Goal: Task Accomplishment & Management: Manage account settings

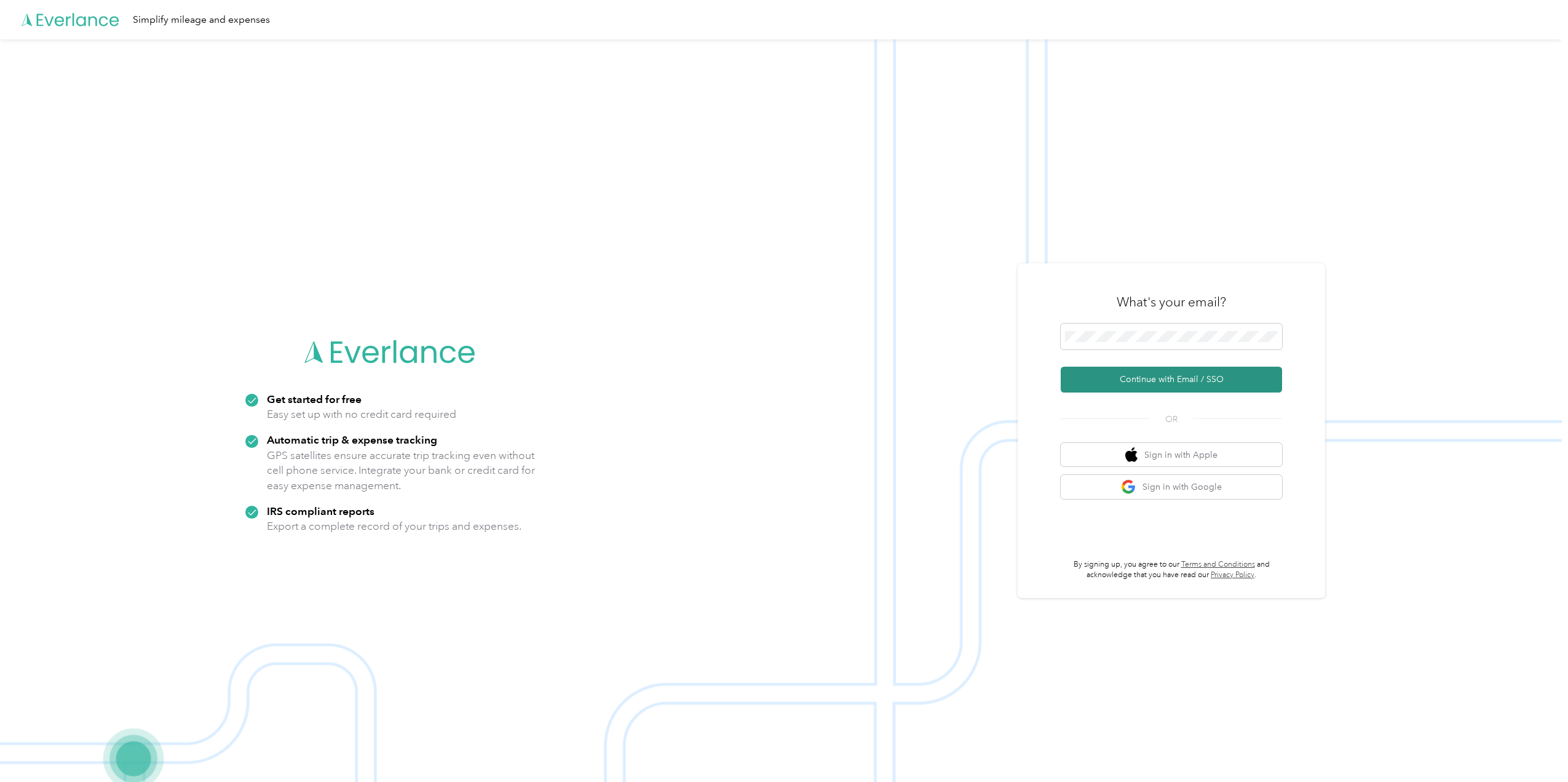
click at [1147, 381] on button "Continue with Email / SSO" at bounding box center [1171, 379] width 221 height 26
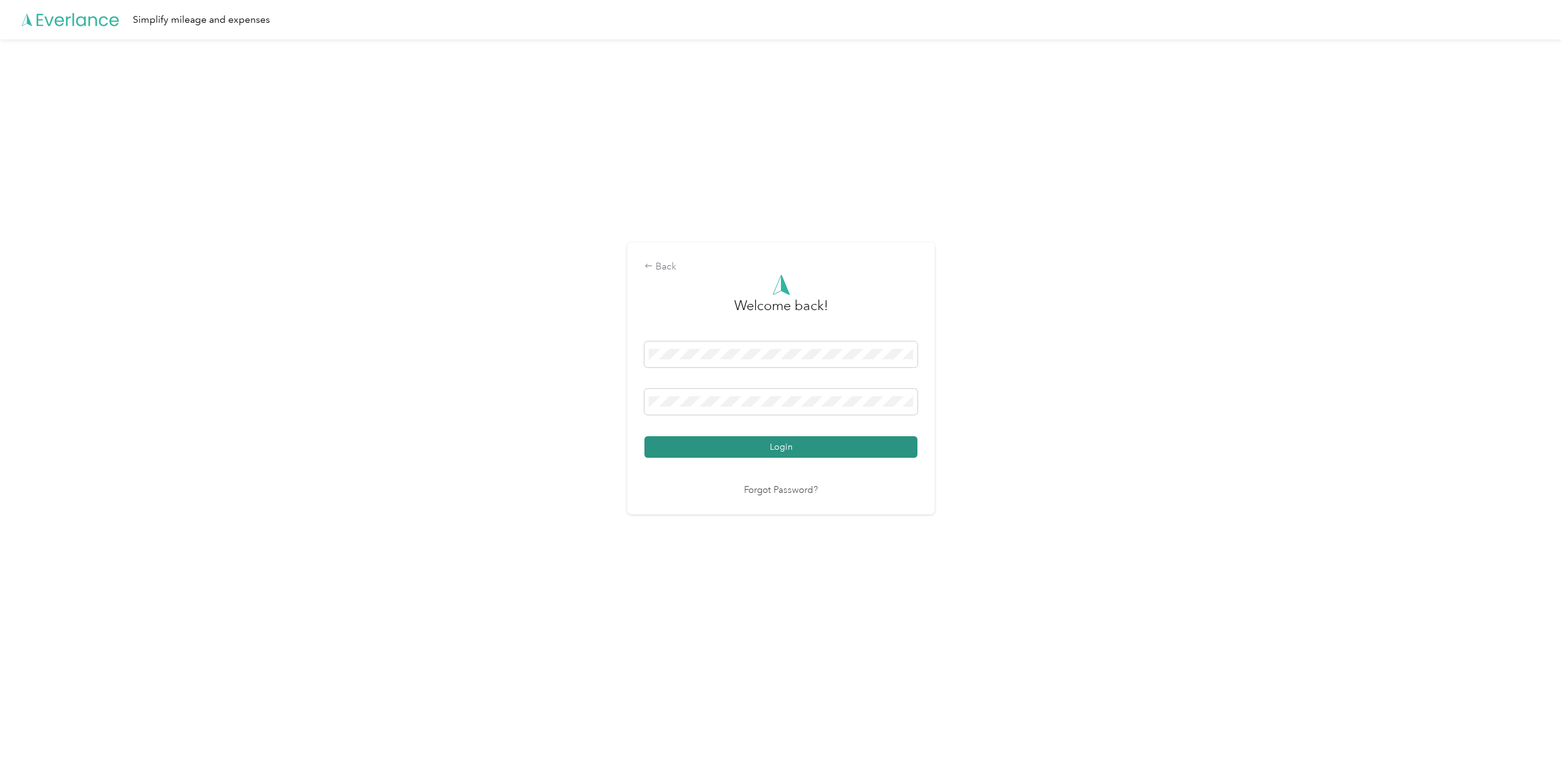
click at [700, 444] on button "Login" at bounding box center [780, 447] width 273 height 22
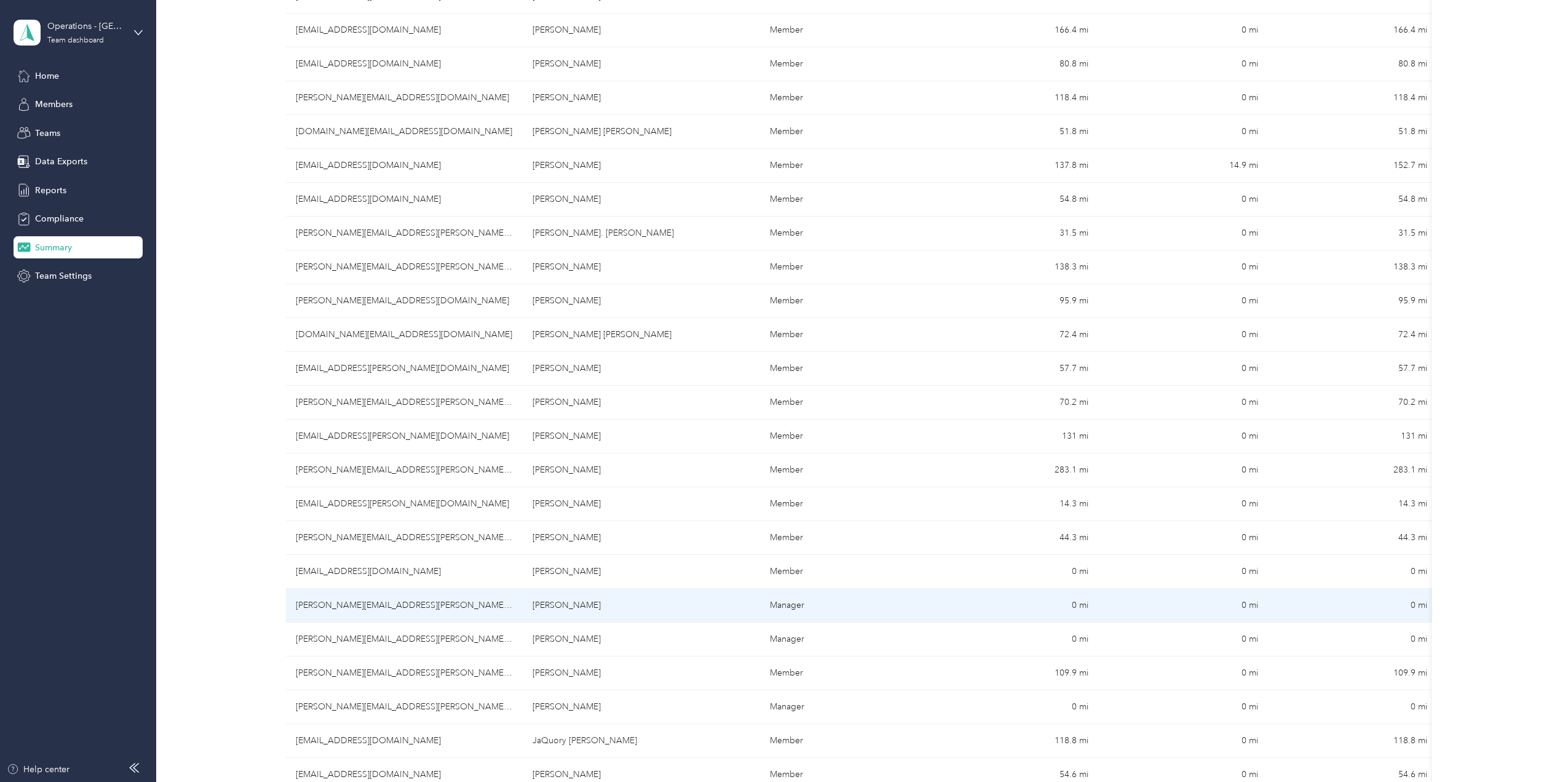
scroll to position [535, 0]
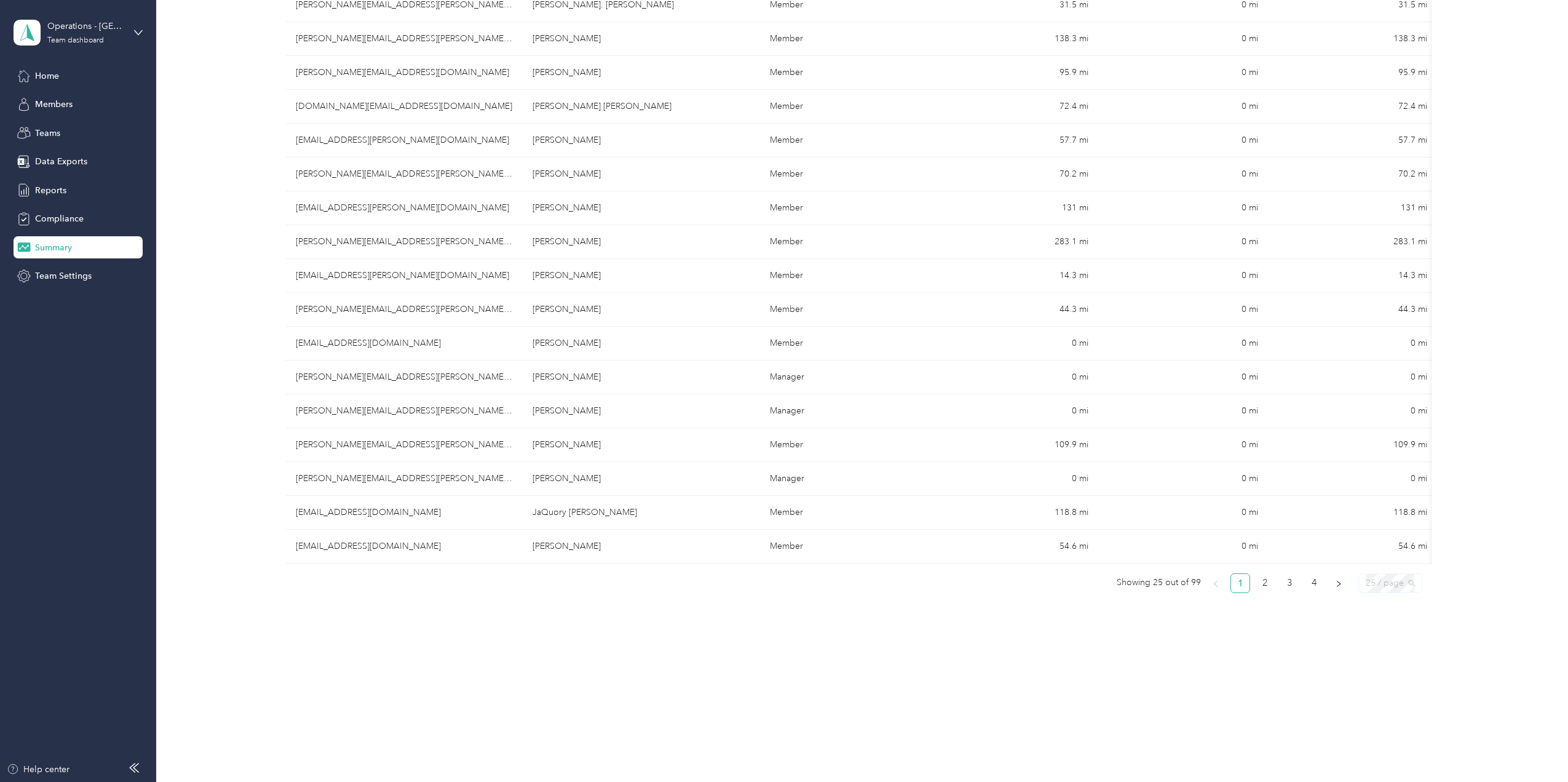
click at [1407, 584] on span "25 / page" at bounding box center [1390, 583] width 49 height 19
click at [1391, 648] on div "100 / page" at bounding box center [1390, 647] width 44 height 13
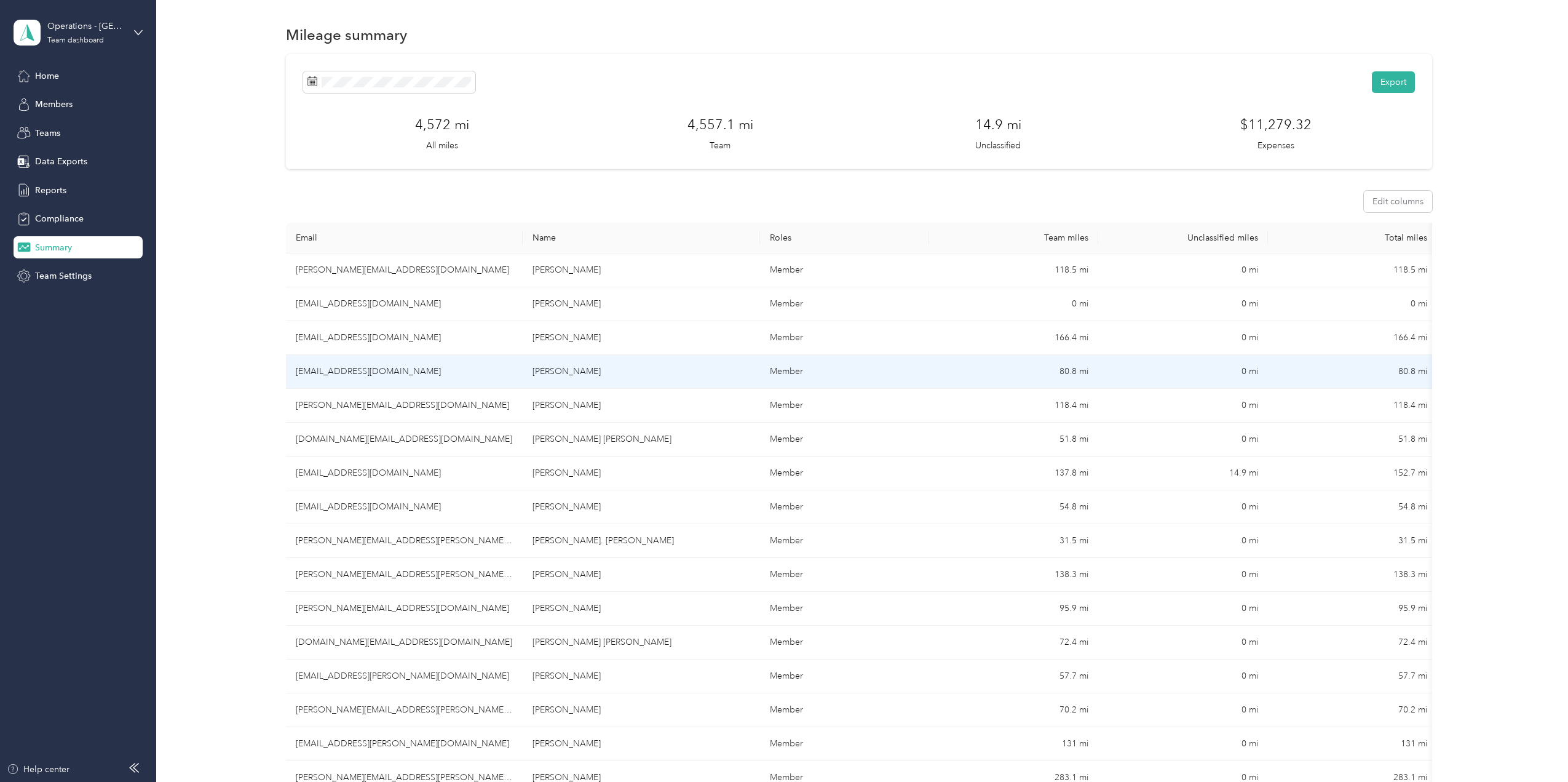
scroll to position [3049, 0]
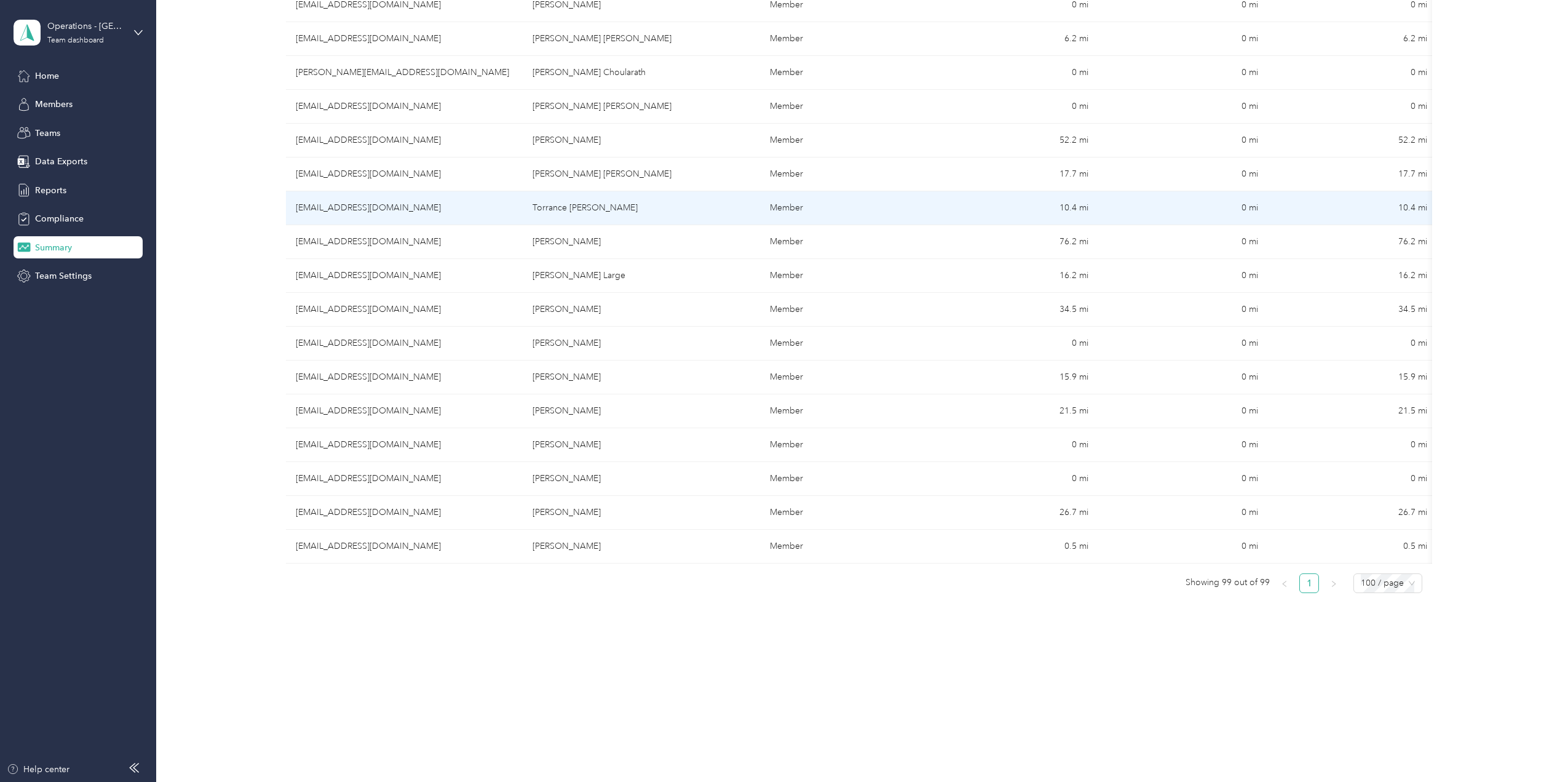
click at [574, 199] on td "Torrance [PERSON_NAME]" at bounding box center [641, 208] width 237 height 34
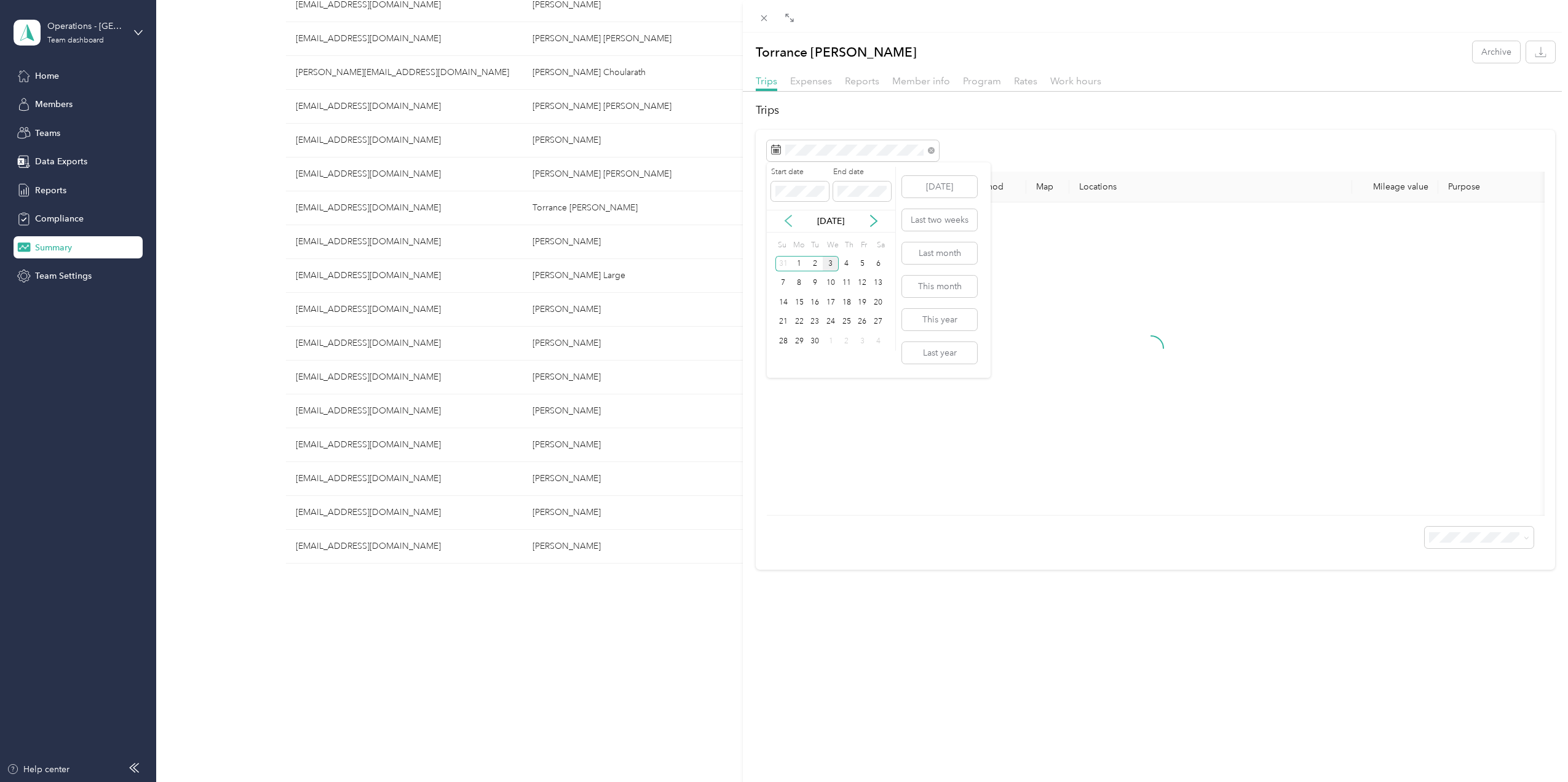
click at [789, 220] on icon at bounding box center [789, 221] width 12 height 13
click at [832, 344] on div "27" at bounding box center [830, 341] width 16 height 15
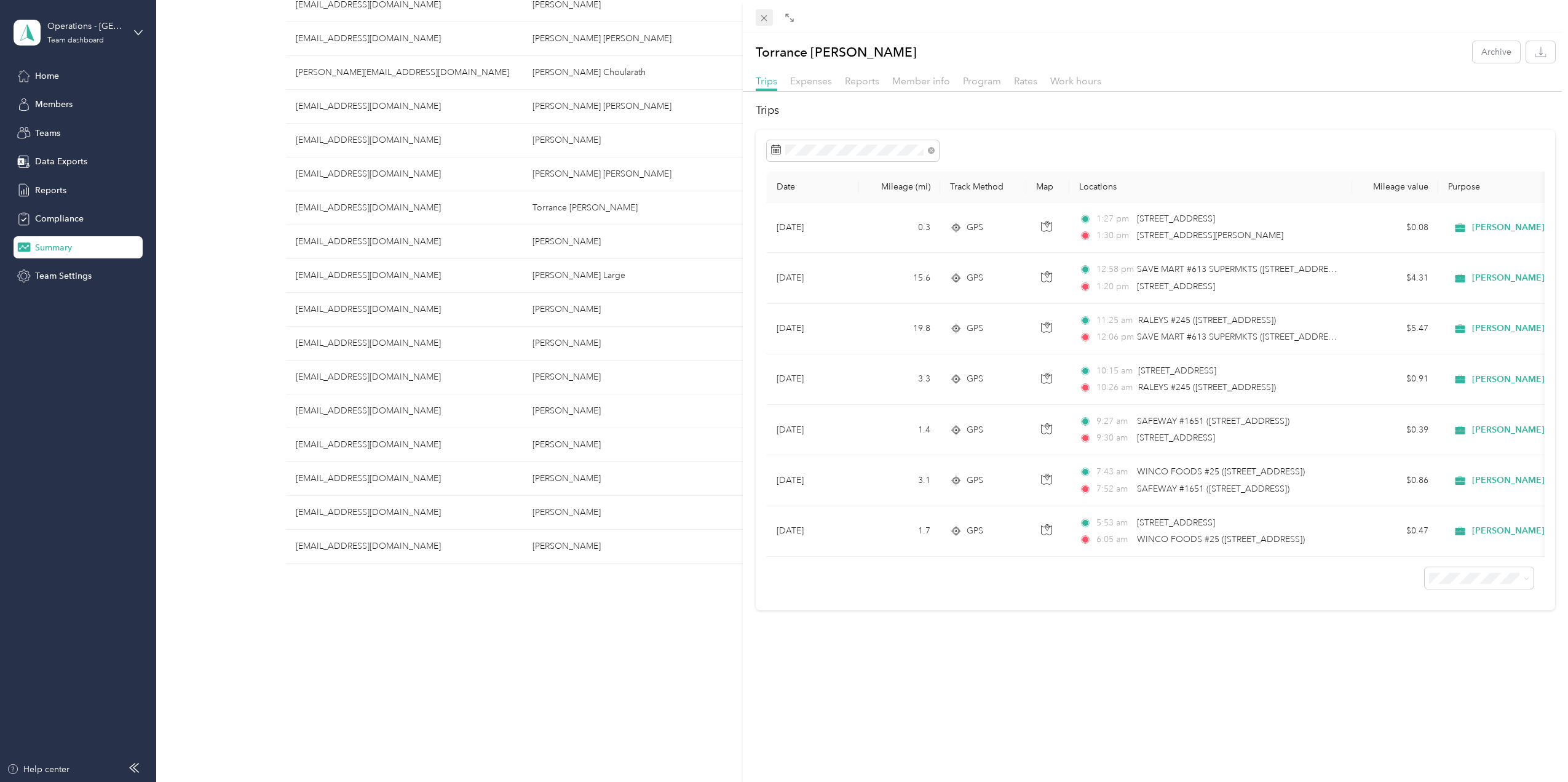
click at [767, 17] on icon at bounding box center [764, 18] width 10 height 10
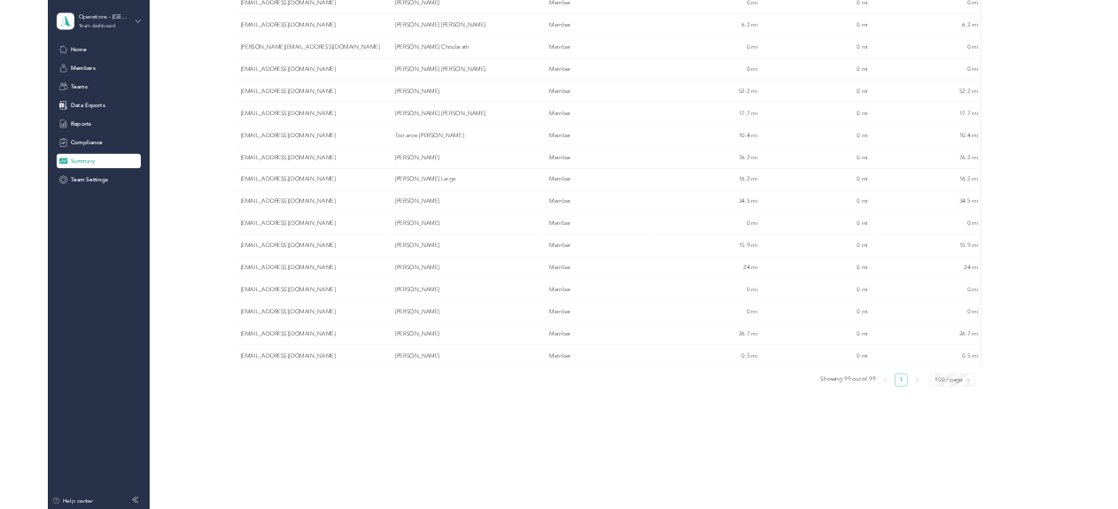
scroll to position [3772, 0]
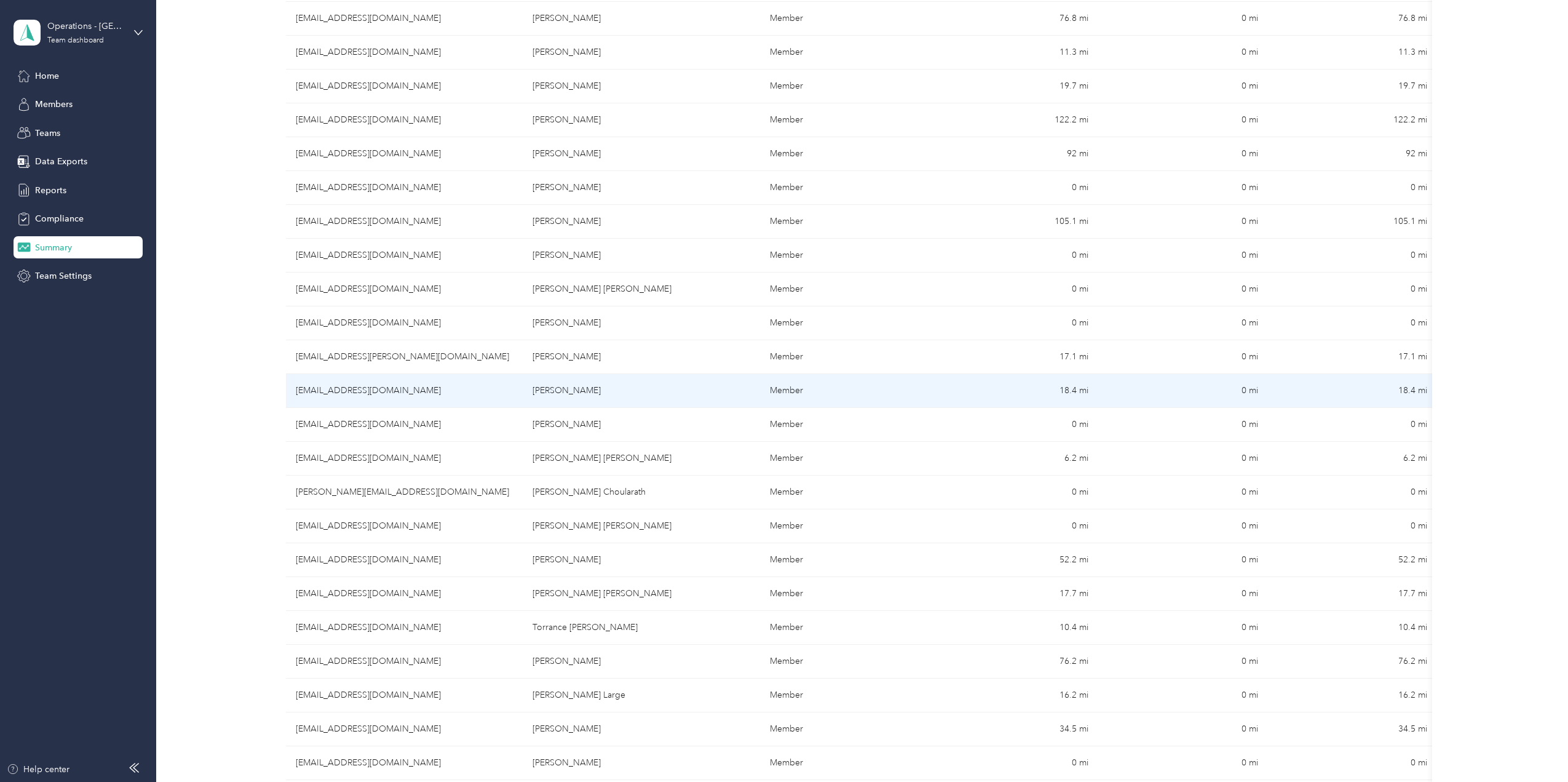
click at [635, 390] on td "[PERSON_NAME]" at bounding box center [641, 391] width 237 height 34
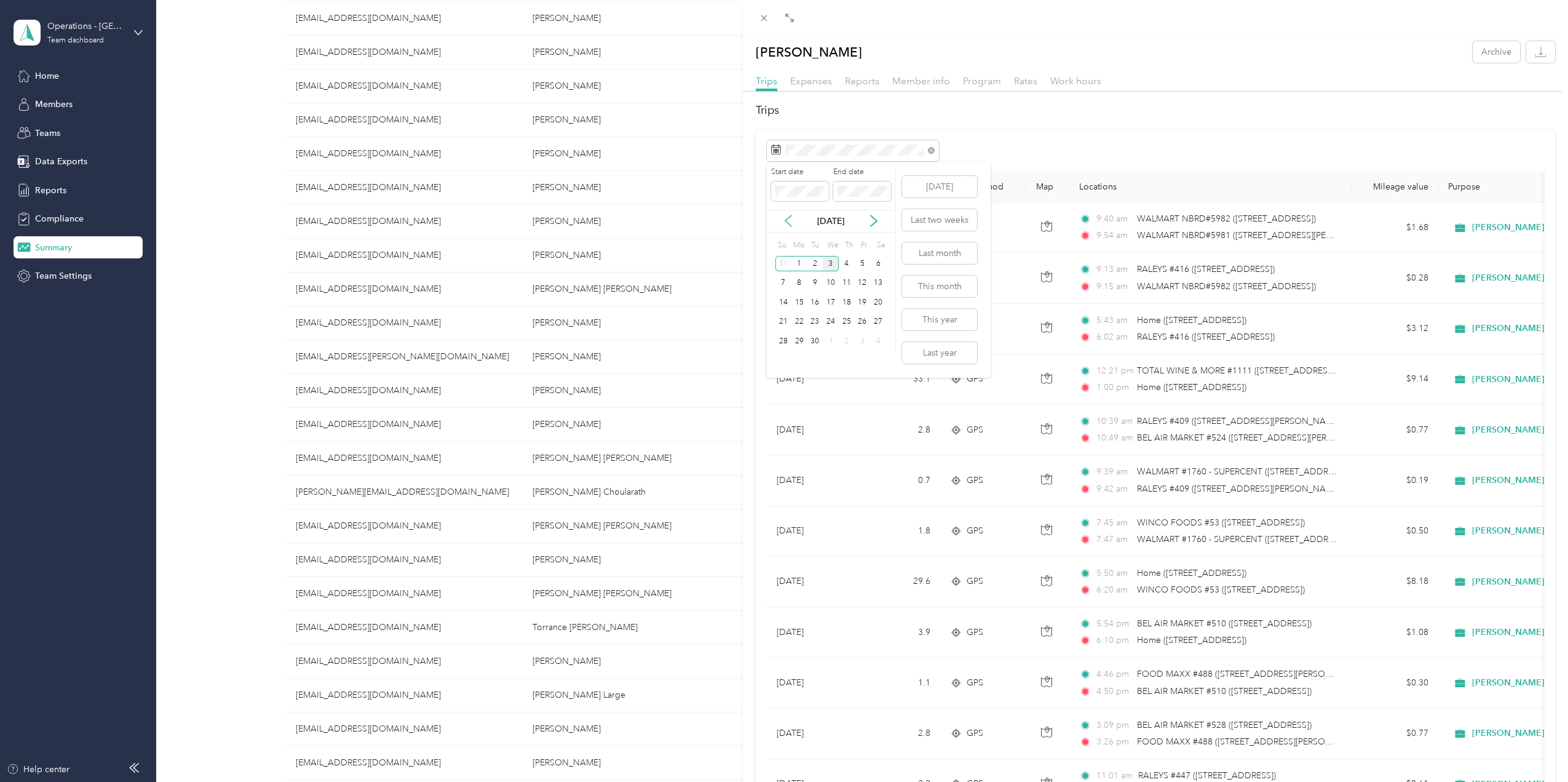
click at [793, 220] on icon at bounding box center [789, 221] width 12 height 13
click at [829, 344] on div "27" at bounding box center [830, 341] width 16 height 15
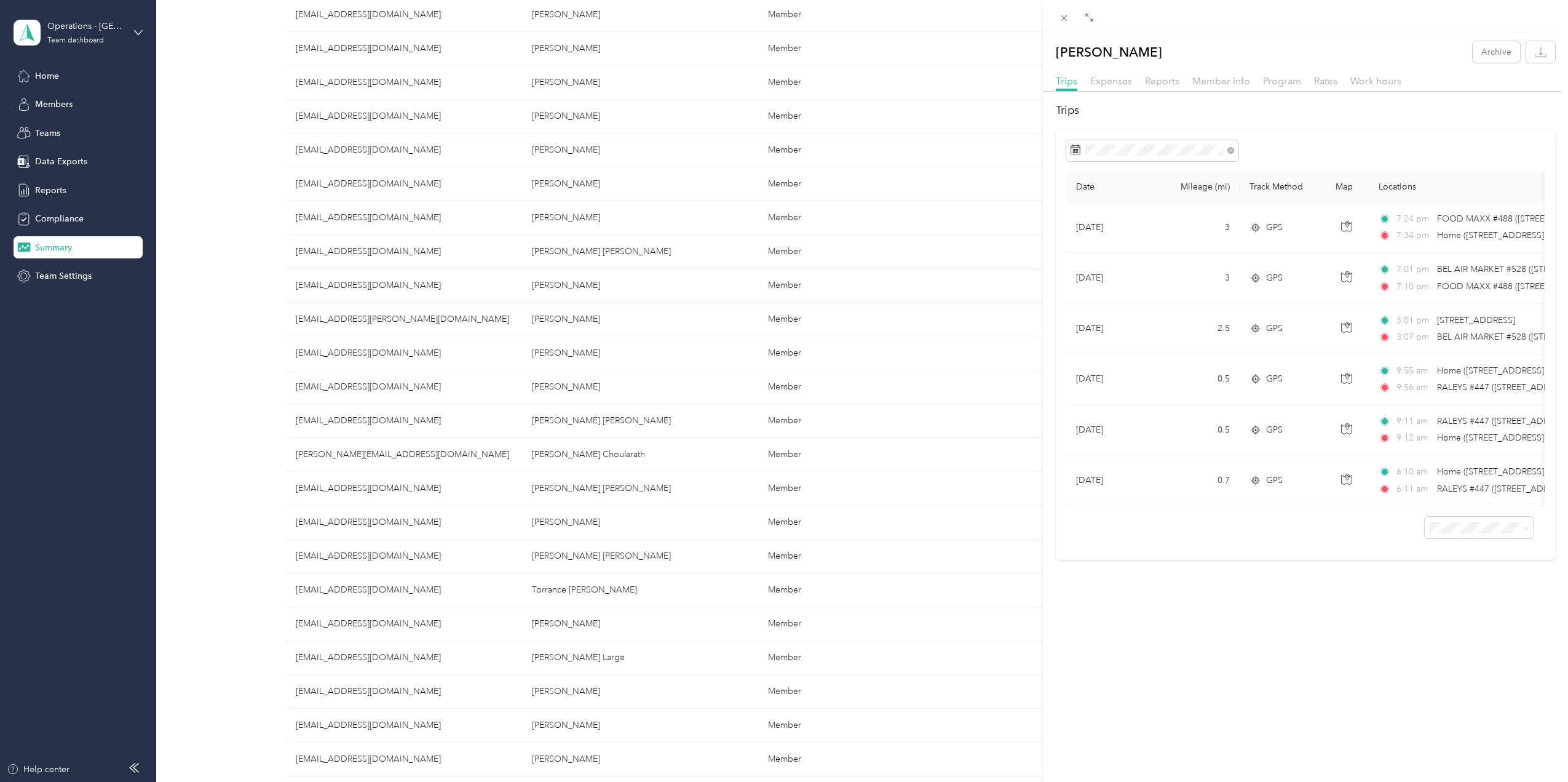
scroll to position [2620, 0]
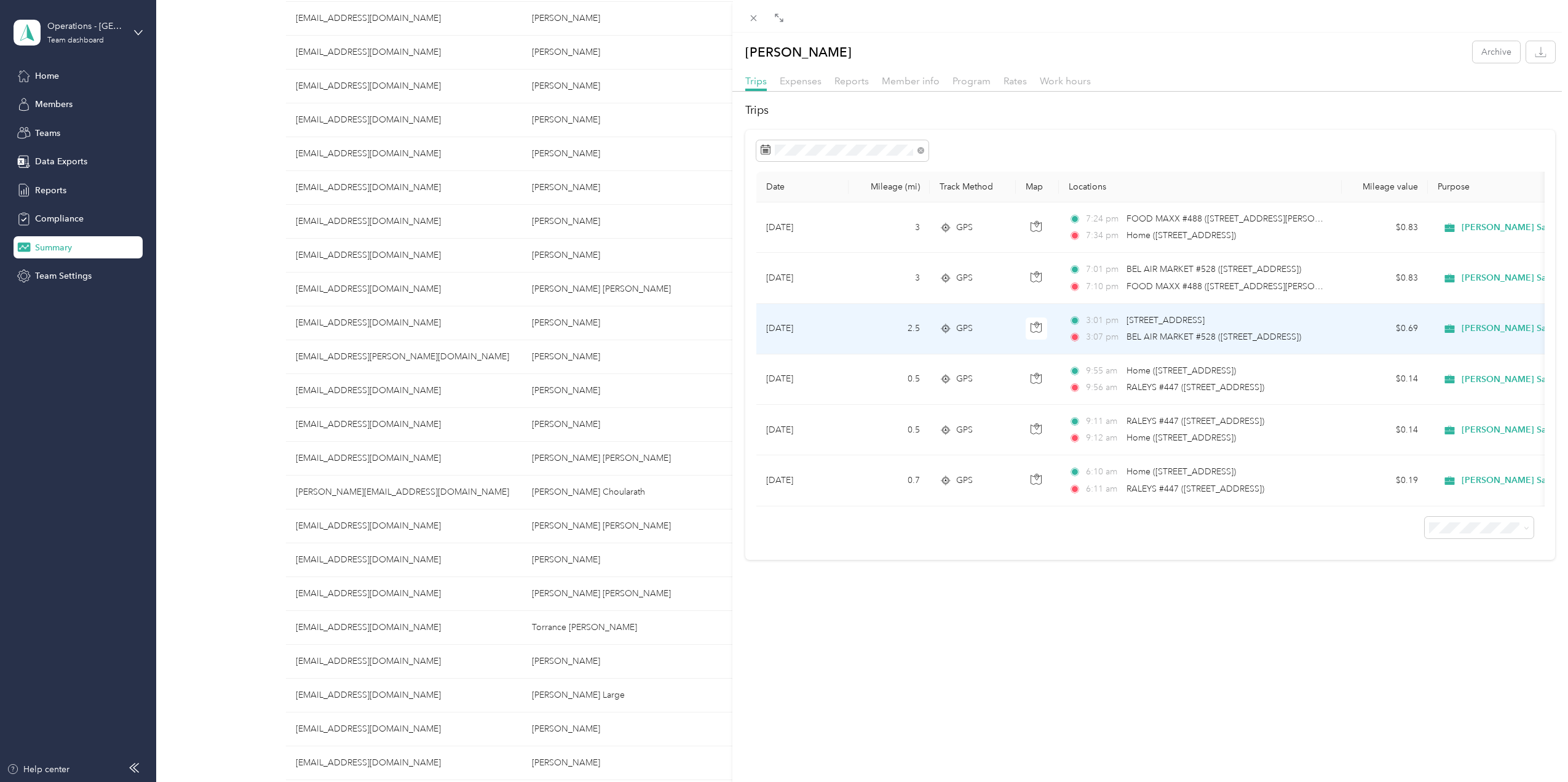
drag, startPoint x: 1124, startPoint y: 321, endPoint x: 1310, endPoint y: 322, distance: 186.0
click at [1310, 322] on div "3:01 pm [STREET_ADDRESS]" at bounding box center [1197, 320] width 258 height 13
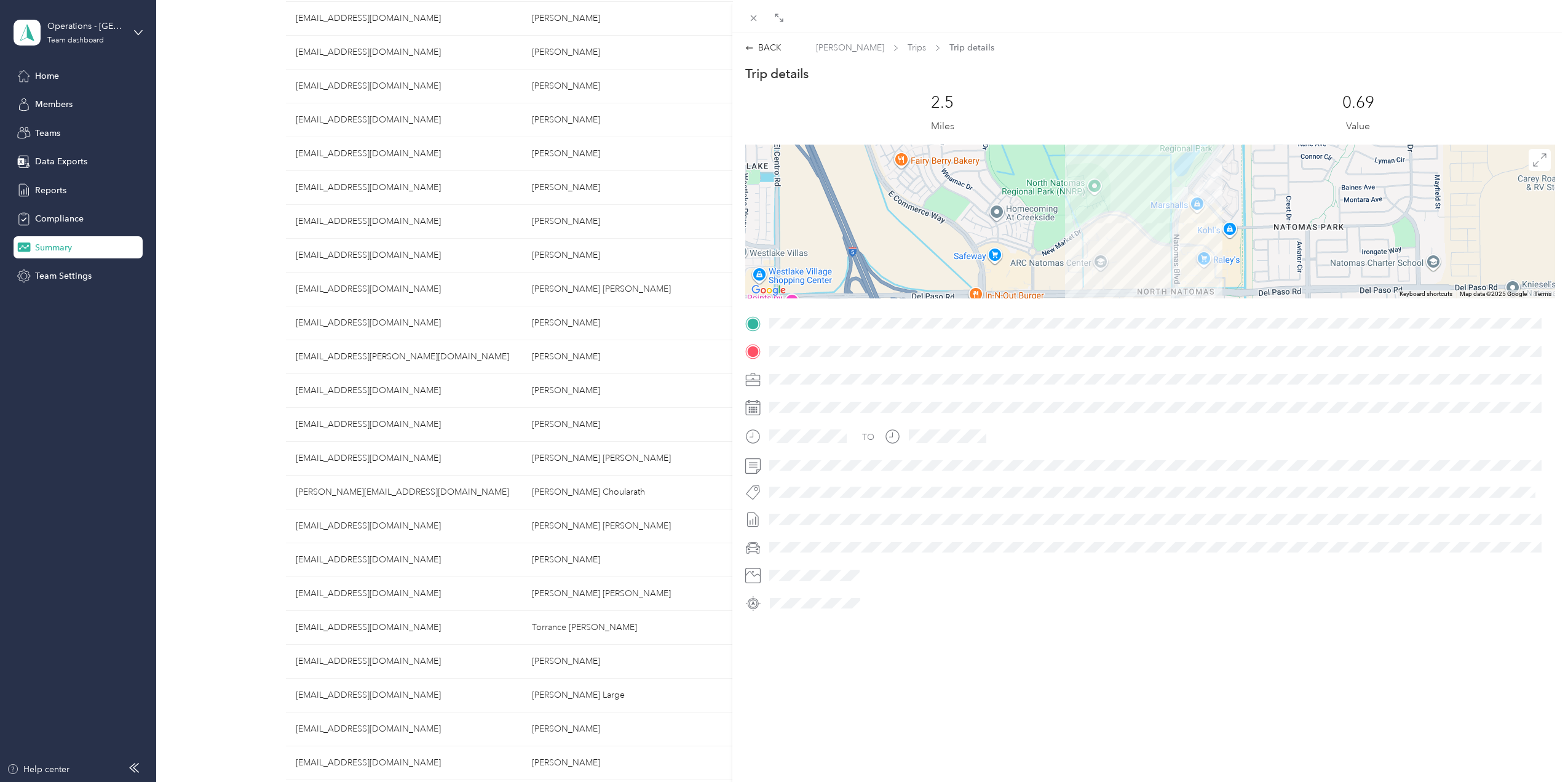
drag, startPoint x: 1251, startPoint y: 164, endPoint x: 1236, endPoint y: 235, distance: 72.6
click at [1236, 235] on div at bounding box center [1150, 221] width 810 height 153
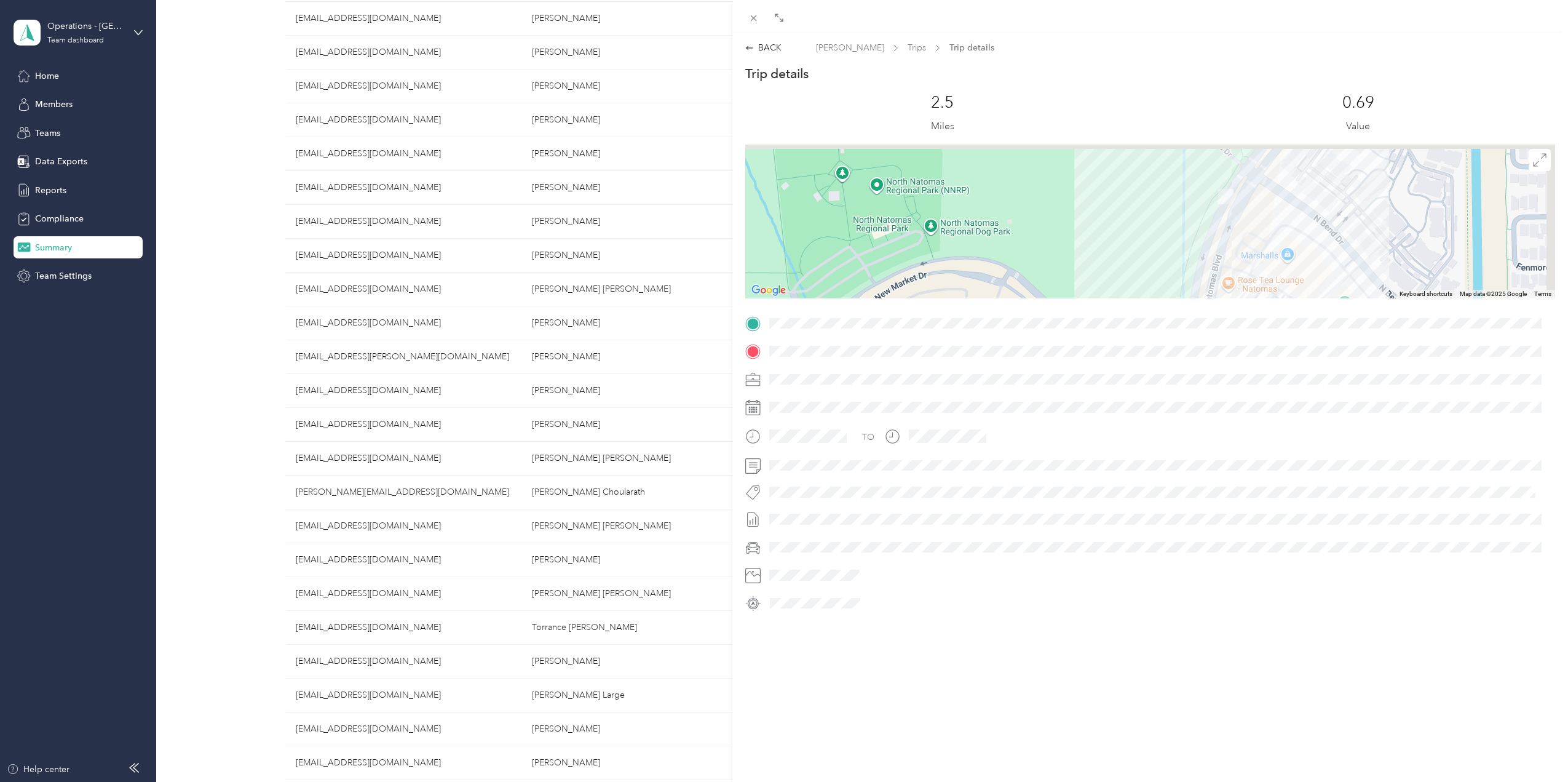
drag, startPoint x: 1264, startPoint y: 209, endPoint x: 1249, endPoint y: 259, distance: 52.2
click at [1249, 259] on div at bounding box center [1150, 221] width 810 height 153
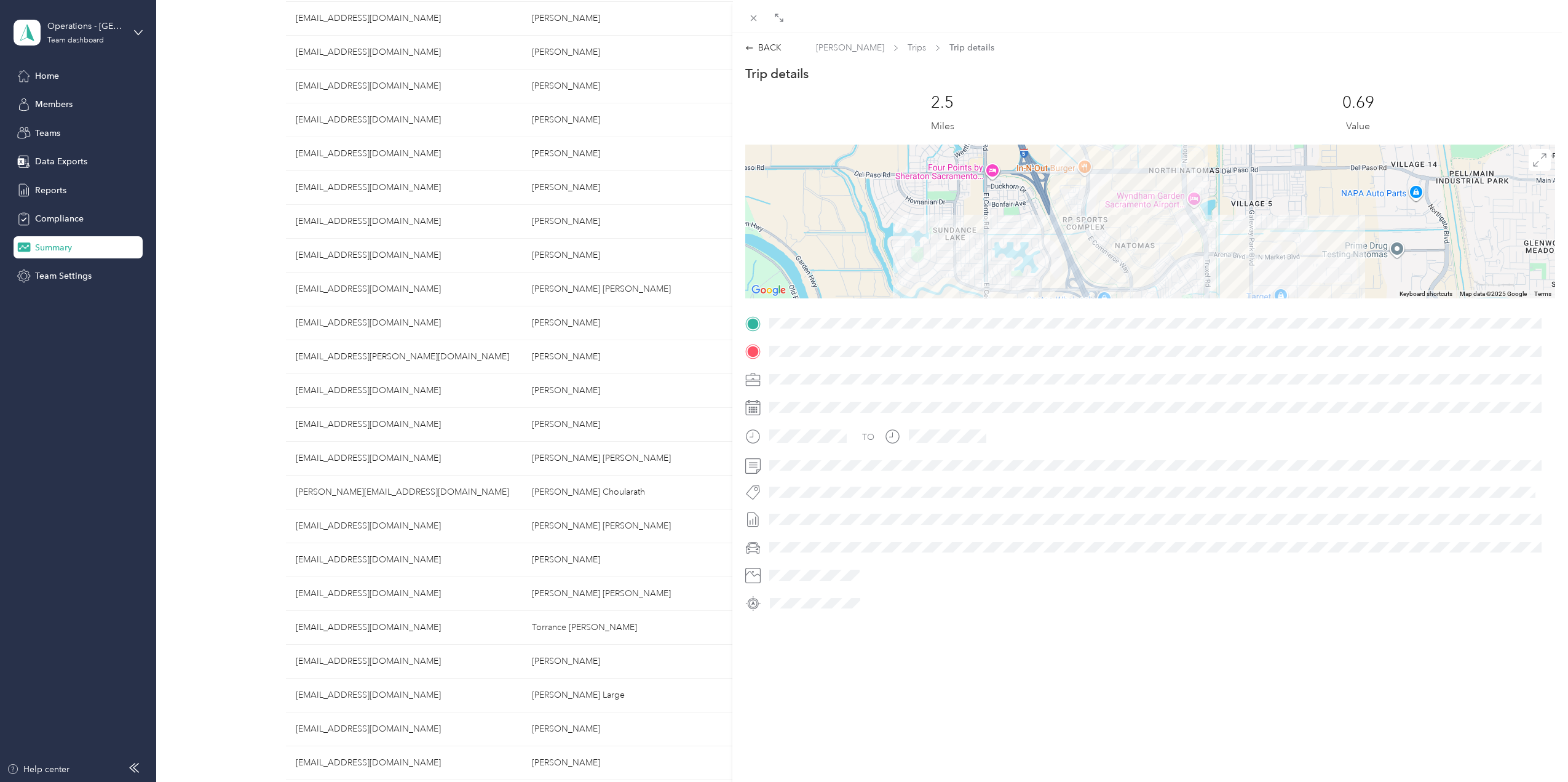
drag, startPoint x: 1220, startPoint y: 266, endPoint x: 1224, endPoint y: 156, distance: 110.1
click at [1223, 156] on div at bounding box center [1150, 221] width 810 height 153
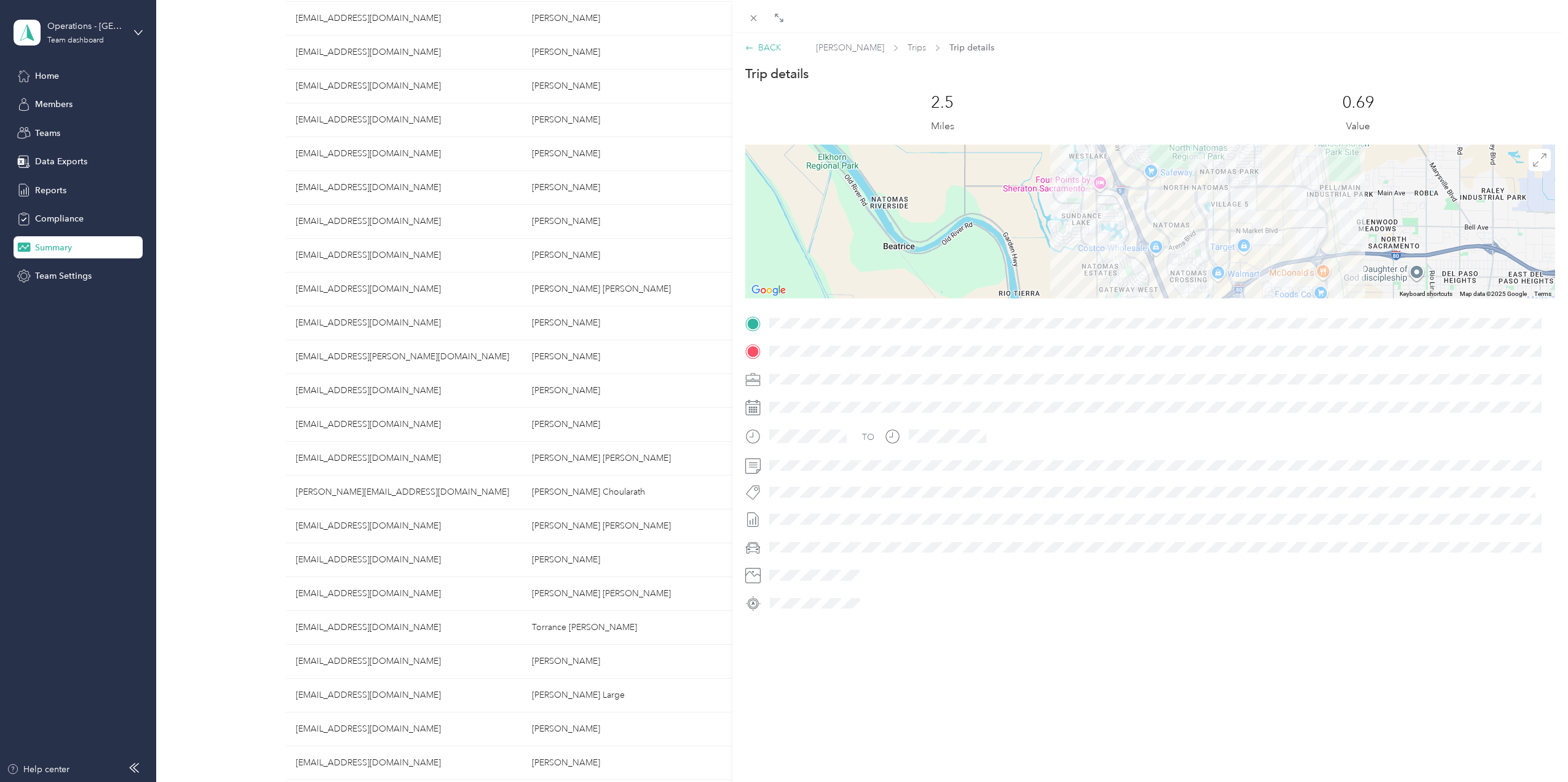
click at [761, 49] on div "BACK" at bounding box center [764, 47] width 36 height 13
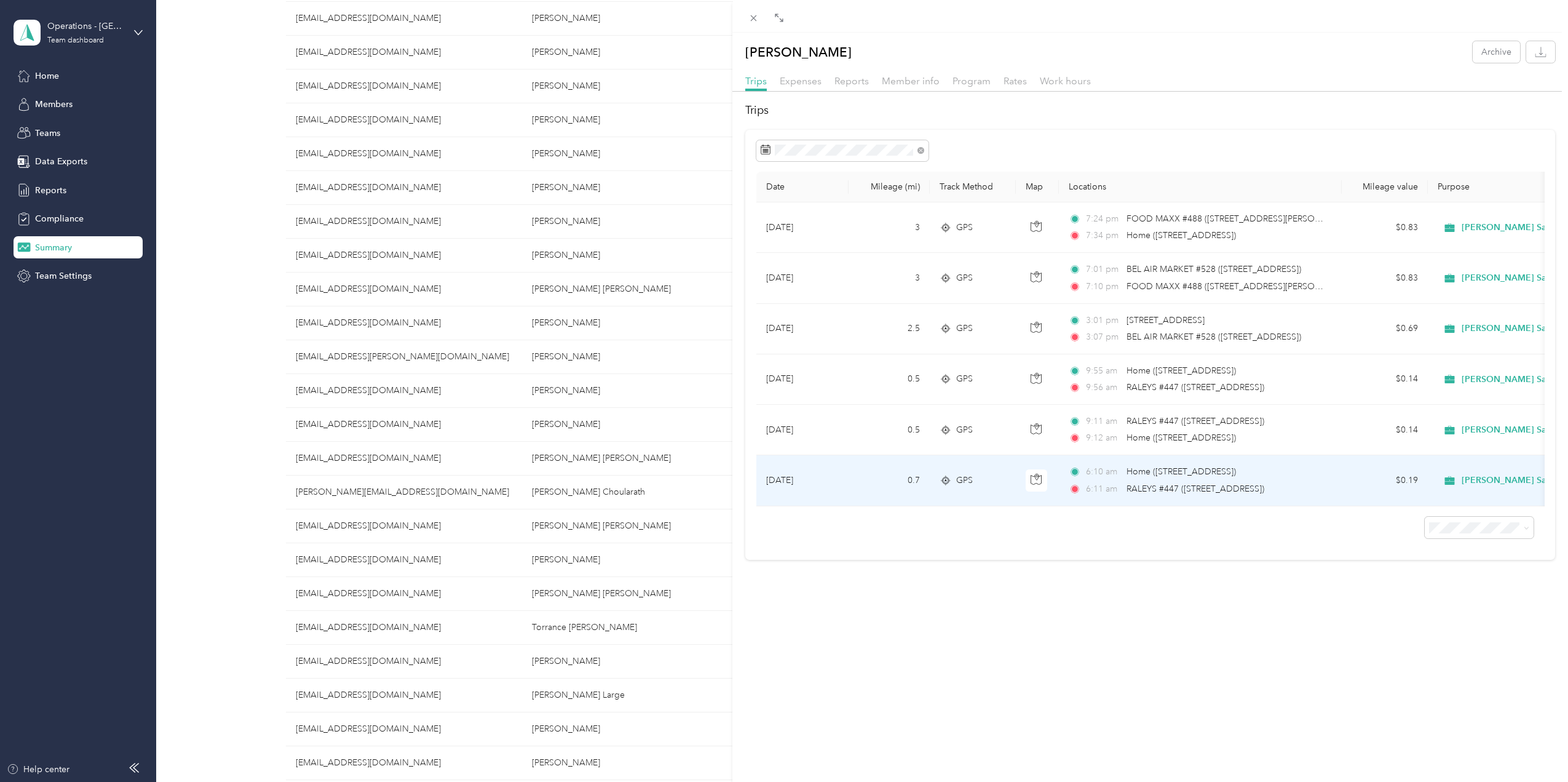
click at [1174, 475] on span "Home ([STREET_ADDRESS])" at bounding box center [1181, 471] width 110 height 10
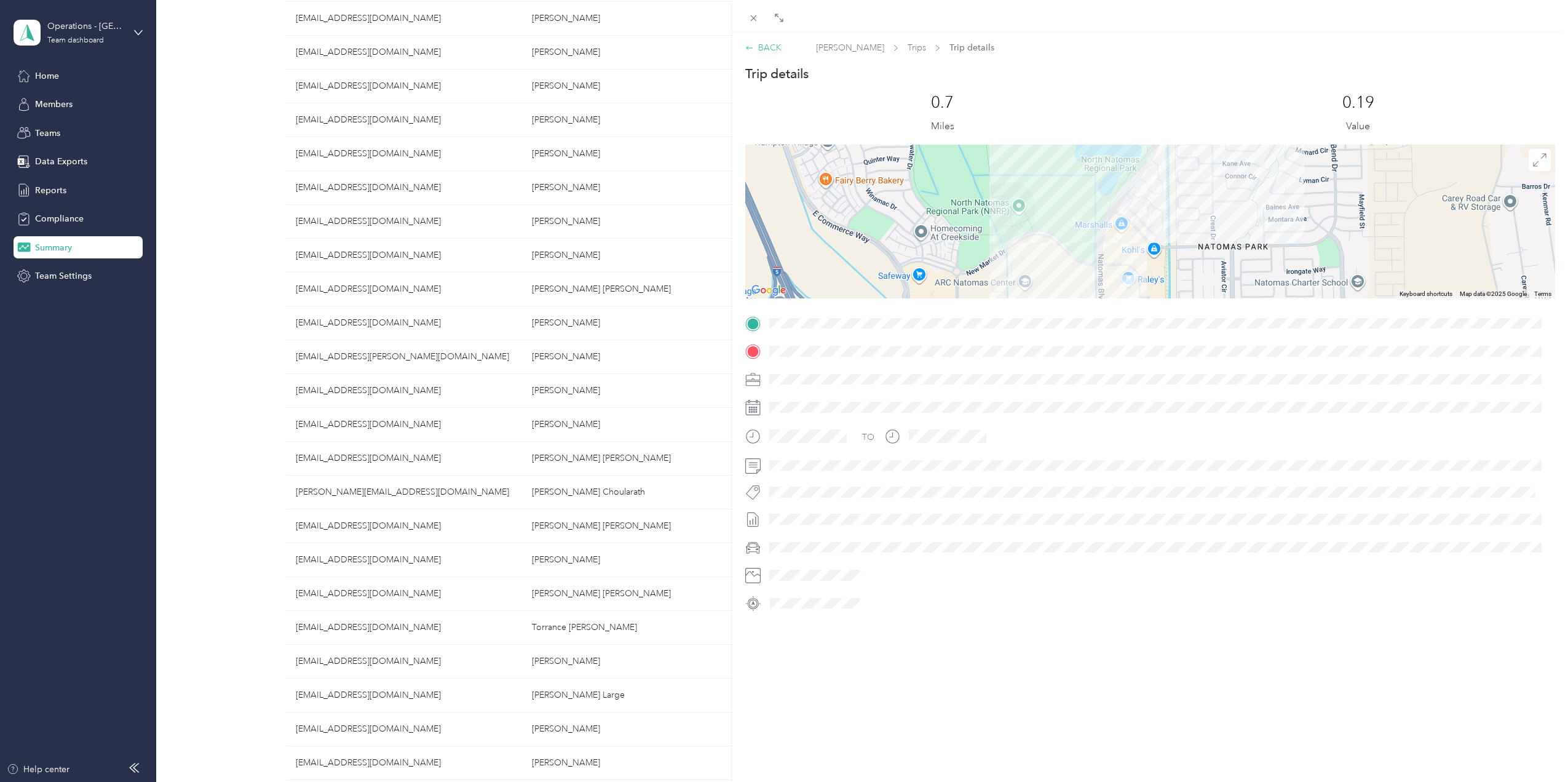
click at [773, 50] on div "BACK" at bounding box center [764, 47] width 36 height 13
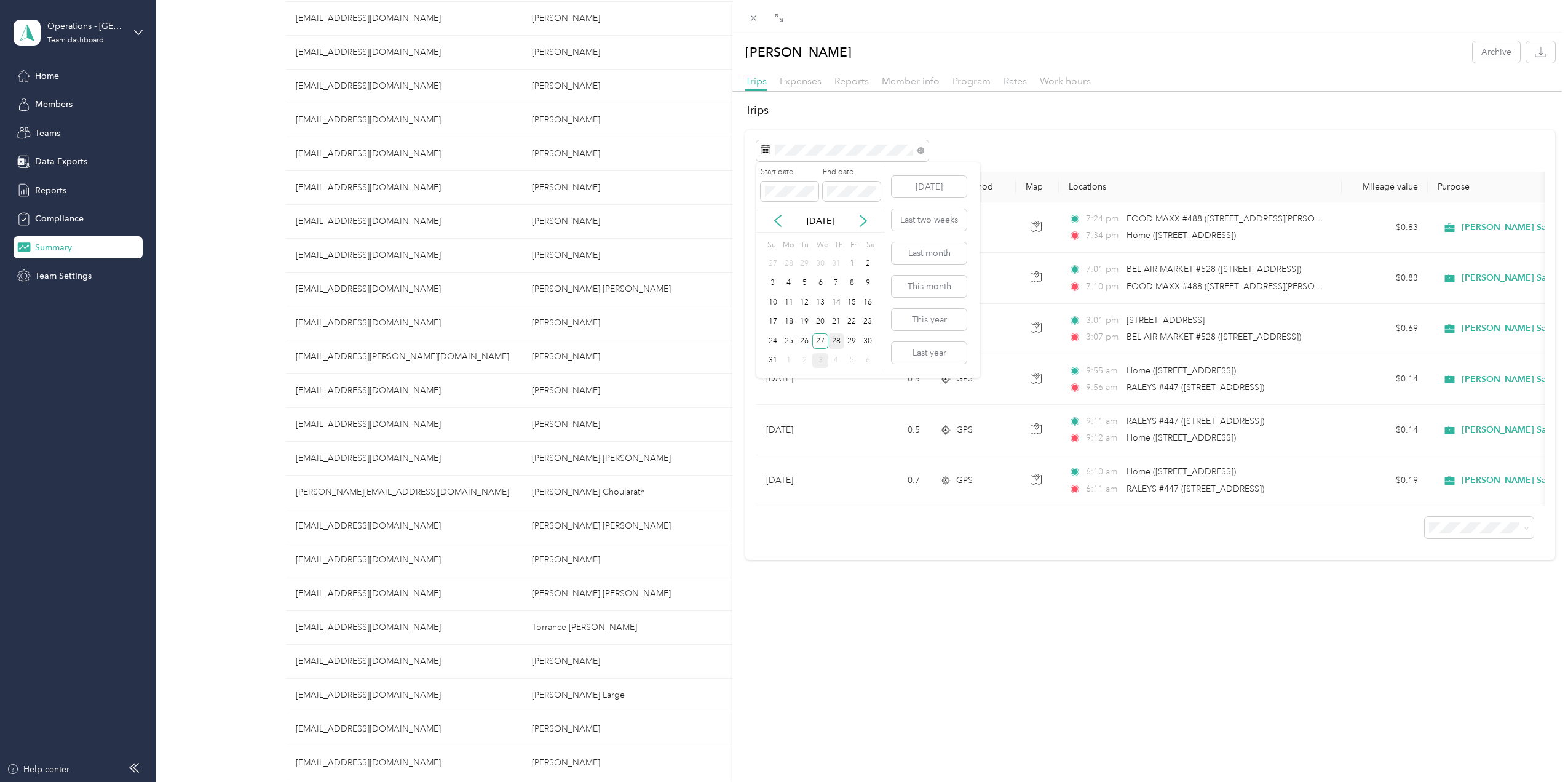
click at [835, 340] on div "28" at bounding box center [836, 341] width 16 height 15
click at [1326, 50] on div "[PERSON_NAME] Archive" at bounding box center [1150, 51] width 836 height 22
click at [755, 23] on icon at bounding box center [753, 18] width 10 height 10
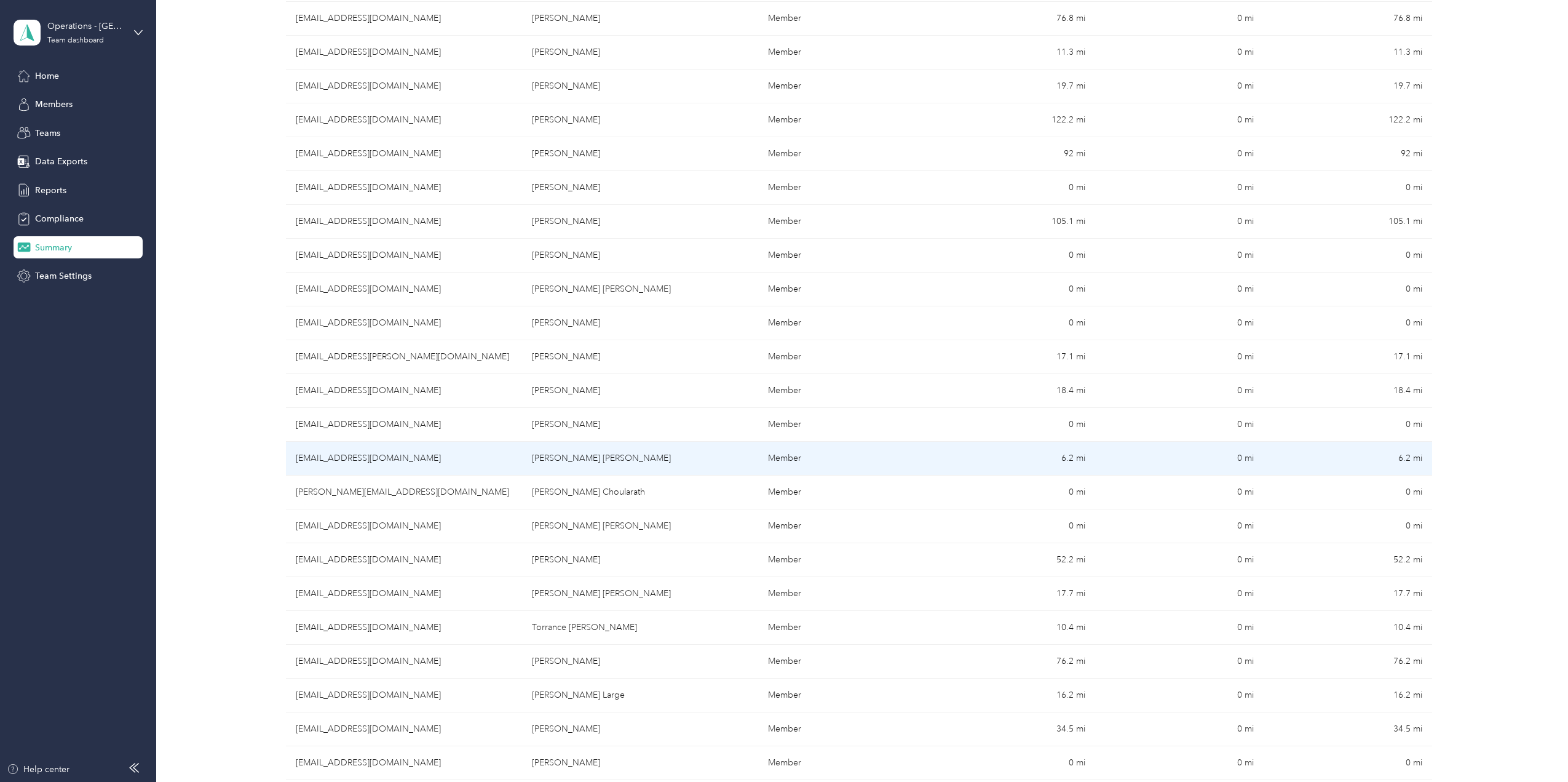
click at [641, 452] on td "[PERSON_NAME] [PERSON_NAME]" at bounding box center [640, 458] width 236 height 34
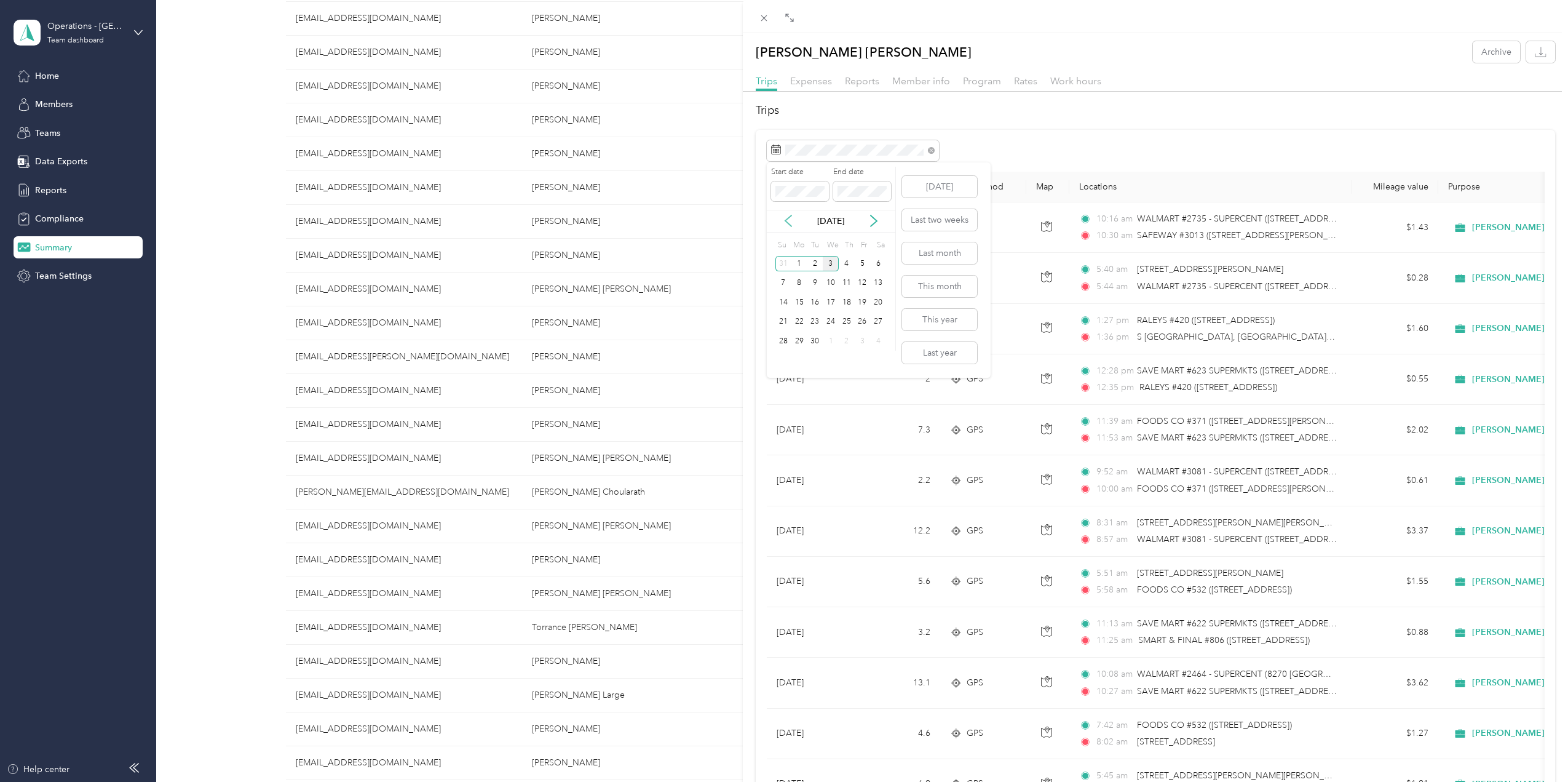
click at [787, 223] on icon at bounding box center [788, 221] width 6 height 11
click at [862, 342] on div "29" at bounding box center [862, 341] width 16 height 15
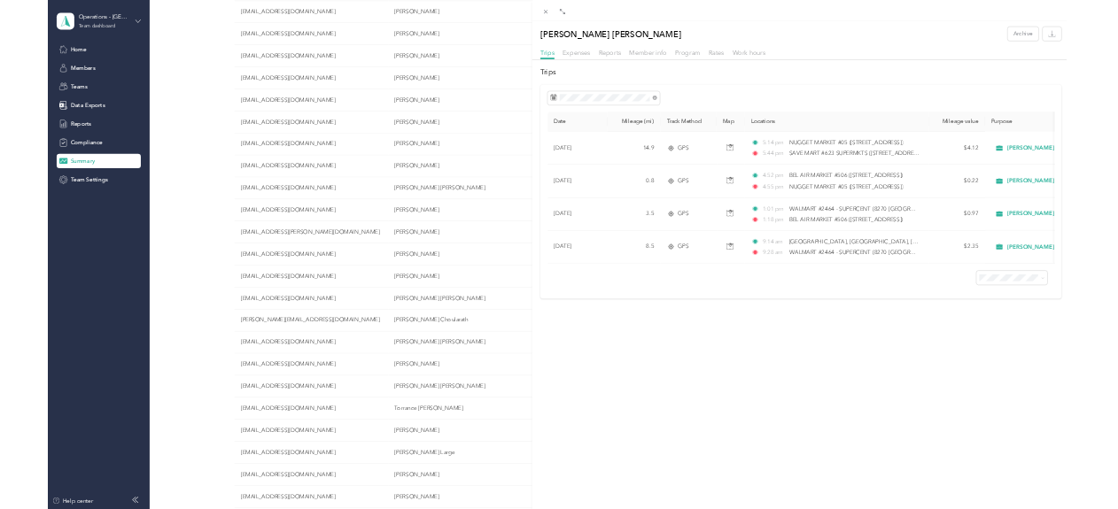
scroll to position [2603, 0]
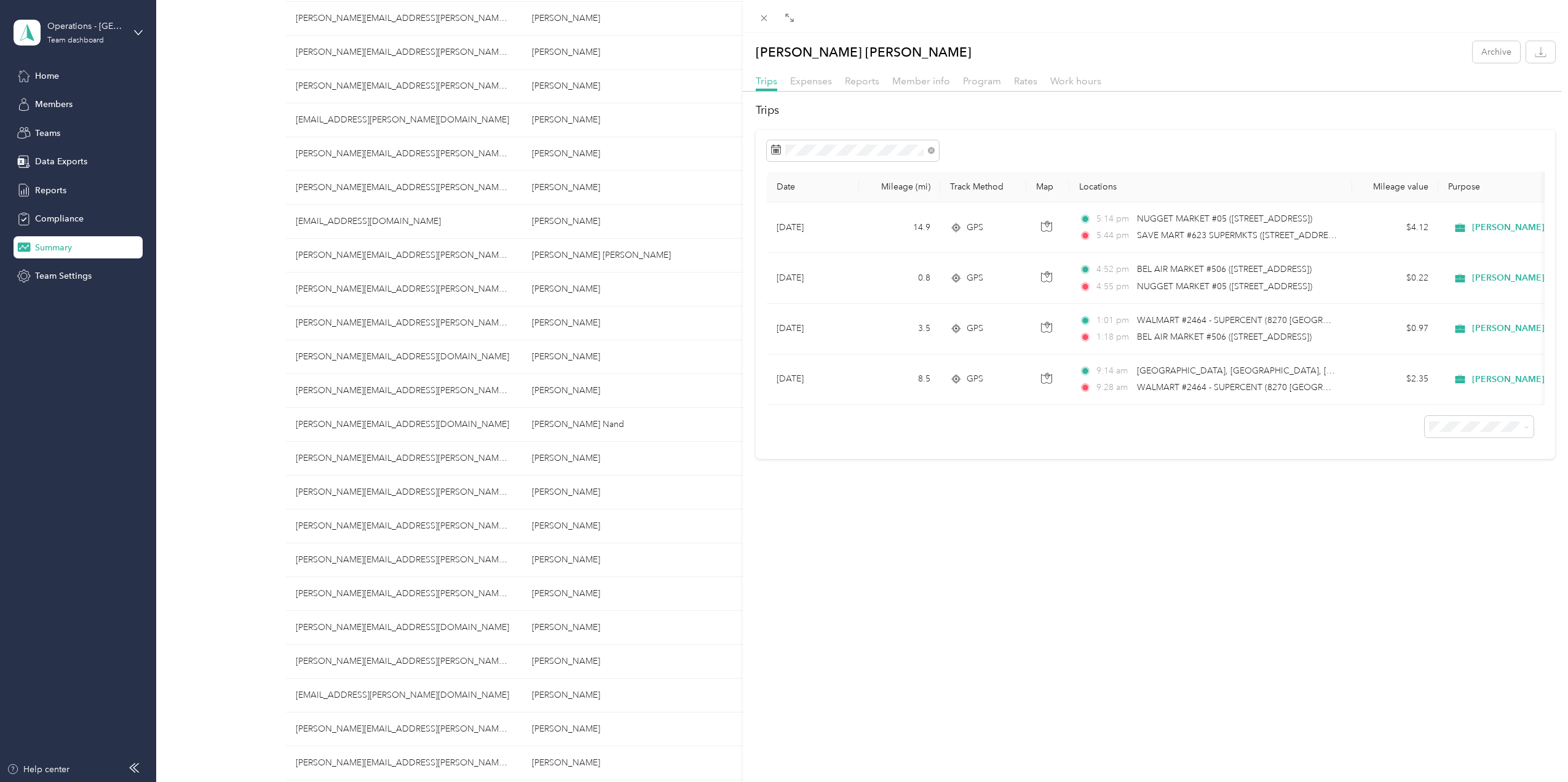
click at [630, 385] on div "[PERSON_NAME] [PERSON_NAME] Archive Trips Expenses Reports Member info Program …" at bounding box center [784, 391] width 1568 height 782
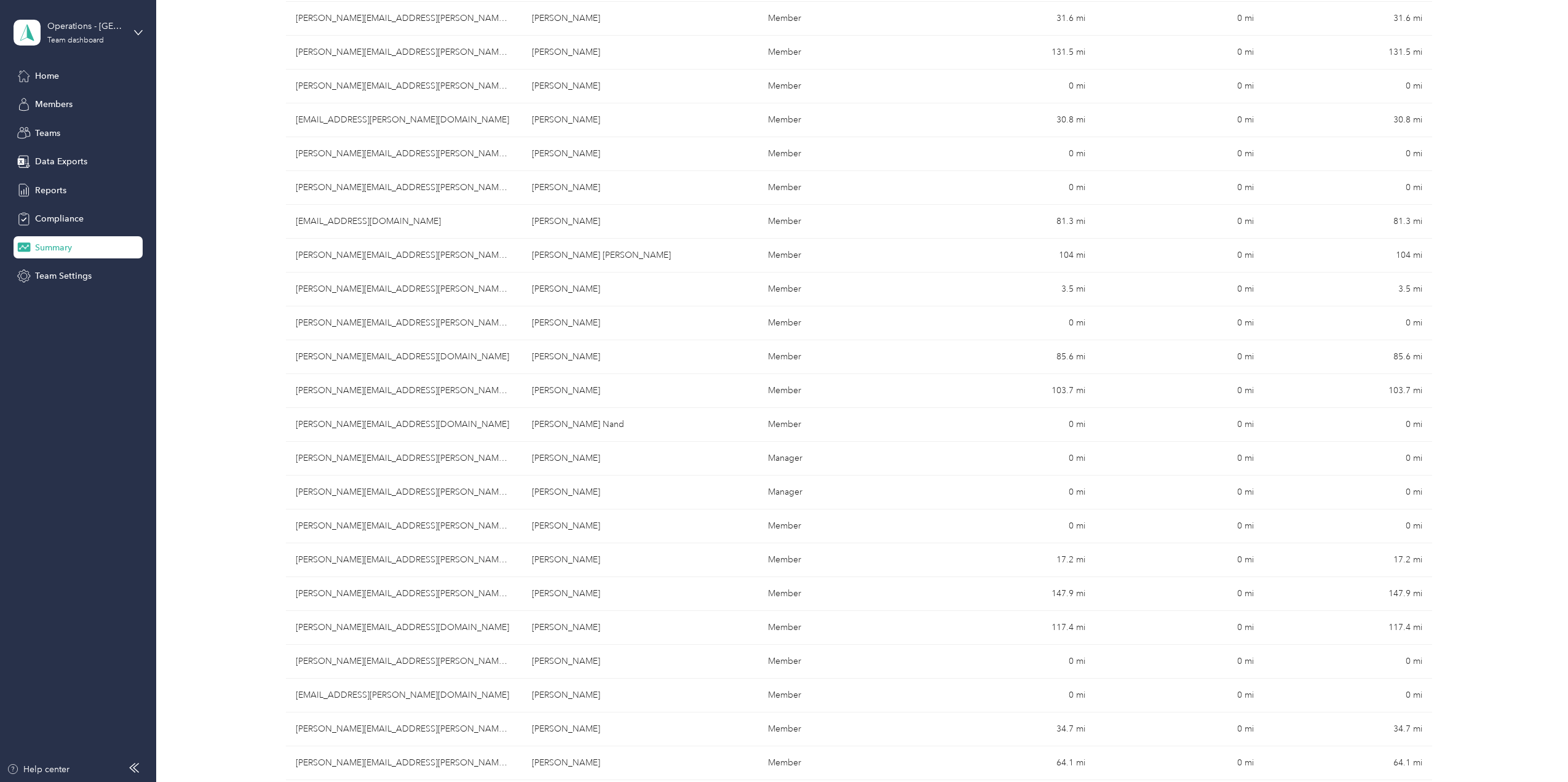
click at [625, 401] on div at bounding box center [784, 391] width 1568 height 782
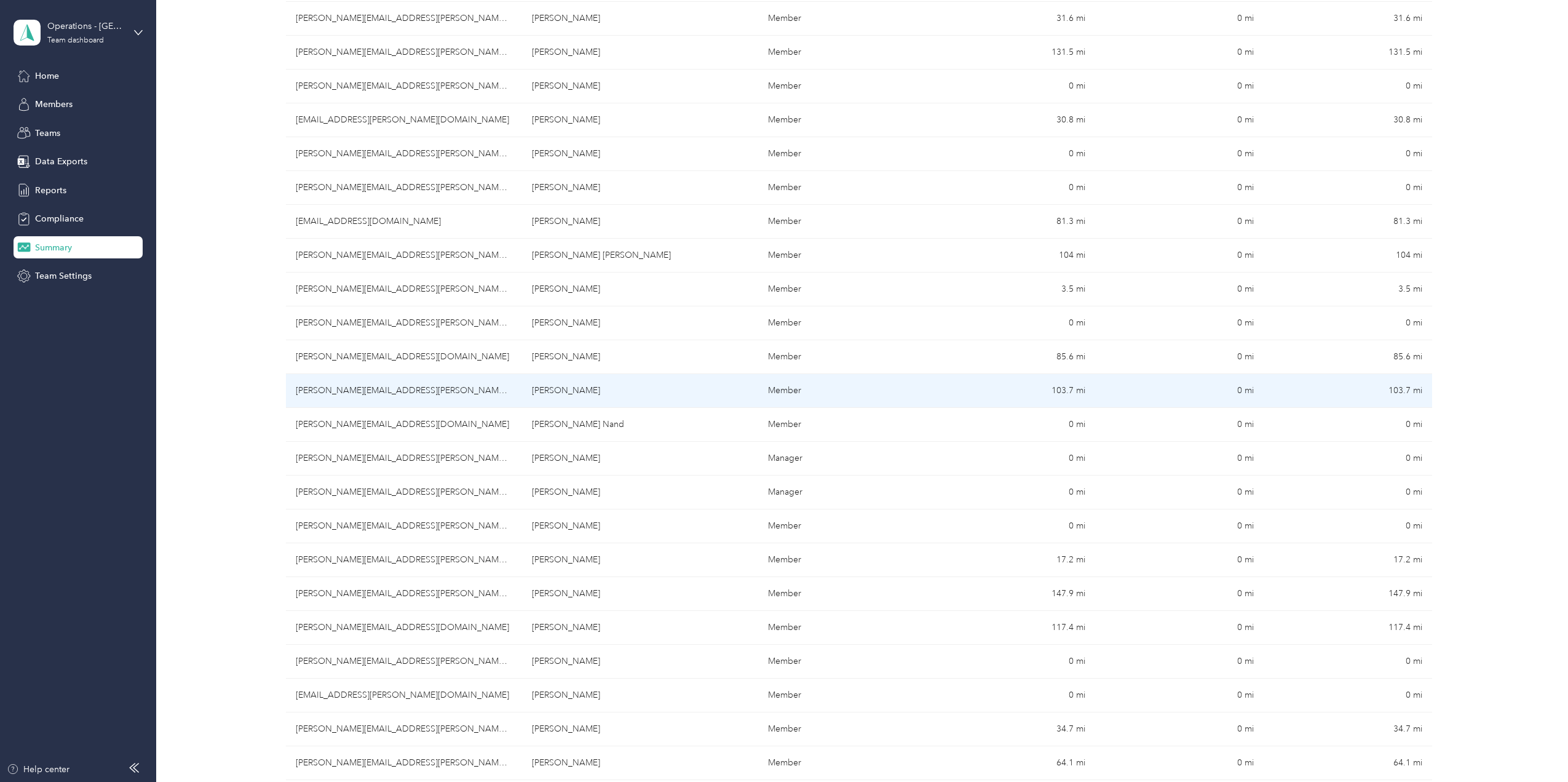
click at [615, 394] on td "[PERSON_NAME]" at bounding box center [640, 391] width 236 height 34
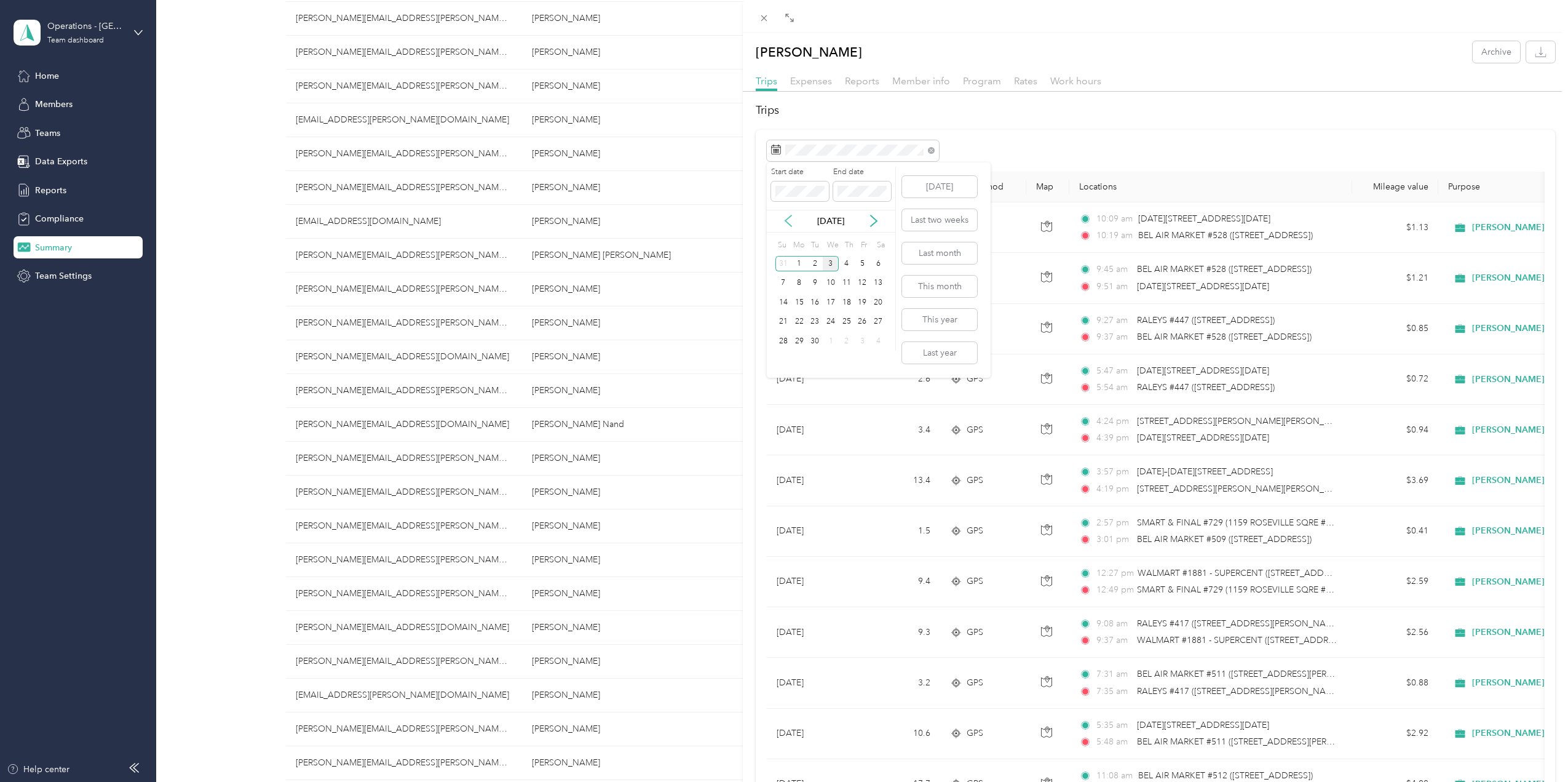
click at [784, 225] on icon at bounding box center [789, 221] width 12 height 13
click at [875, 344] on div "30" at bounding box center [877, 341] width 16 height 15
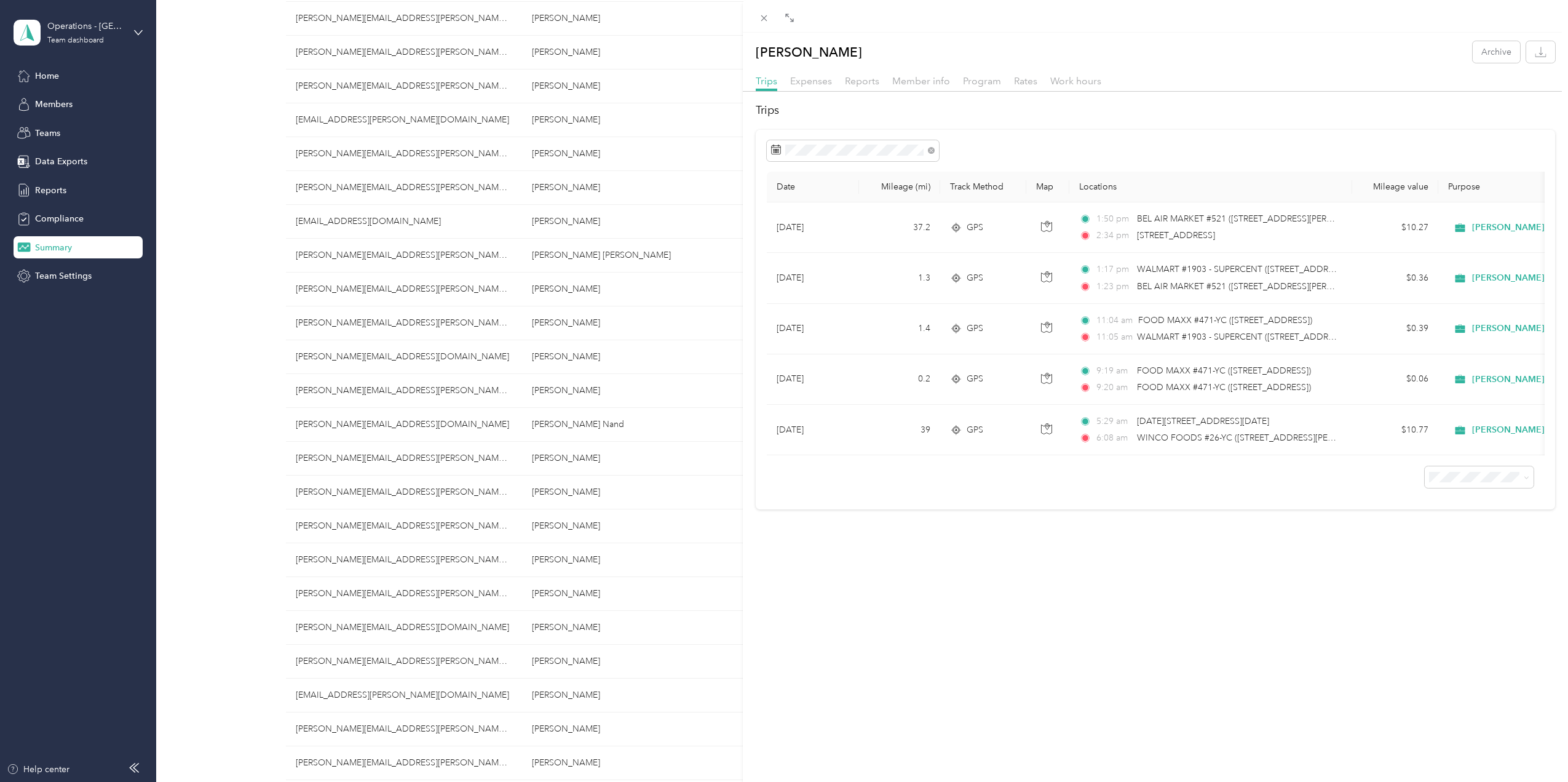
scroll to position [2281, 0]
click at [616, 396] on div "[PERSON_NAME] Archive Trips Expenses Reports Member info Program Rates Work hou…" at bounding box center [784, 391] width 1568 height 782
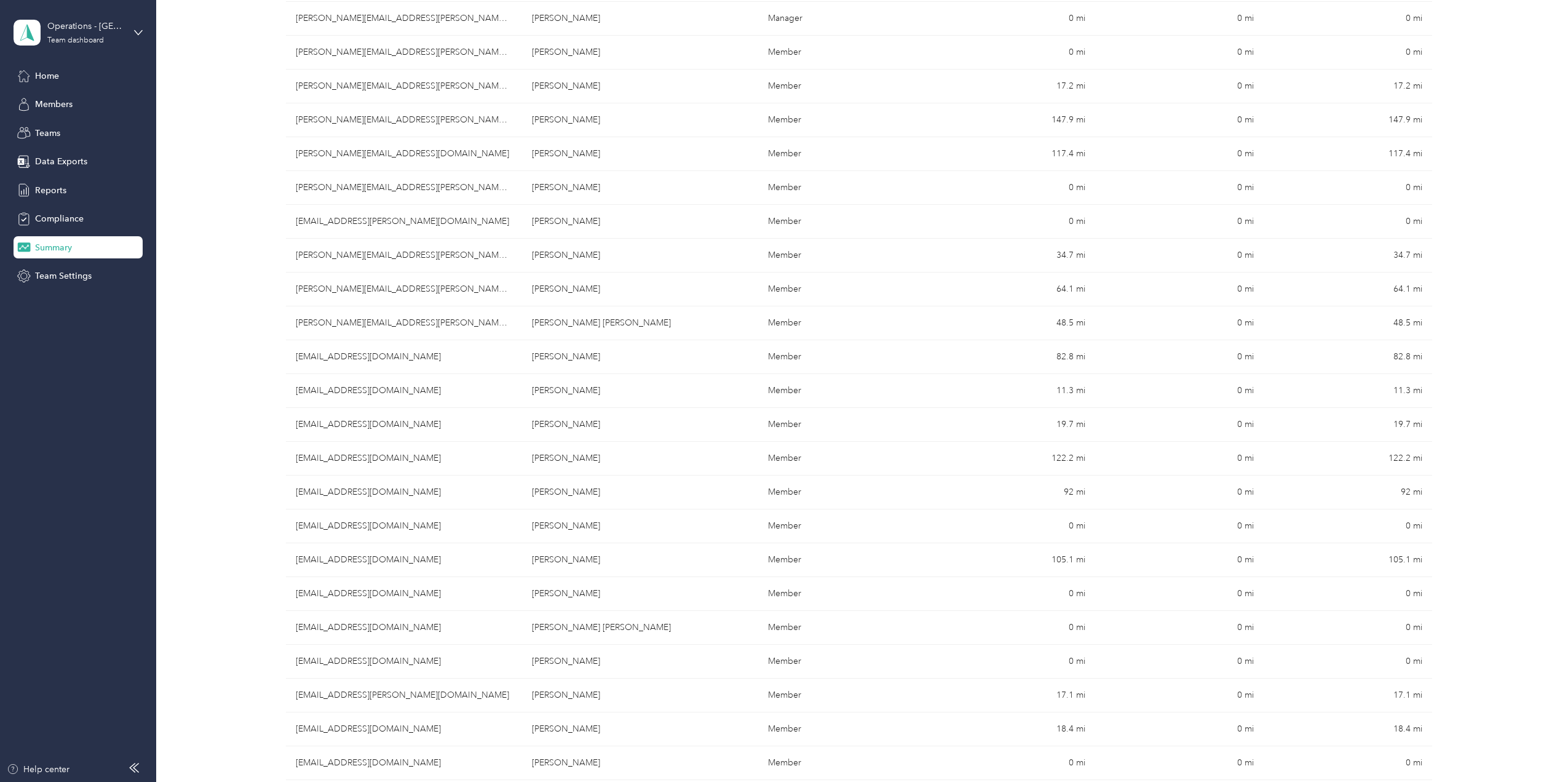
click at [594, 393] on div at bounding box center [784, 391] width 1568 height 782
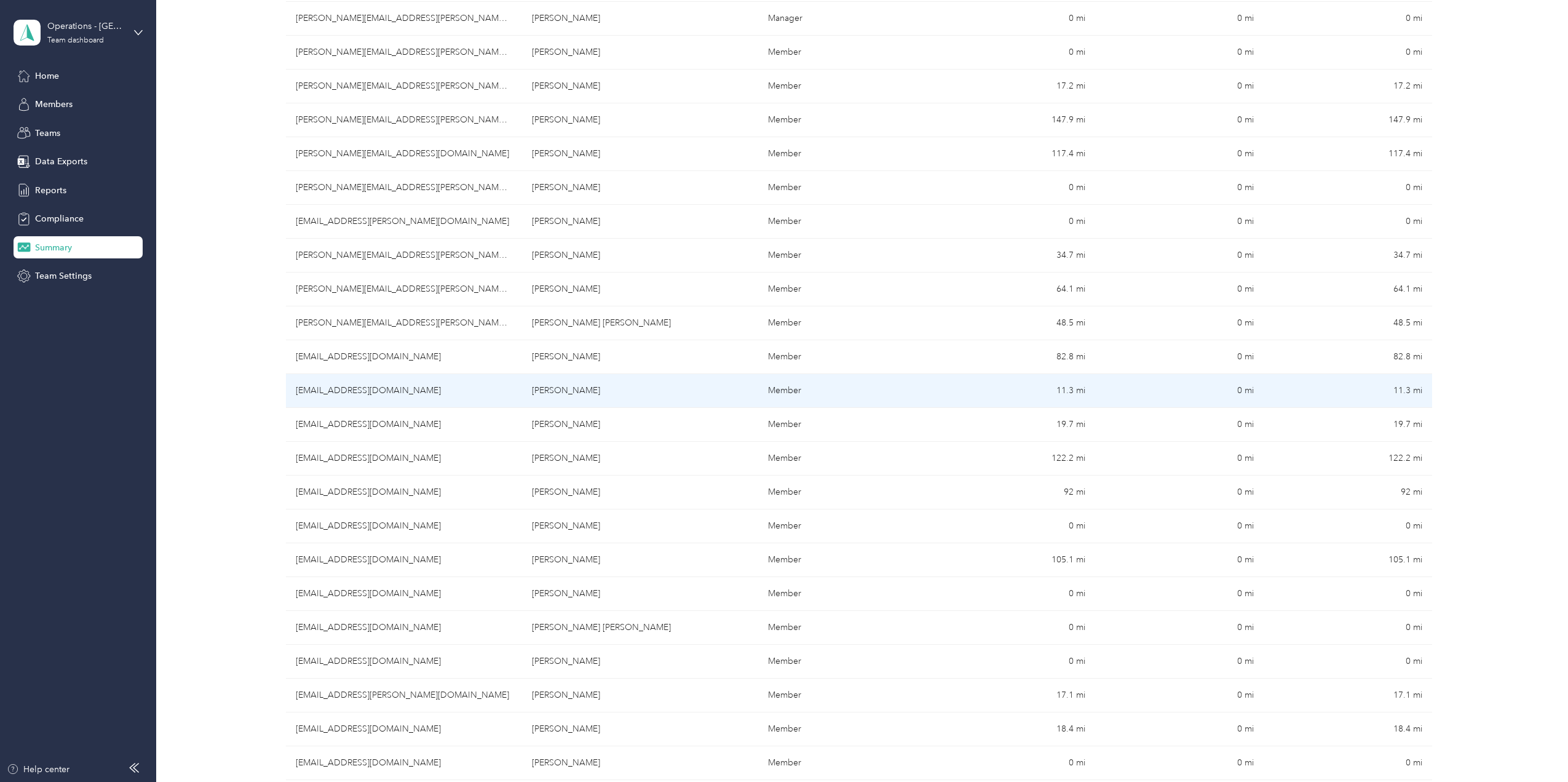
click at [576, 392] on td "[PERSON_NAME]" at bounding box center [640, 391] width 236 height 34
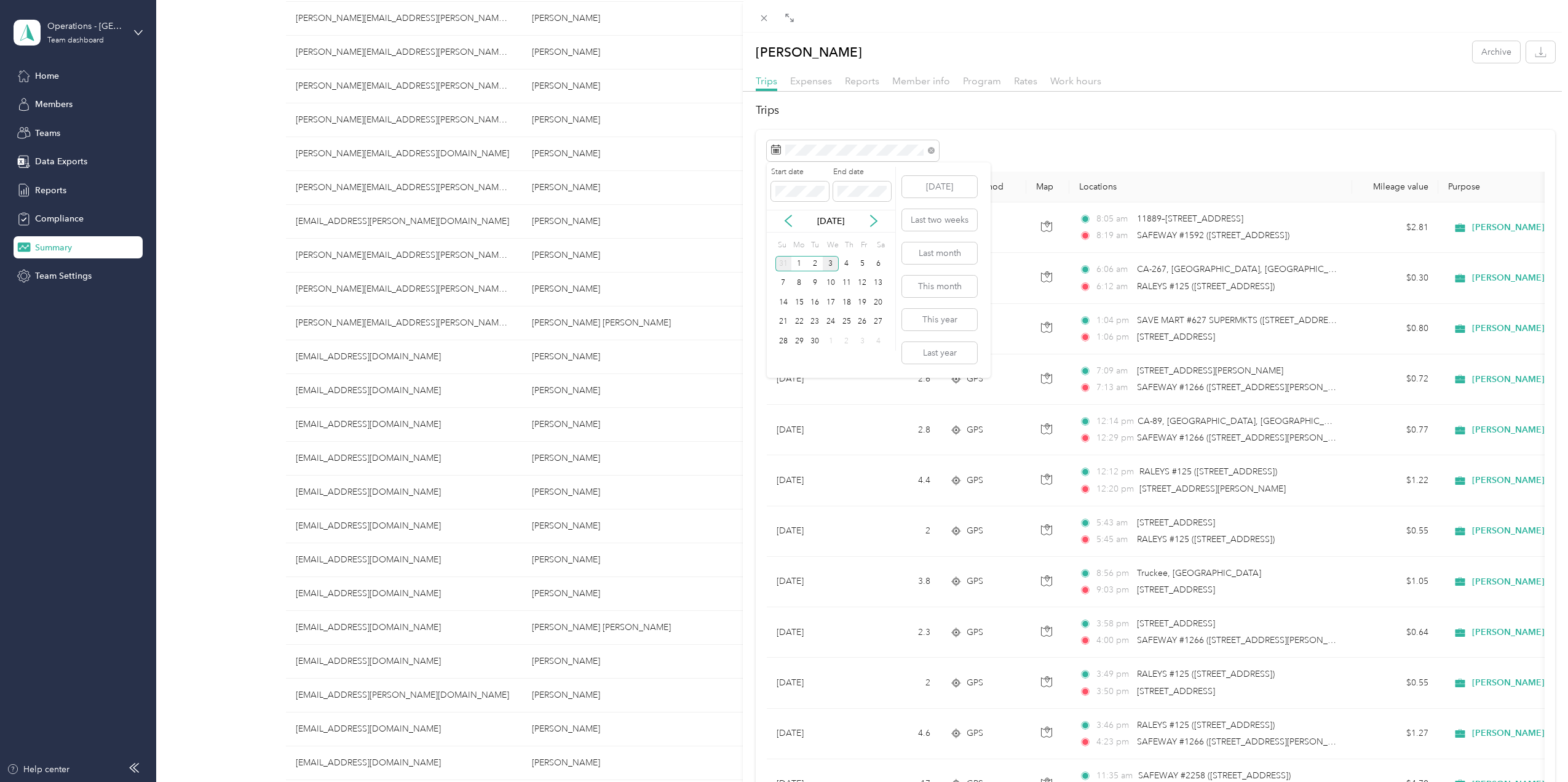
click at [780, 262] on div "31" at bounding box center [783, 263] width 16 height 15
click at [780, 262] on div "27" at bounding box center [783, 263] width 16 height 15
click at [783, 360] on div "31" at bounding box center [783, 360] width 16 height 15
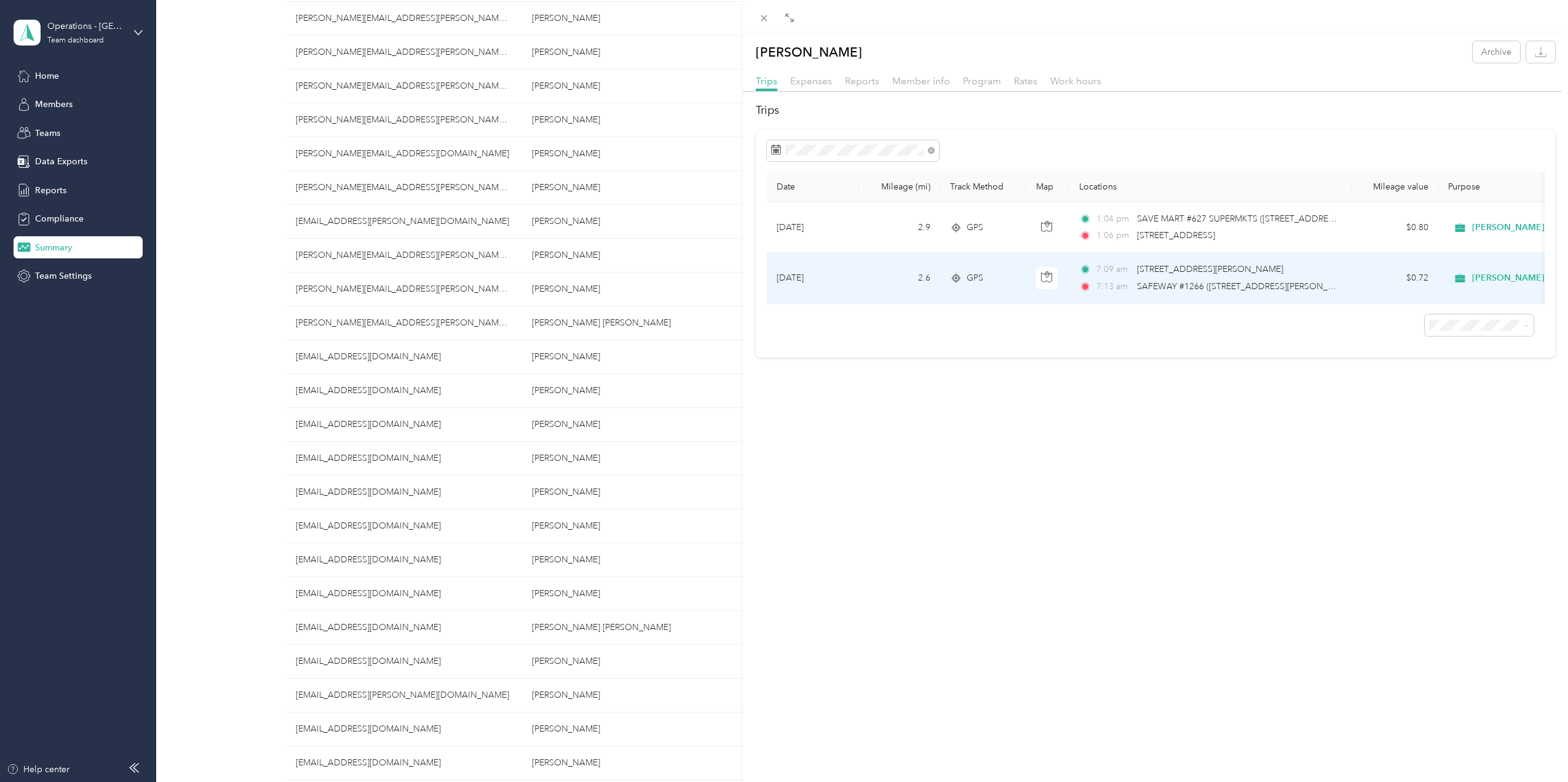
click at [1165, 264] on span "[STREET_ADDRESS][PERSON_NAME]" at bounding box center [1210, 269] width 146 height 10
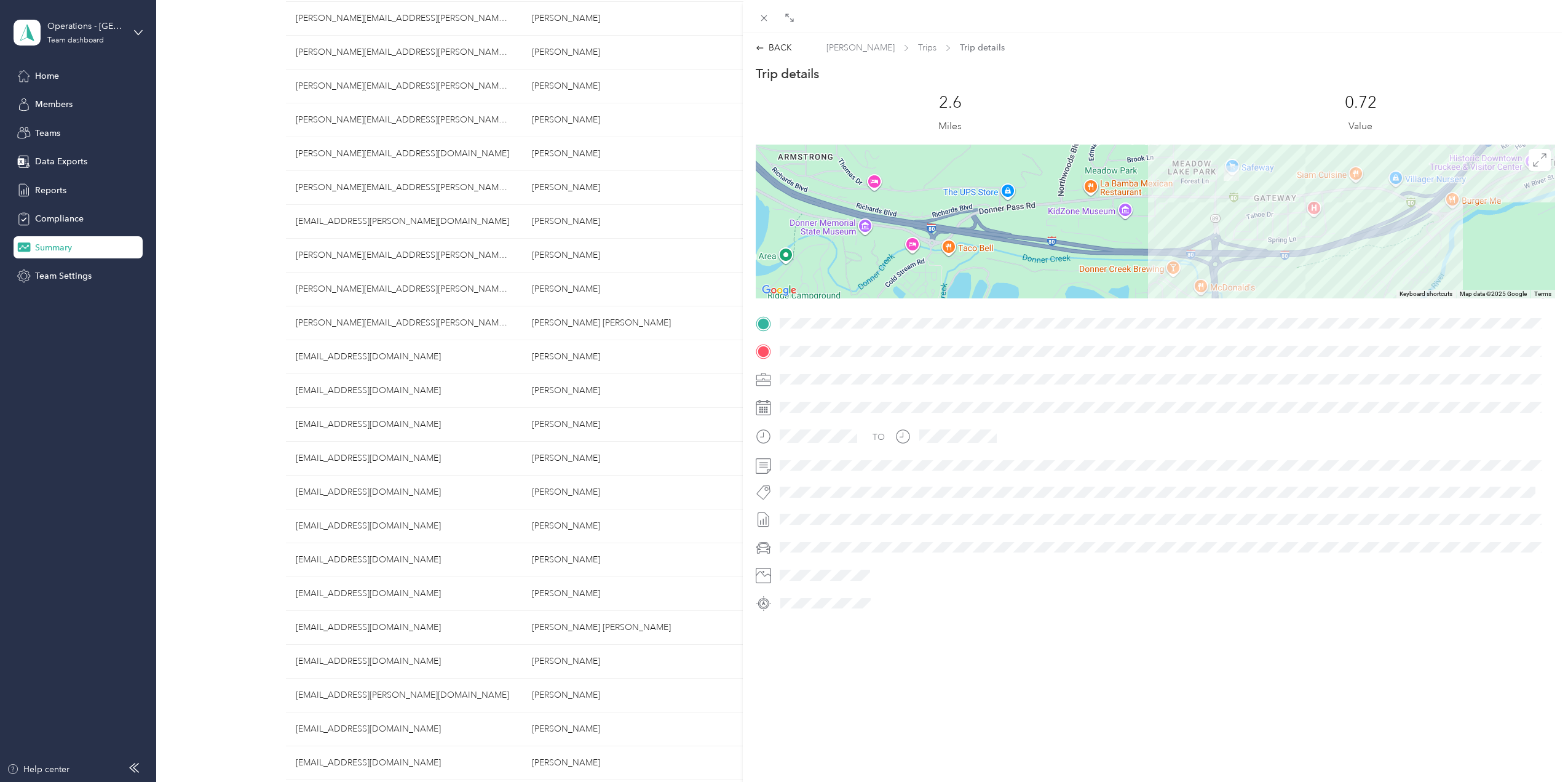
drag, startPoint x: 1161, startPoint y: 218, endPoint x: 1313, endPoint y: 156, distance: 164.2
click at [1313, 156] on div at bounding box center [1155, 221] width 799 height 153
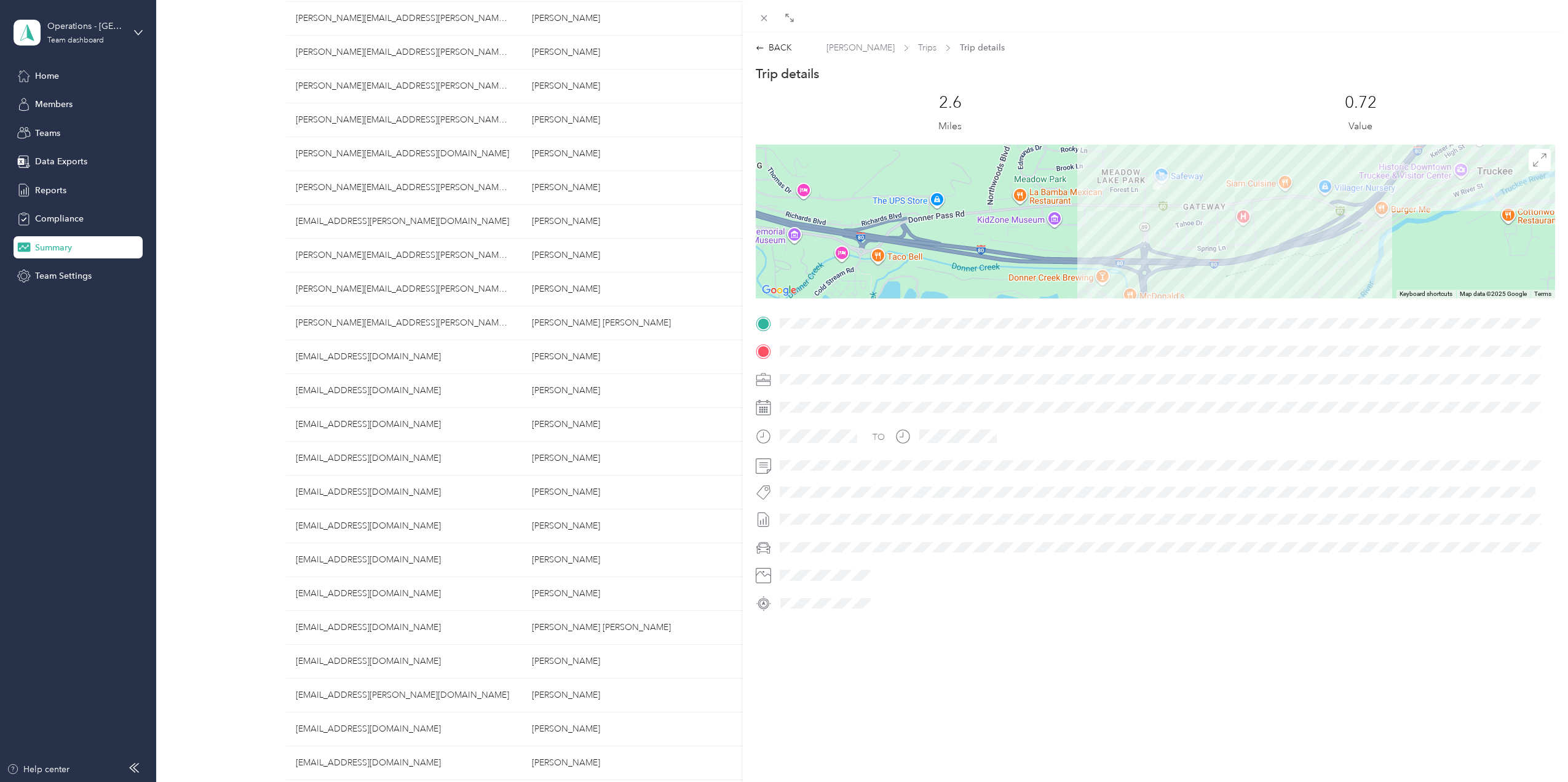
drag, startPoint x: 1208, startPoint y: 210, endPoint x: 1111, endPoint y: 233, distance: 99.7
click at [1111, 233] on div at bounding box center [1155, 221] width 799 height 153
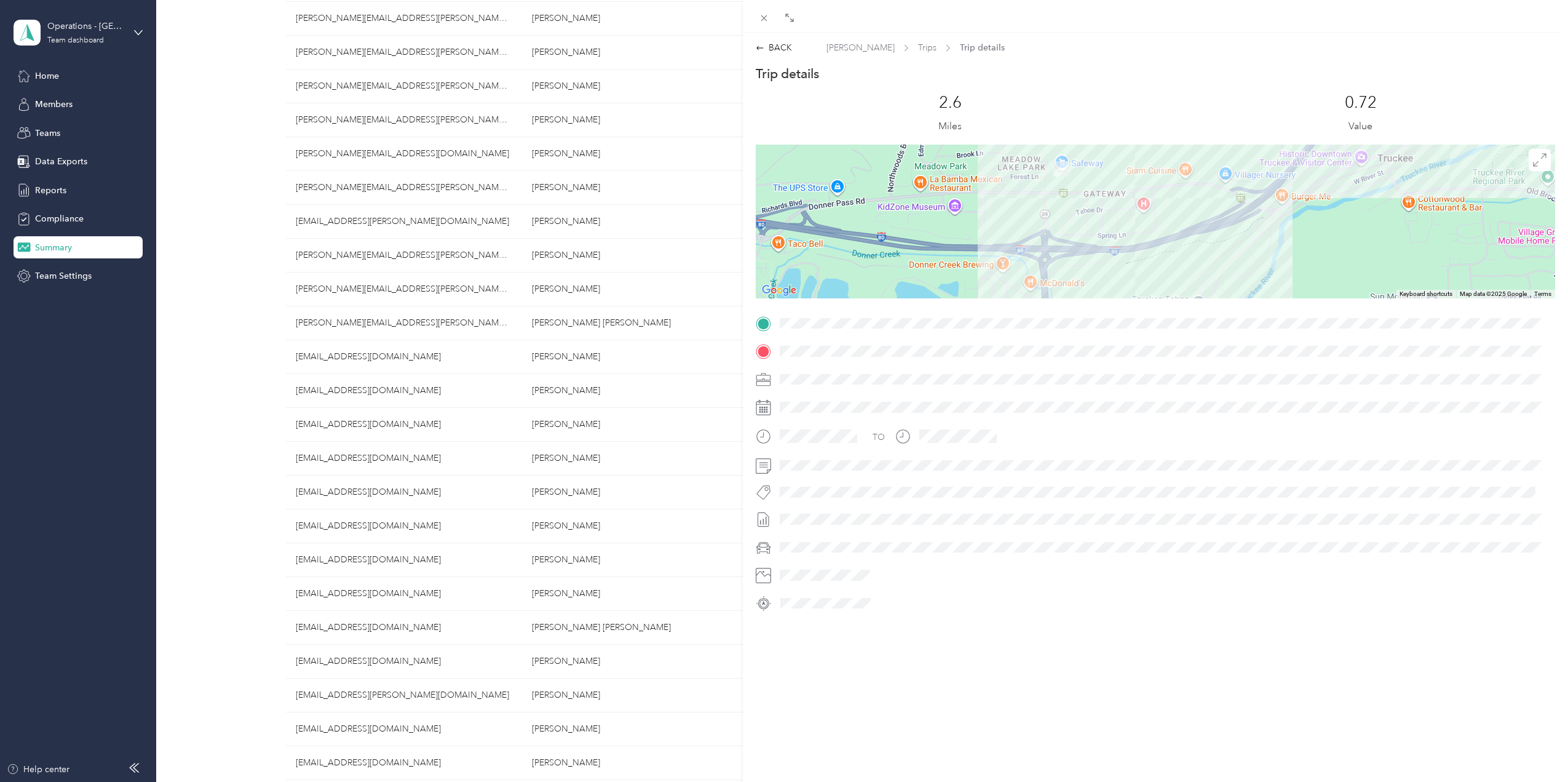
drag, startPoint x: 1106, startPoint y: 236, endPoint x: 1031, endPoint y: 205, distance: 81.2
click at [1031, 205] on div at bounding box center [1155, 221] width 799 height 153
click at [766, 44] on div "BACK" at bounding box center [774, 47] width 36 height 13
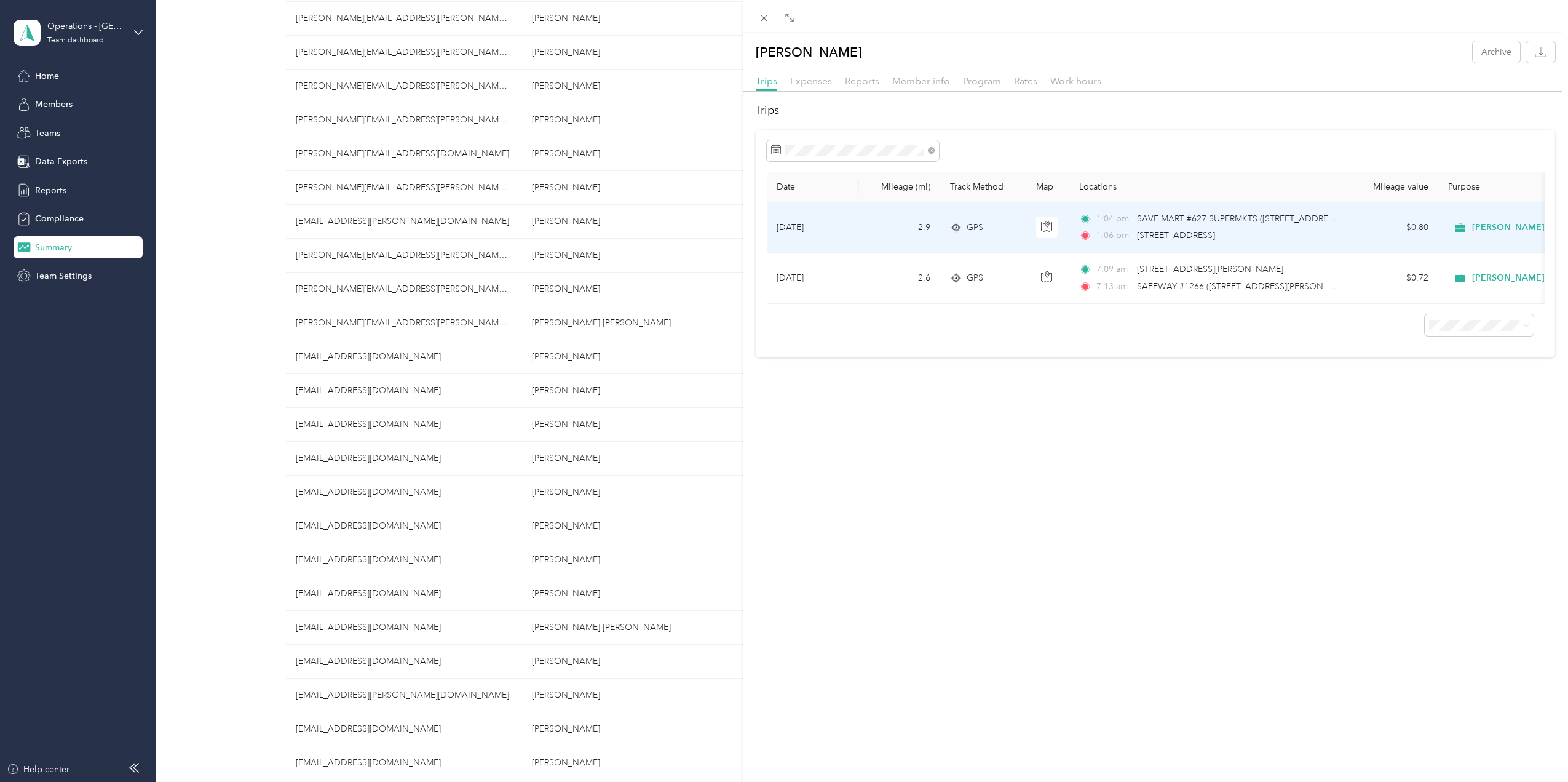
click at [1034, 228] on td at bounding box center [1047, 227] width 43 height 51
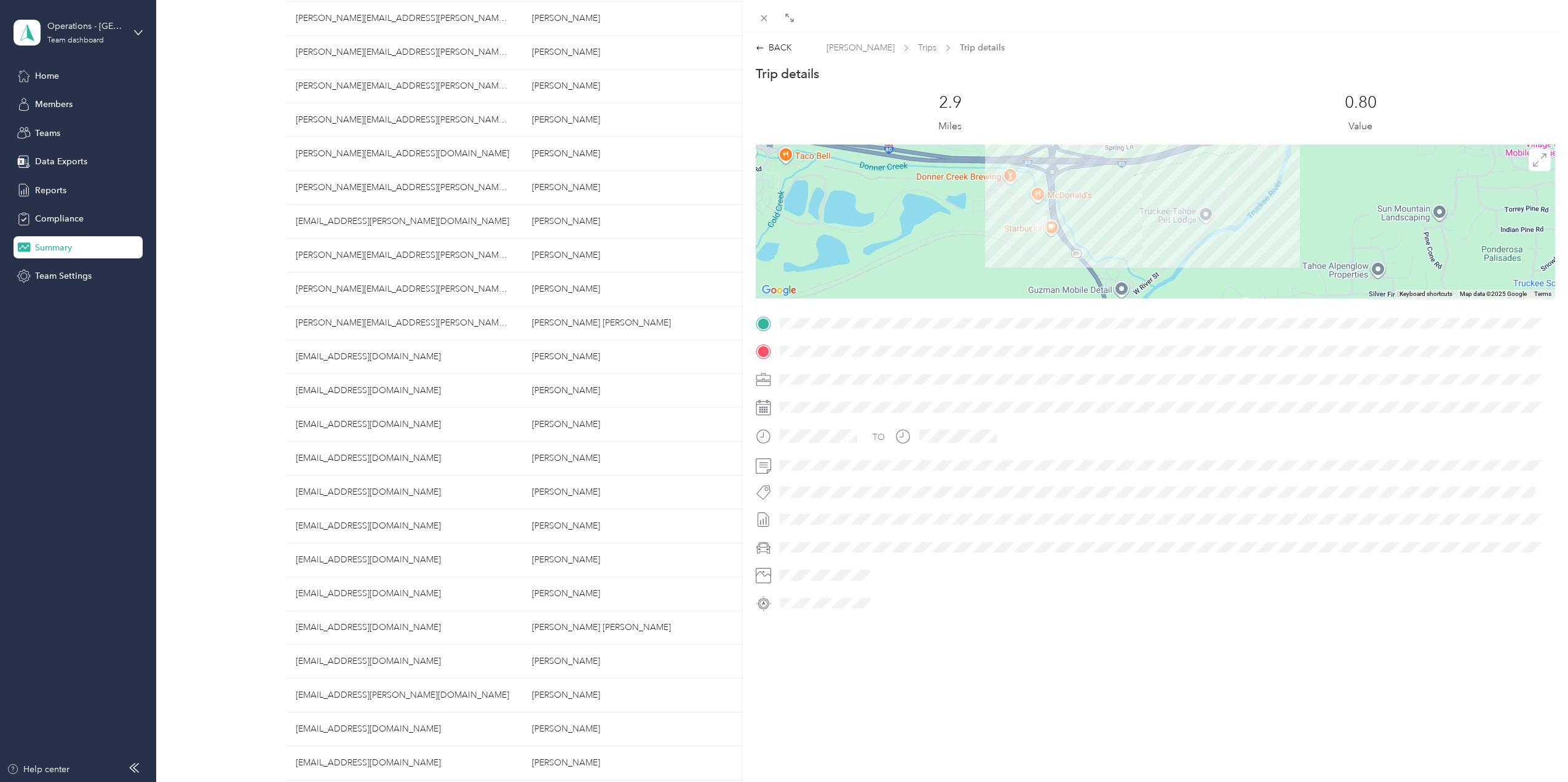
drag, startPoint x: 1133, startPoint y: 258, endPoint x: 1086, endPoint y: 185, distance: 86.8
click at [1086, 185] on div at bounding box center [1155, 221] width 799 height 153
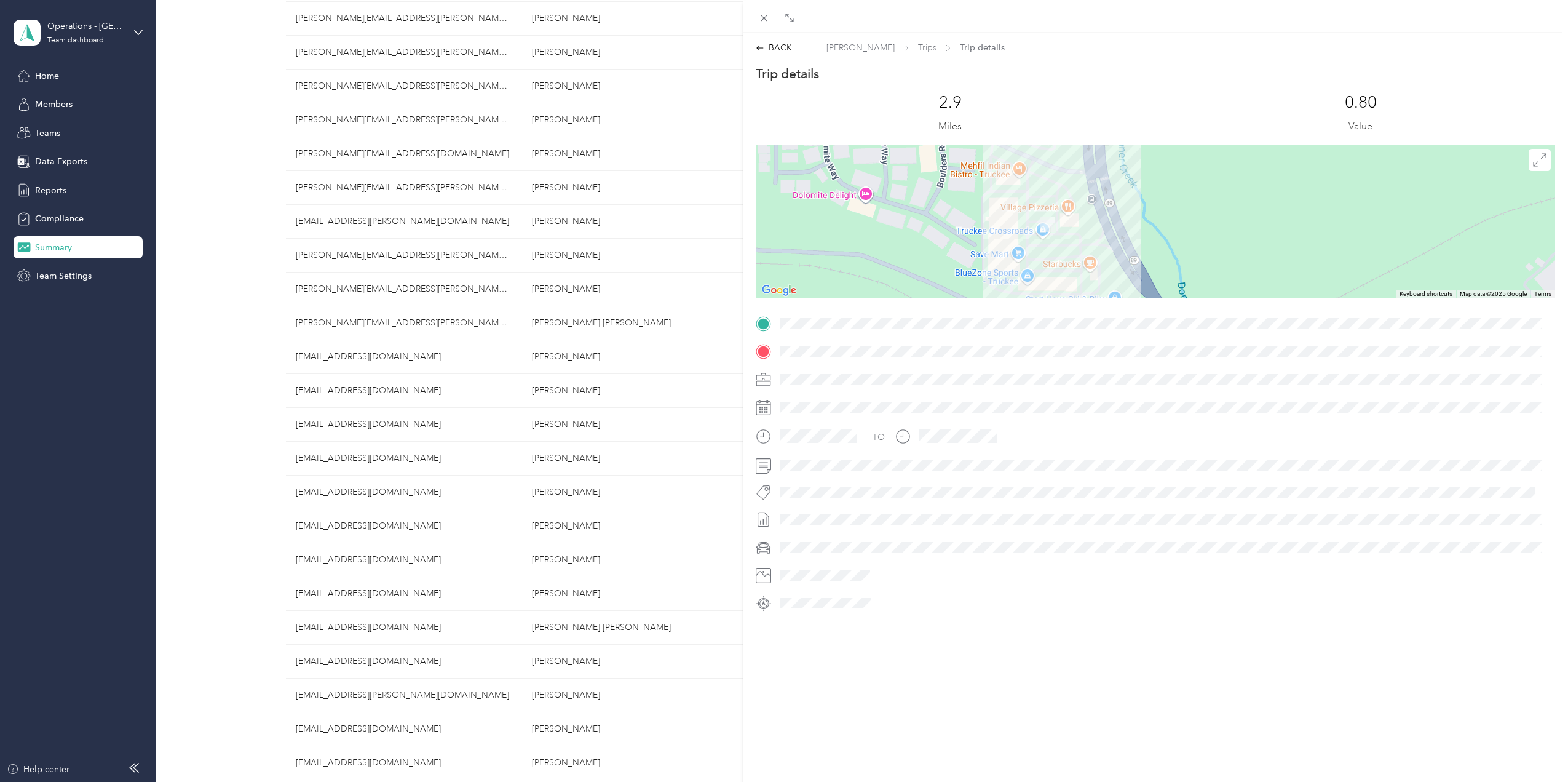
drag, startPoint x: 1042, startPoint y: 202, endPoint x: 1122, endPoint y: 226, distance: 83.5
click at [1003, 295] on div at bounding box center [1155, 221] width 799 height 153
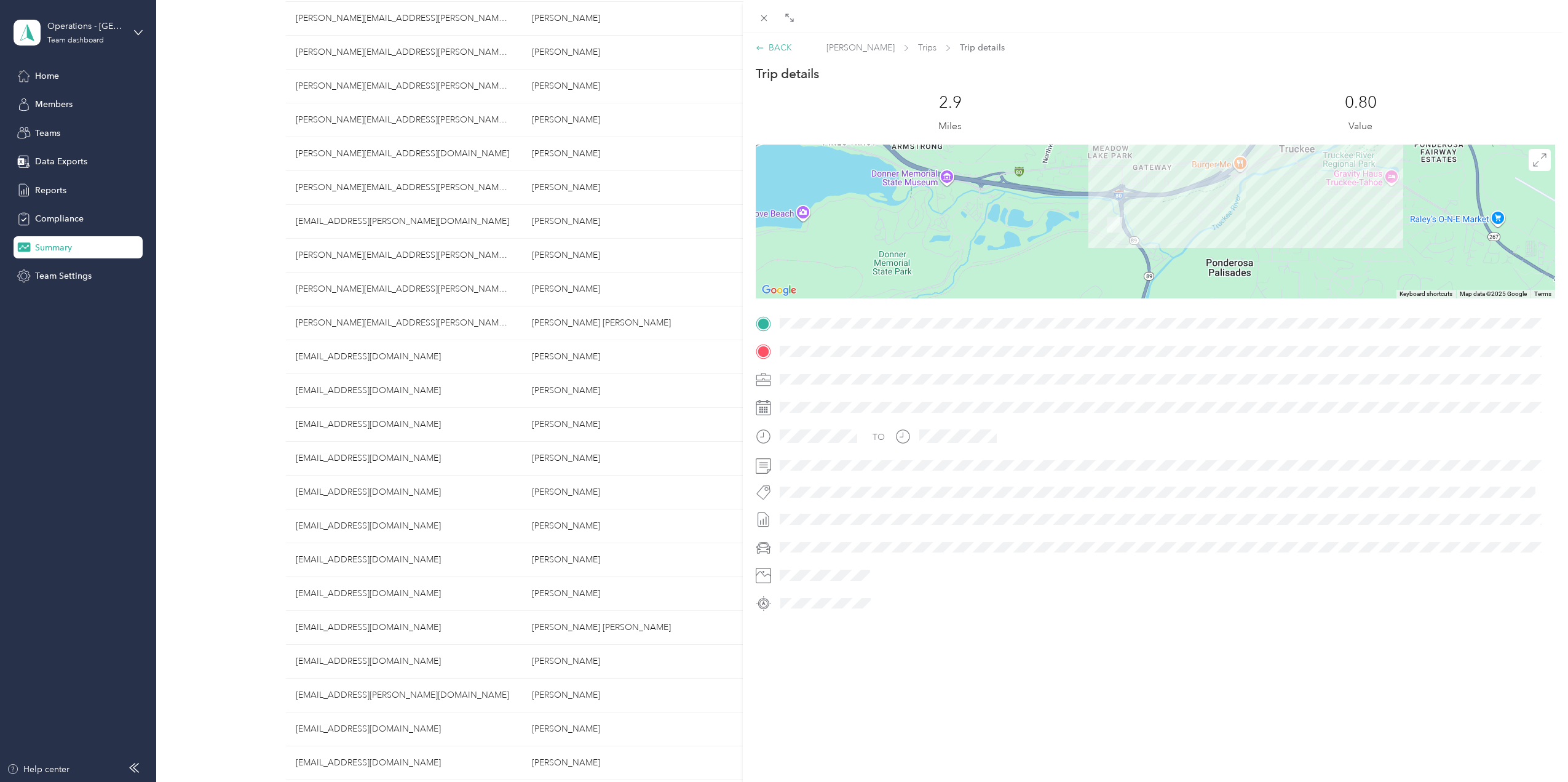
click at [781, 47] on div "BACK" at bounding box center [774, 47] width 36 height 13
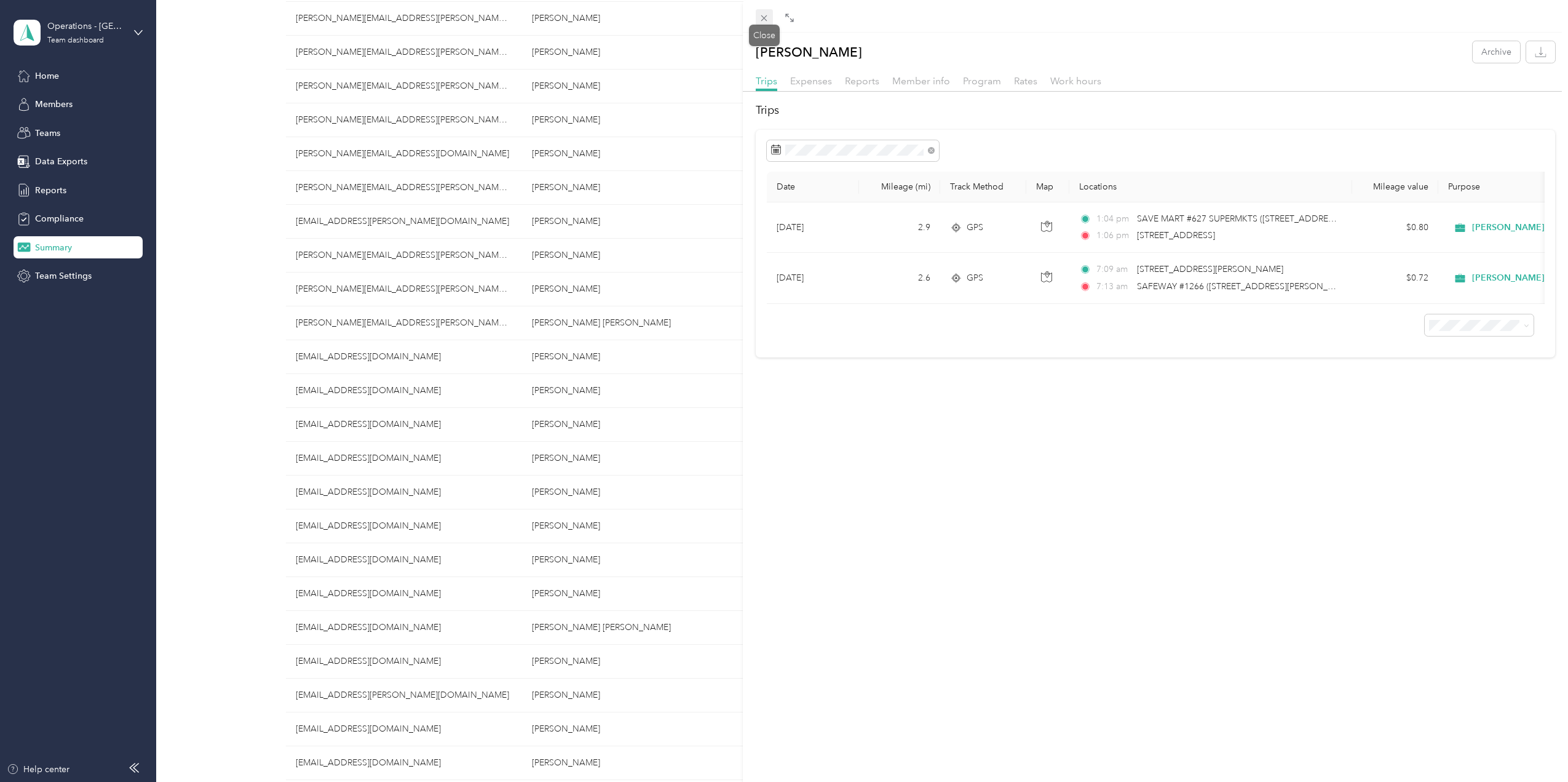
click at [761, 16] on icon at bounding box center [764, 18] width 10 height 10
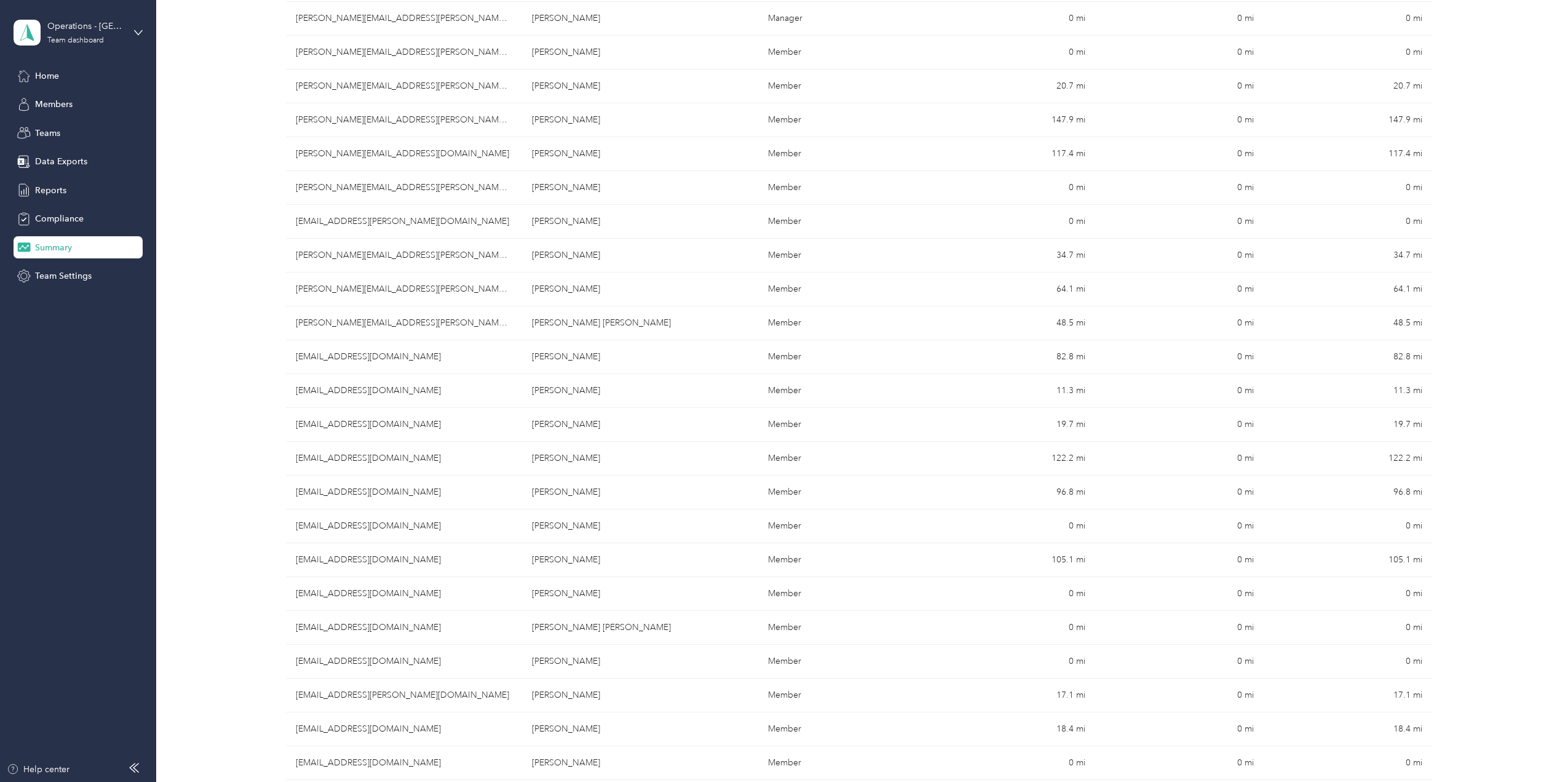
scroll to position [2890, 0]
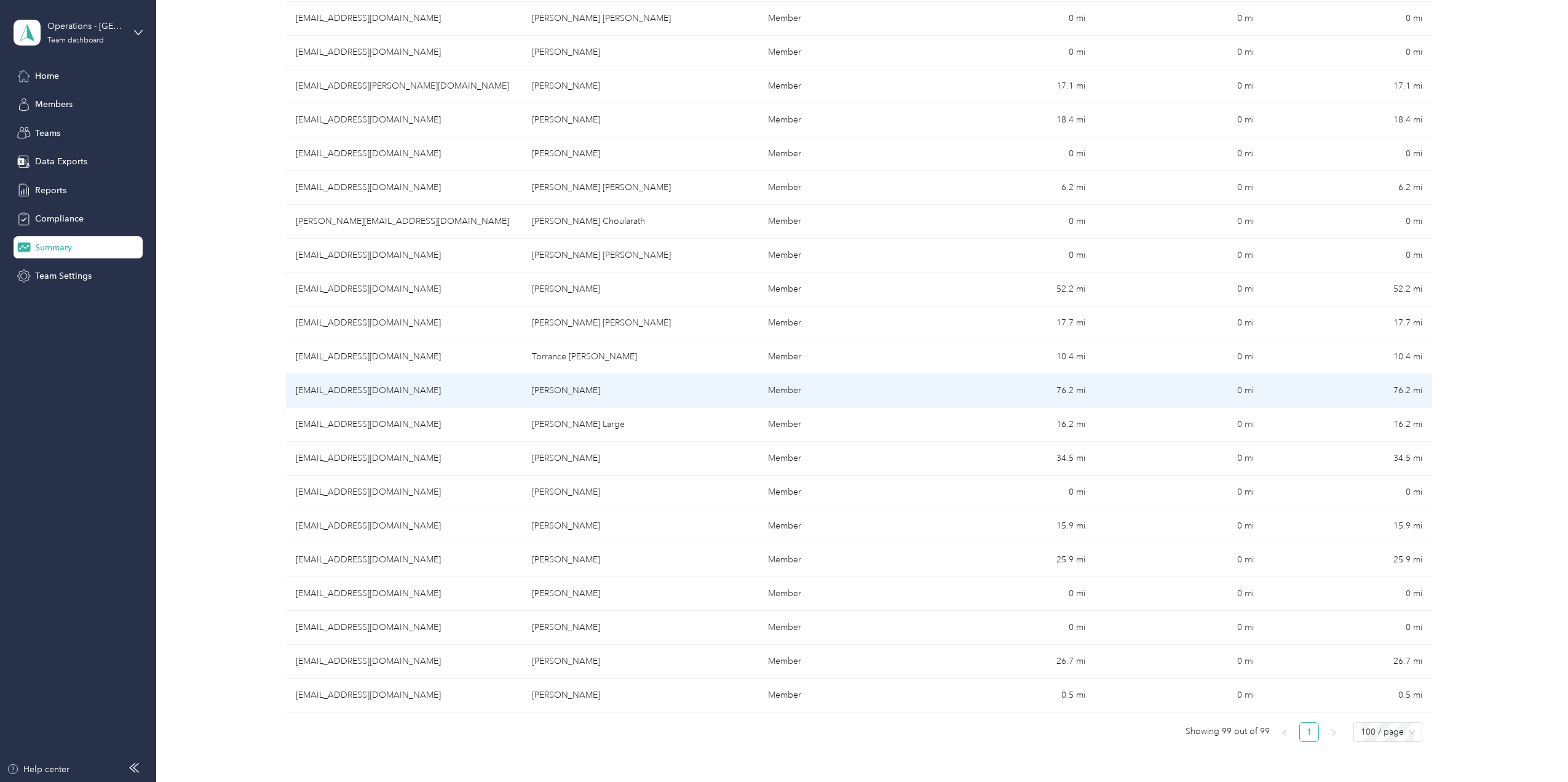
click at [648, 385] on td "[PERSON_NAME]" at bounding box center [640, 391] width 236 height 34
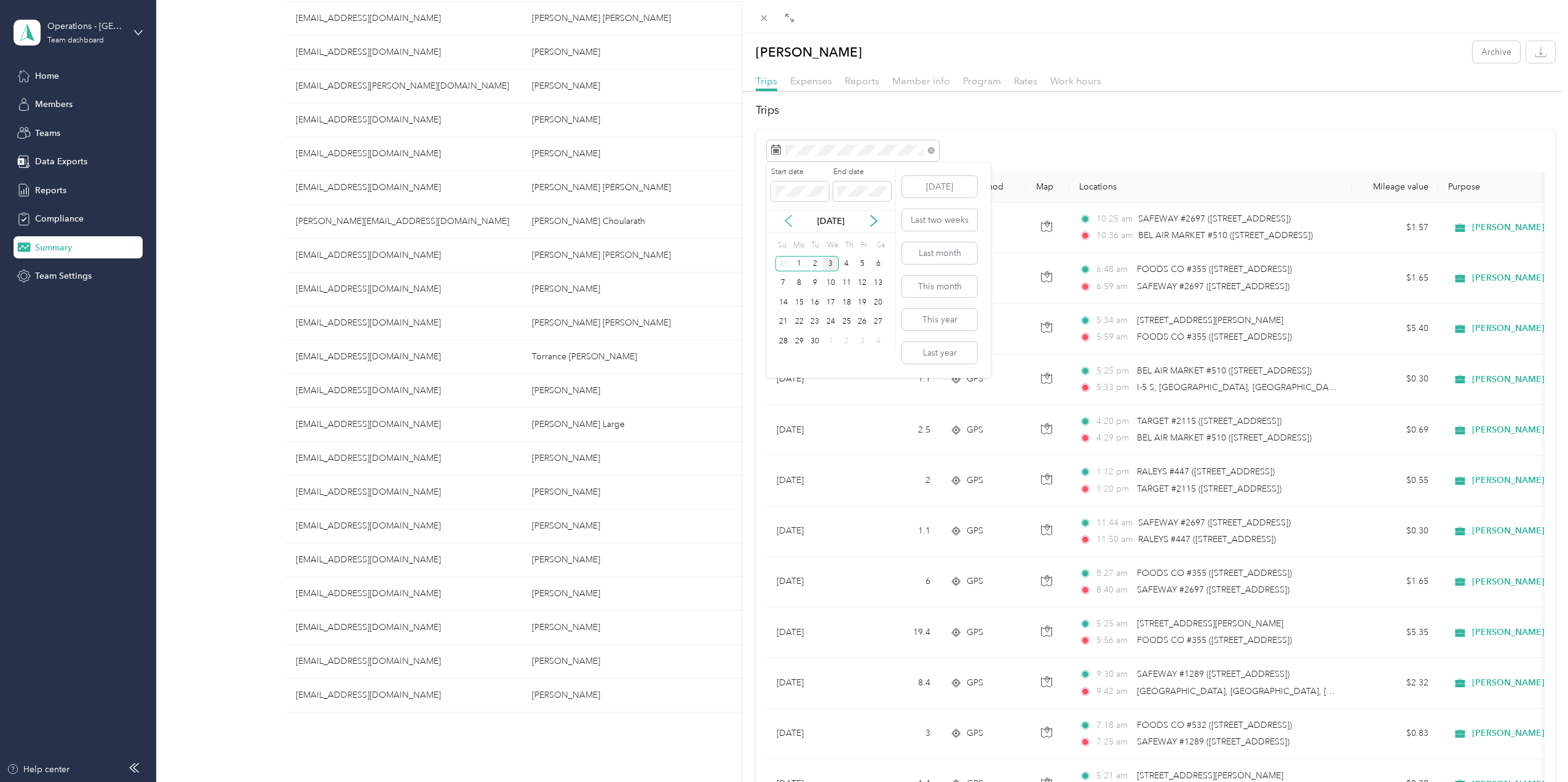
click at [791, 224] on icon at bounding box center [789, 221] width 12 height 13
click at [783, 358] on div "31" at bounding box center [783, 360] width 16 height 15
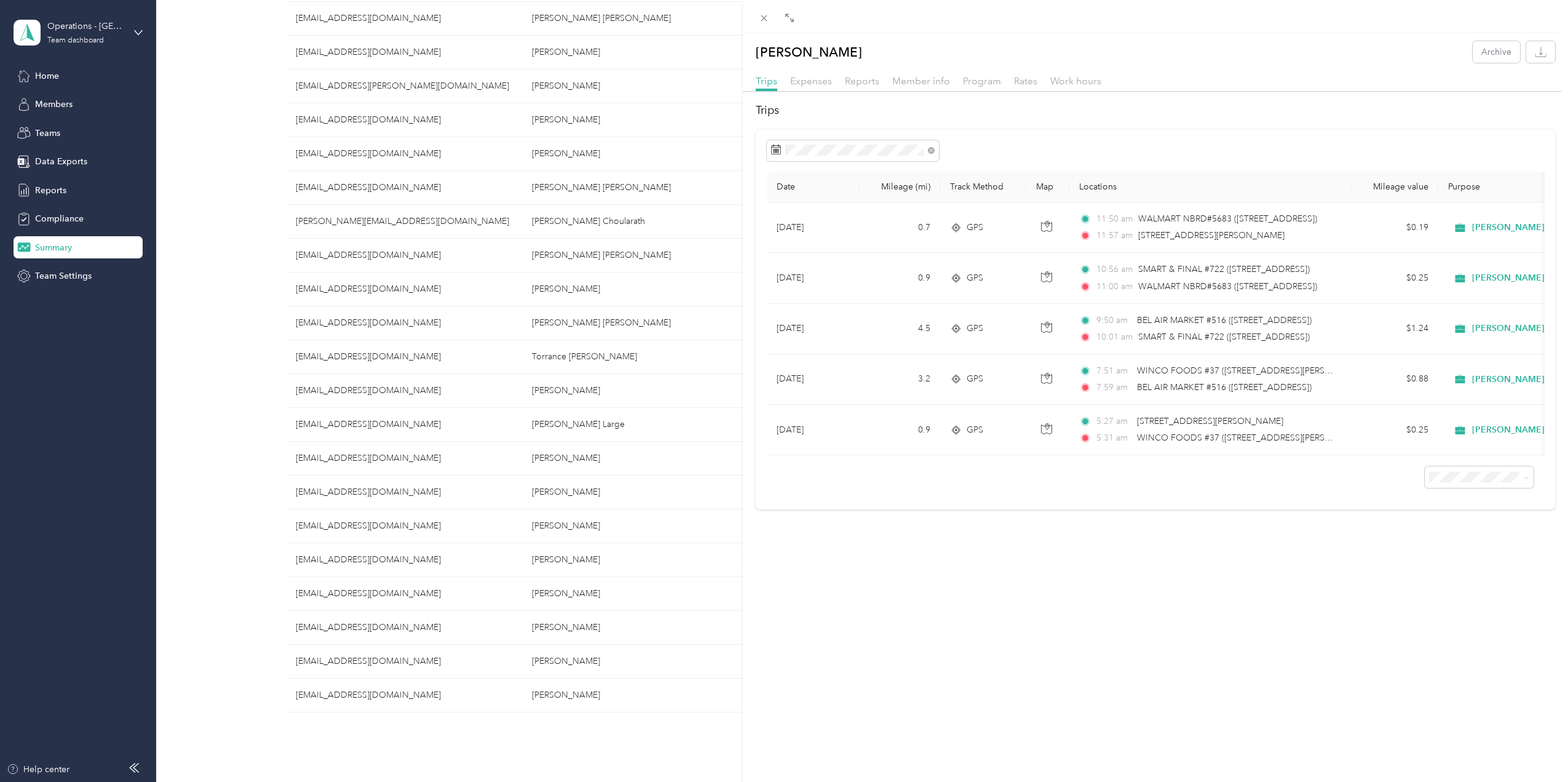
scroll to position [962, 0]
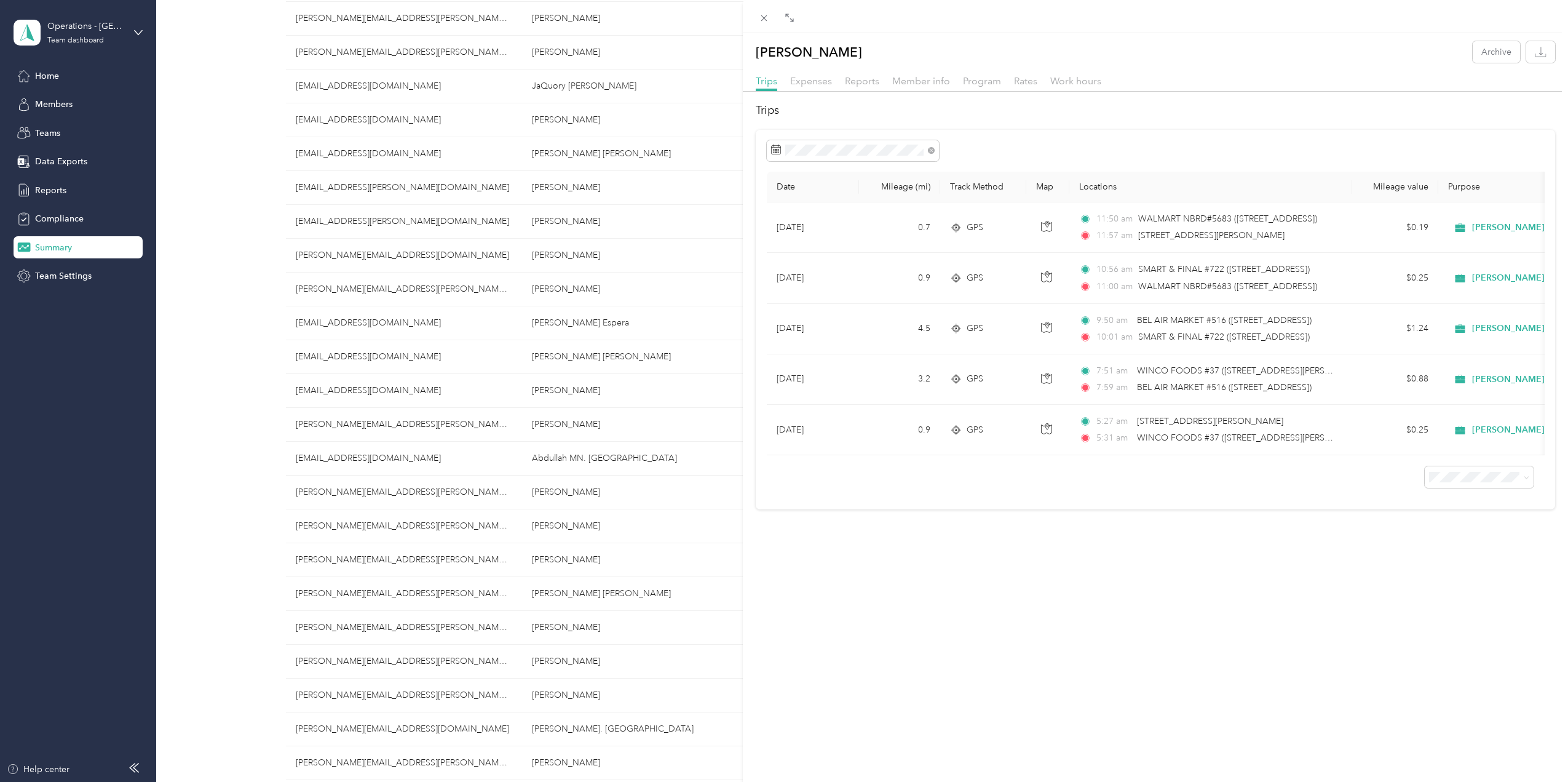
drag, startPoint x: 540, startPoint y: 384, endPoint x: 532, endPoint y: 397, distance: 15.3
click at [539, 385] on div "[PERSON_NAME] Archive Trips Expenses Reports Member info Program Rates Work hou…" at bounding box center [784, 391] width 1568 height 782
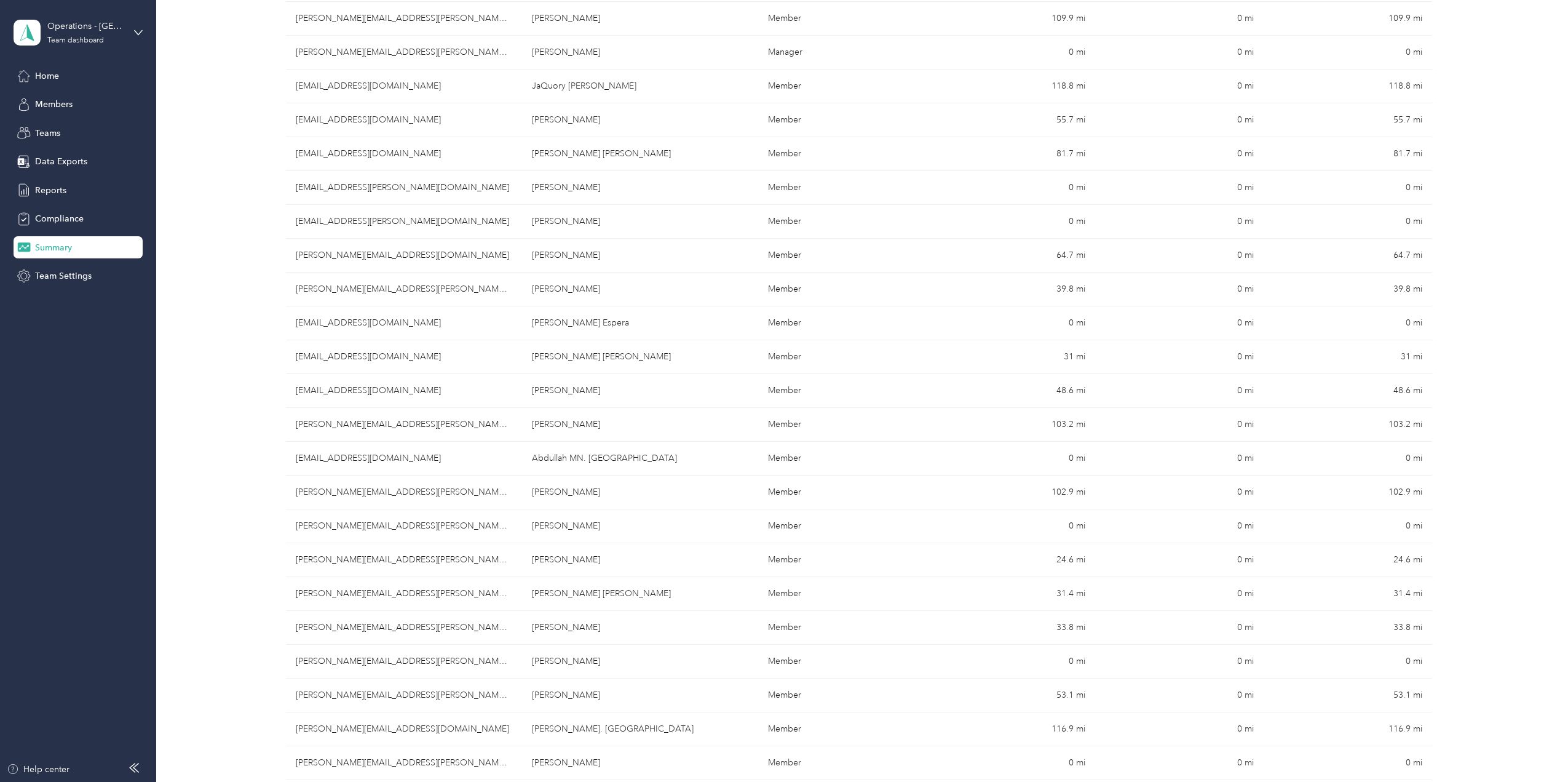
click at [534, 390] on div at bounding box center [784, 391] width 1568 height 782
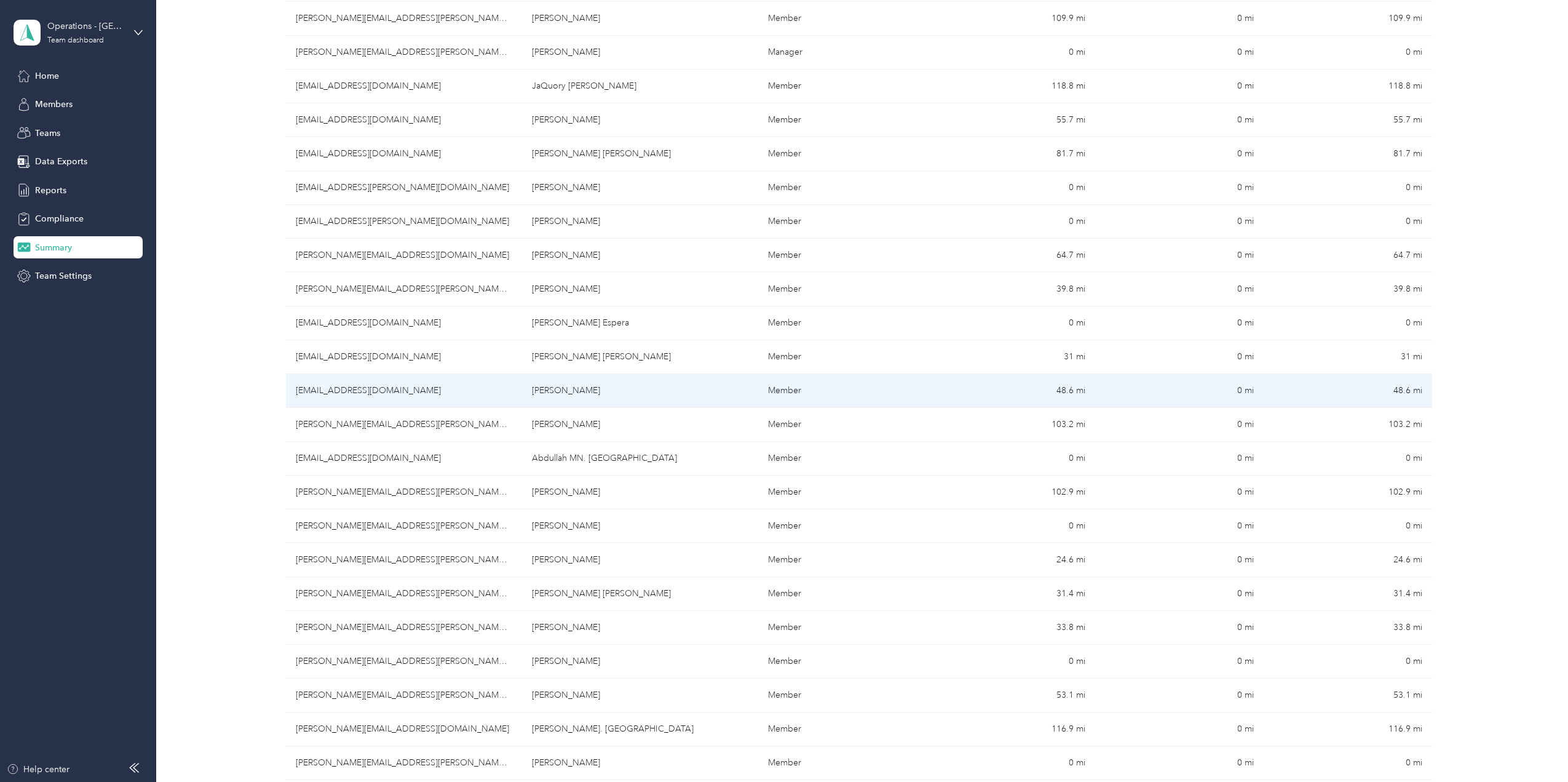
click at [541, 390] on td "[PERSON_NAME]" at bounding box center [640, 391] width 236 height 34
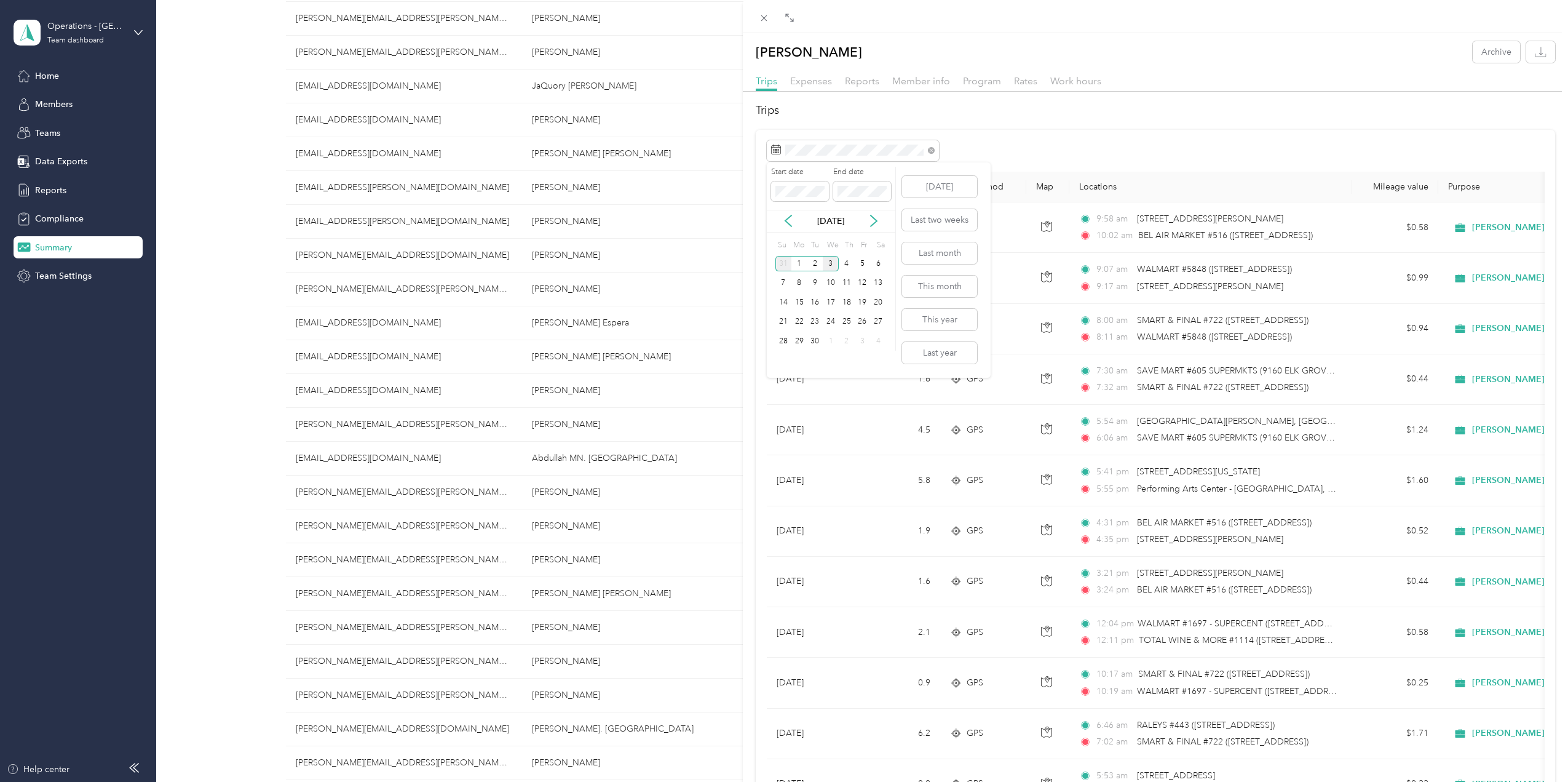
click at [779, 265] on div "31" at bounding box center [783, 263] width 16 height 15
click at [782, 360] on div "31" at bounding box center [783, 360] width 16 height 15
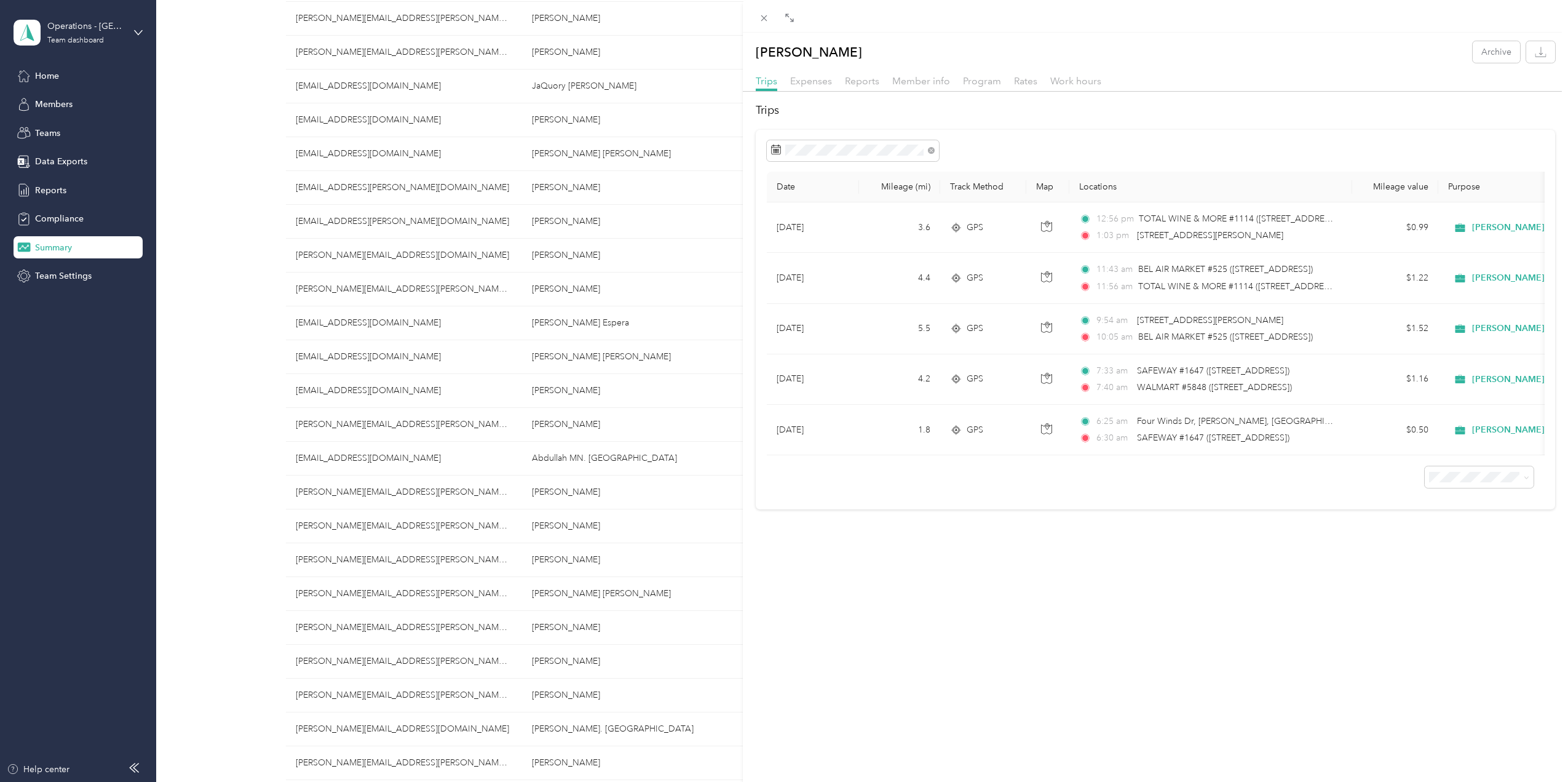
scroll to position [3026, 0]
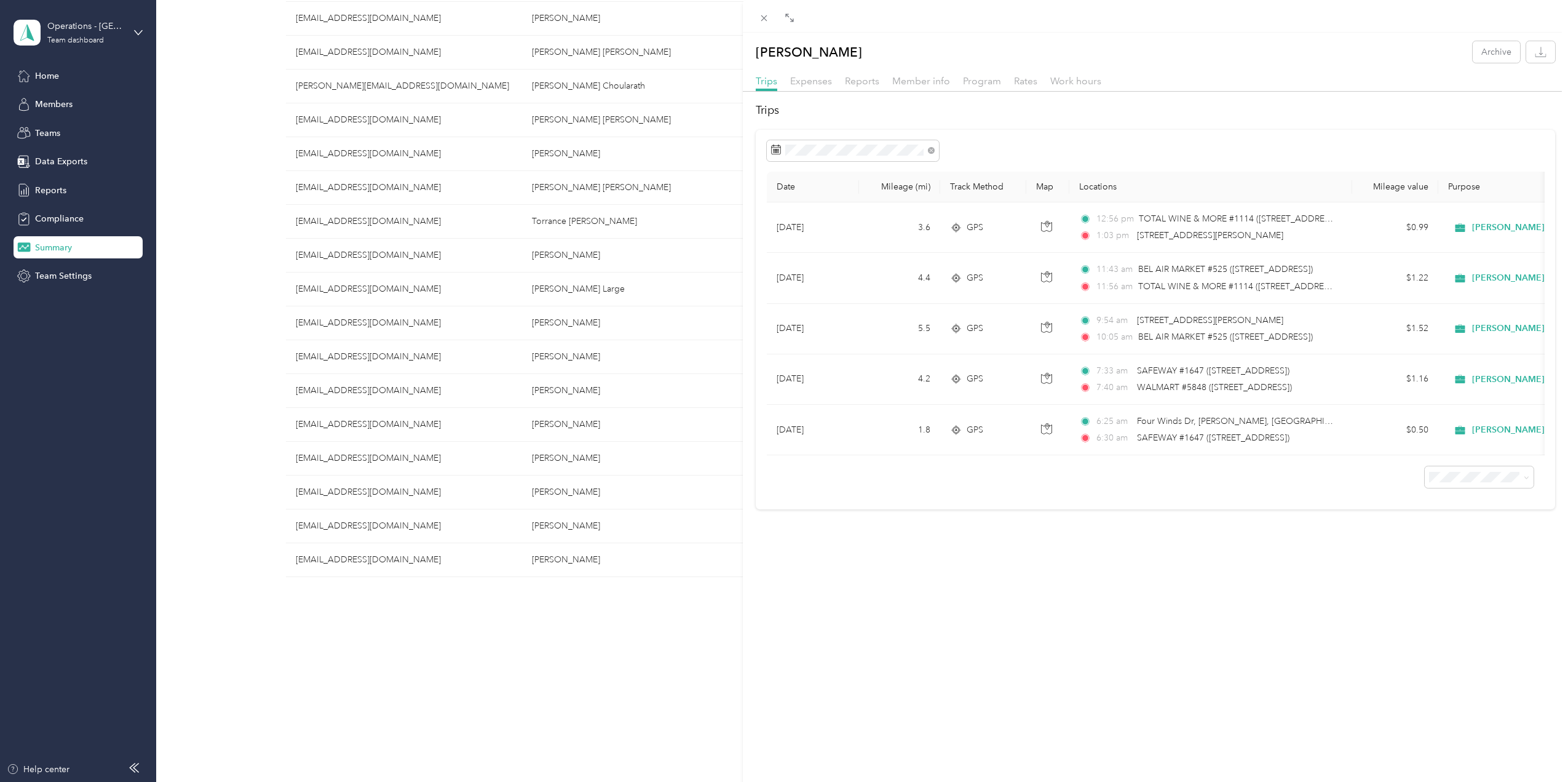
click at [607, 385] on div "[PERSON_NAME] Archive Trips Expenses Reports Member info Program Rates Work hou…" at bounding box center [784, 391] width 1568 height 782
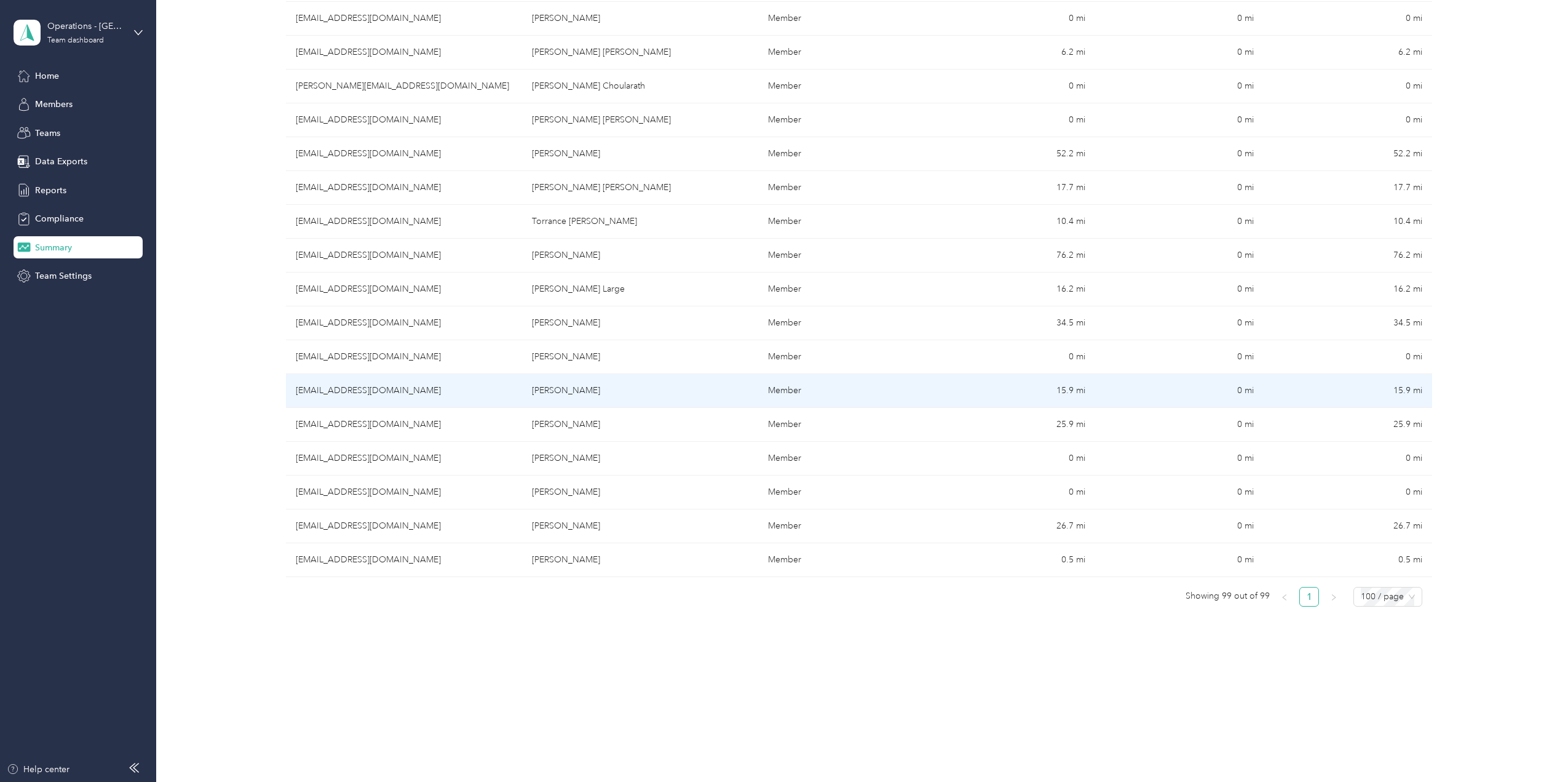
click at [596, 392] on td "[PERSON_NAME]" at bounding box center [640, 391] width 236 height 34
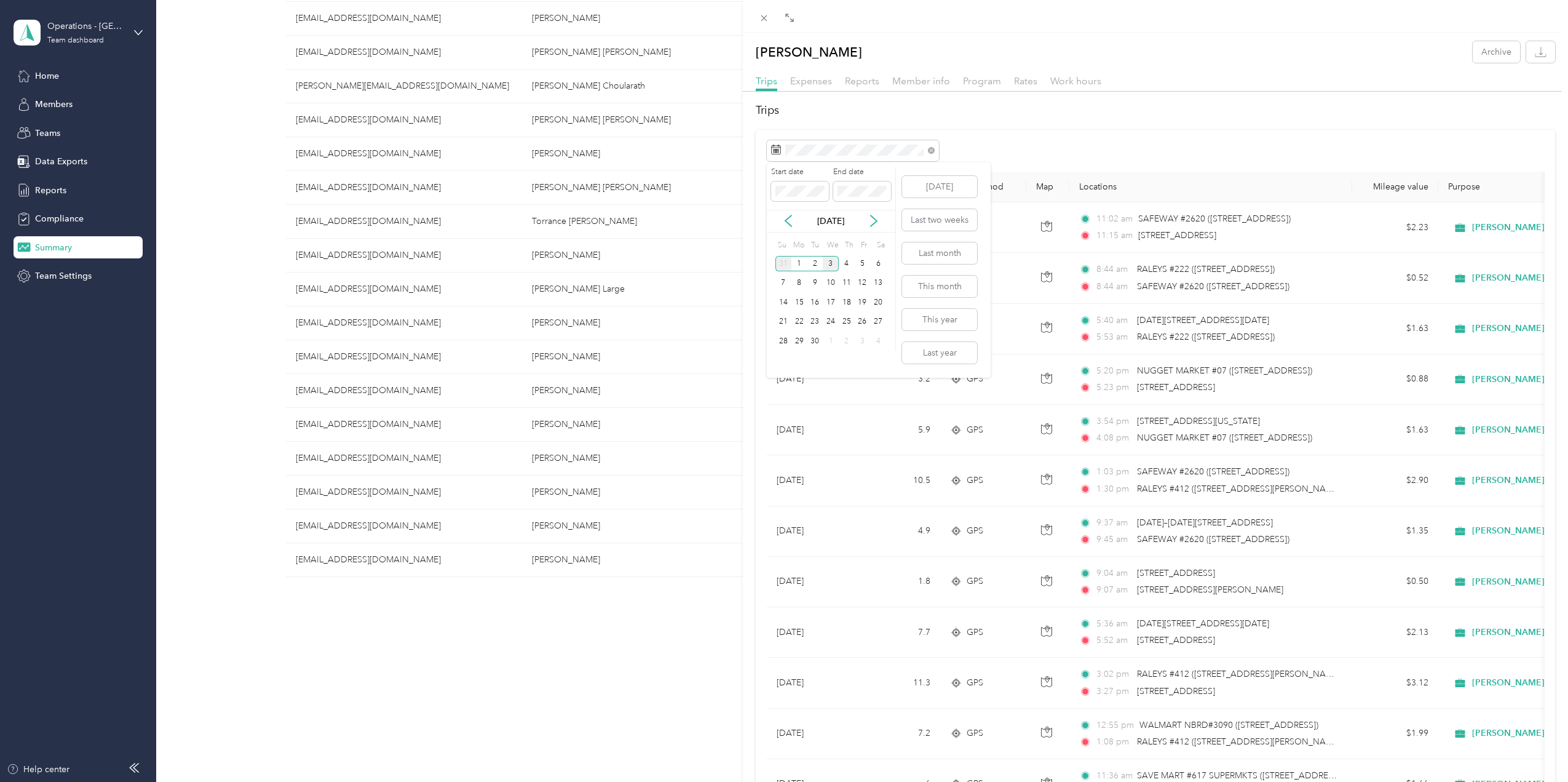
click at [782, 265] on div "31" at bounding box center [783, 263] width 16 height 15
click at [782, 364] on div "31" at bounding box center [783, 360] width 16 height 15
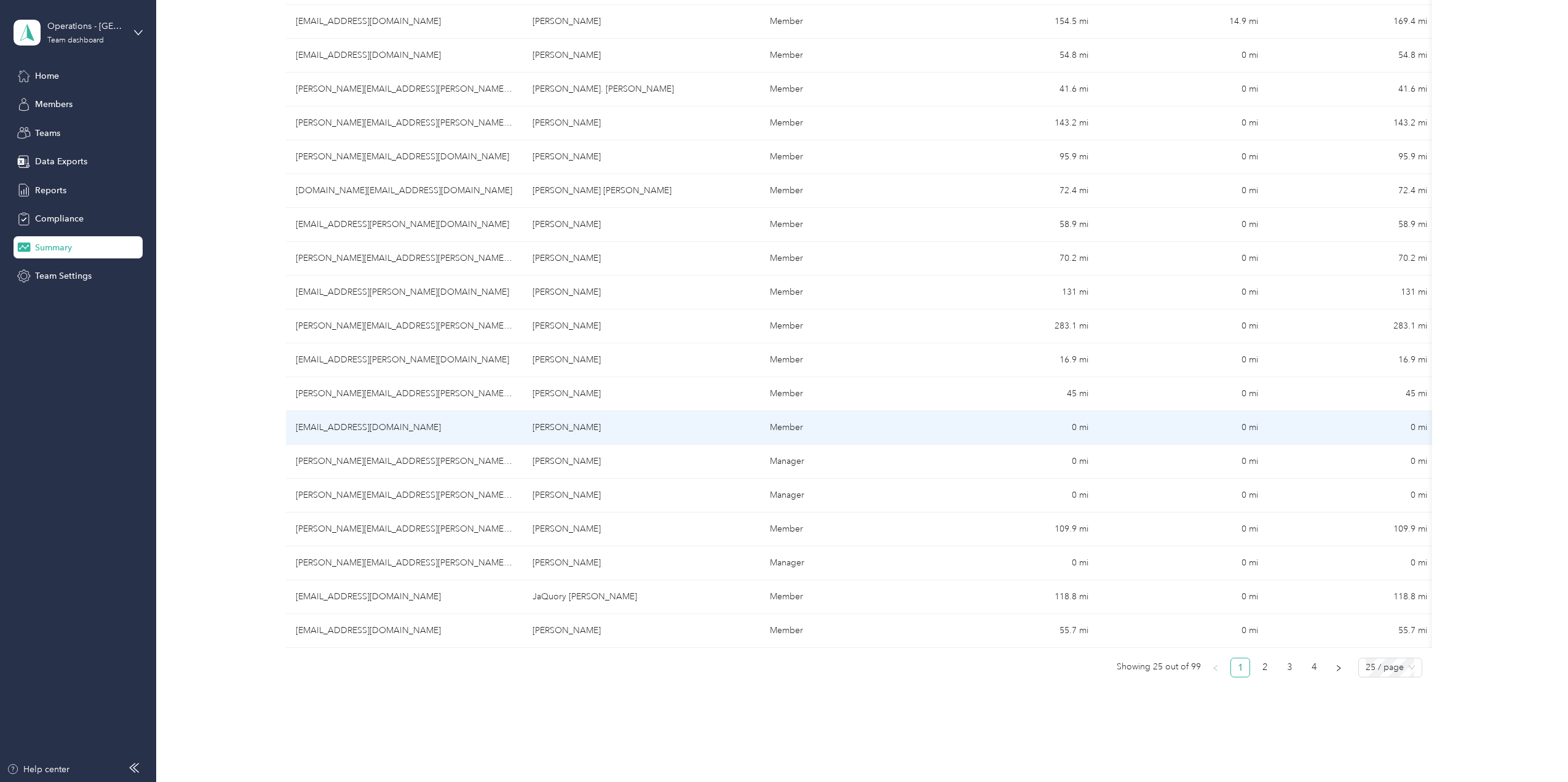
scroll to position [535, 0]
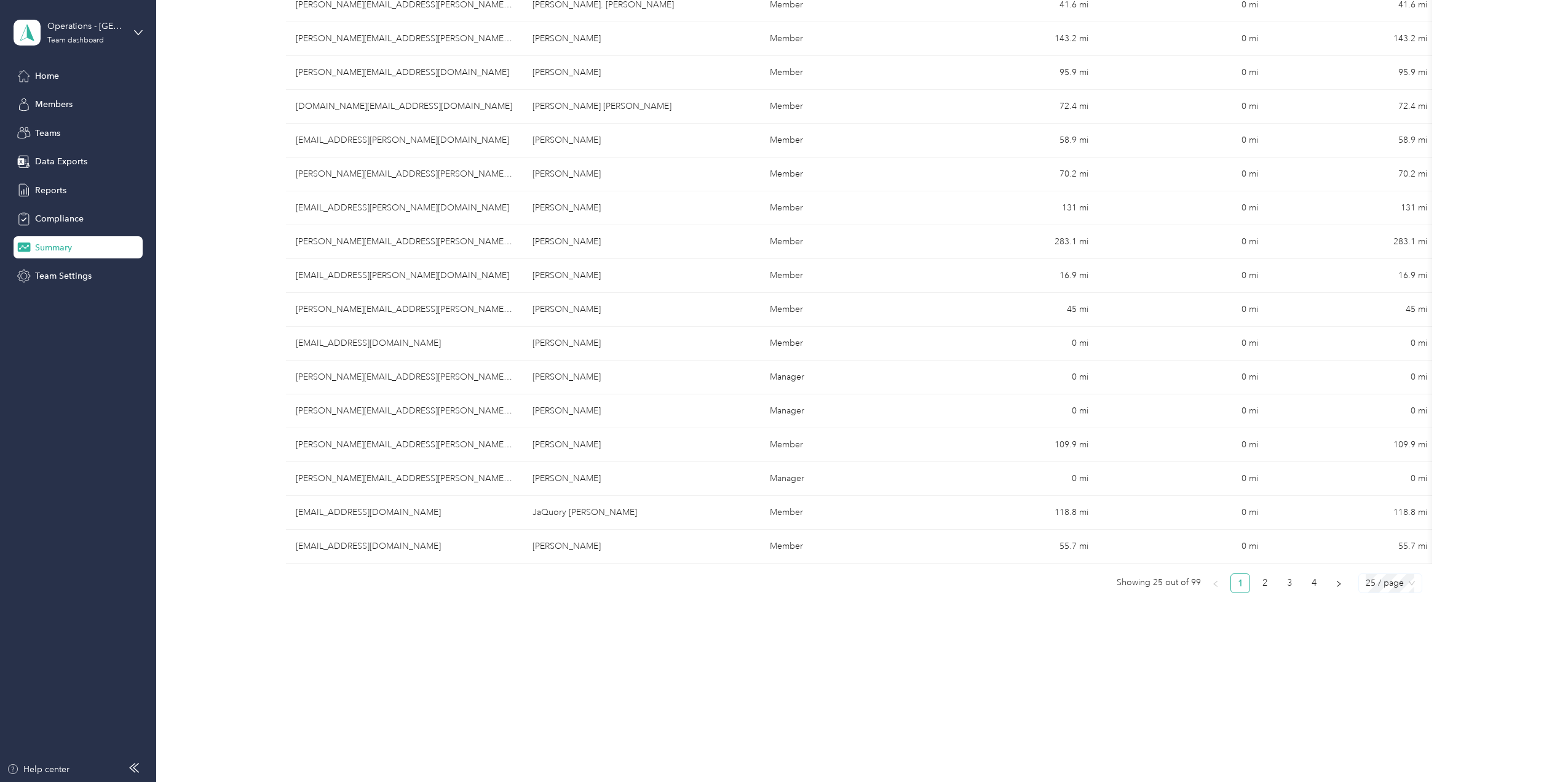
click at [1411, 581] on span "25 / page" at bounding box center [1390, 583] width 49 height 19
click at [1400, 649] on div "100 / page" at bounding box center [1390, 647] width 44 height 13
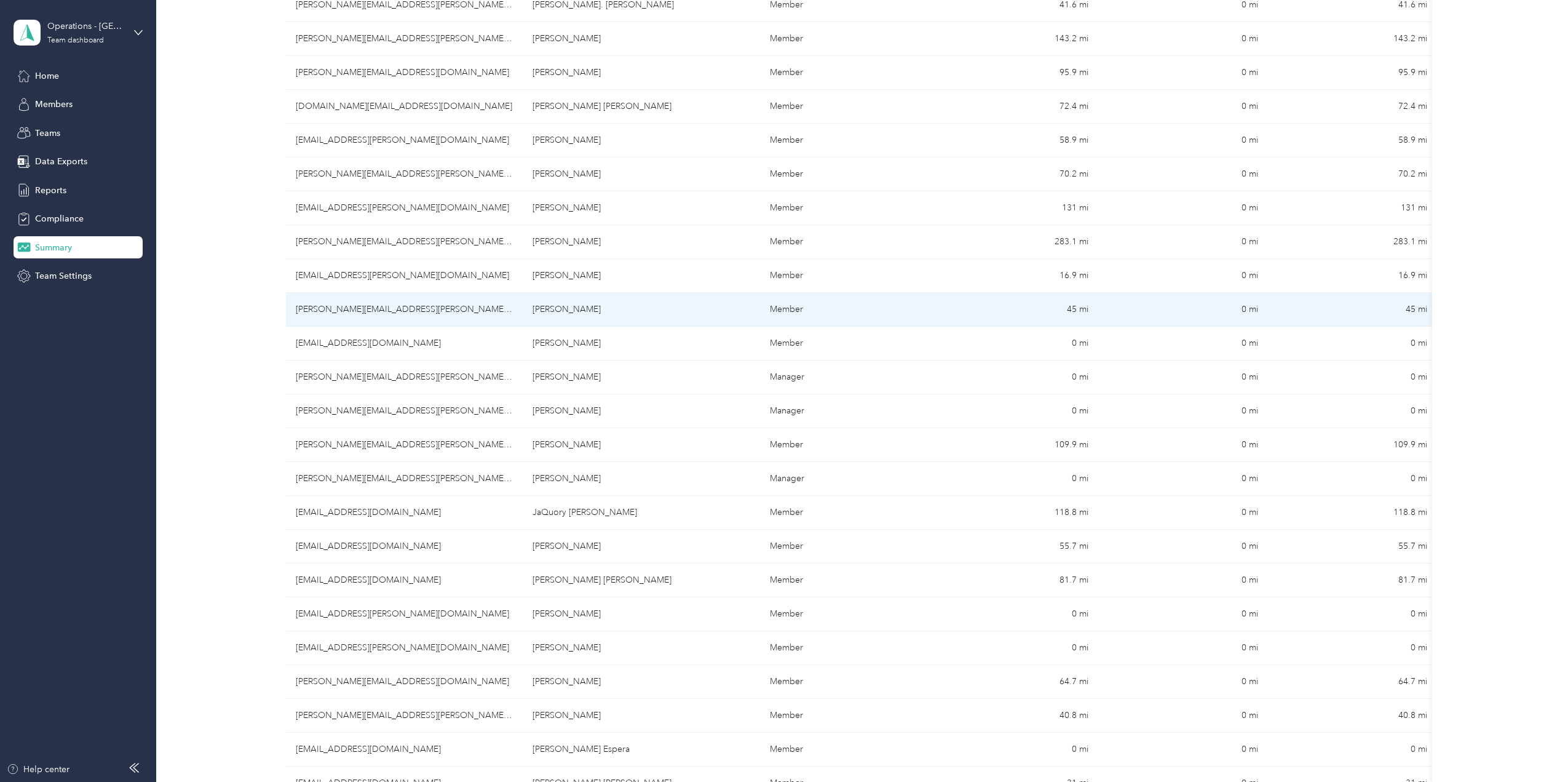
scroll to position [2959, 0]
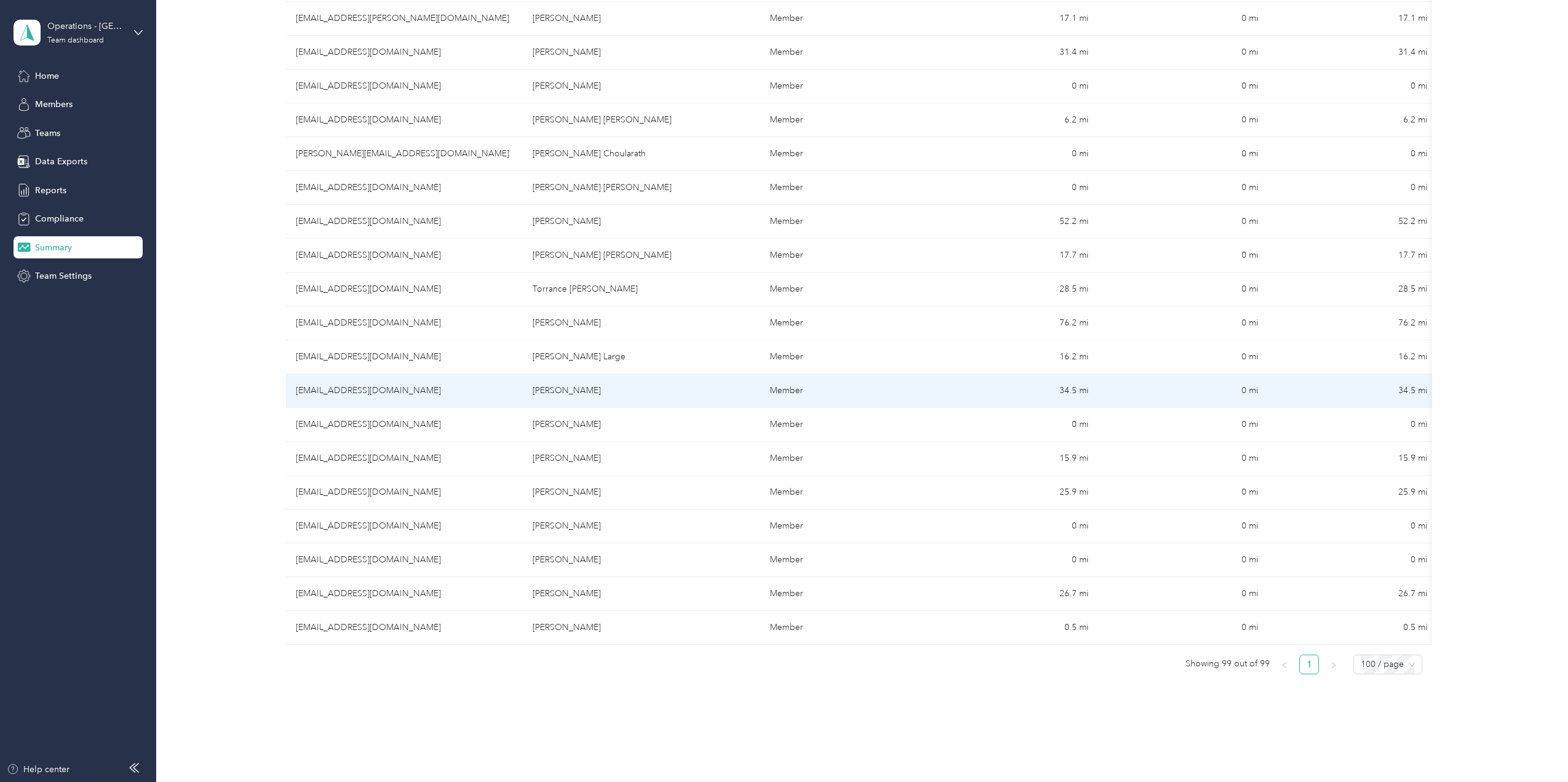
click at [662, 397] on td "[PERSON_NAME]" at bounding box center [641, 391] width 237 height 34
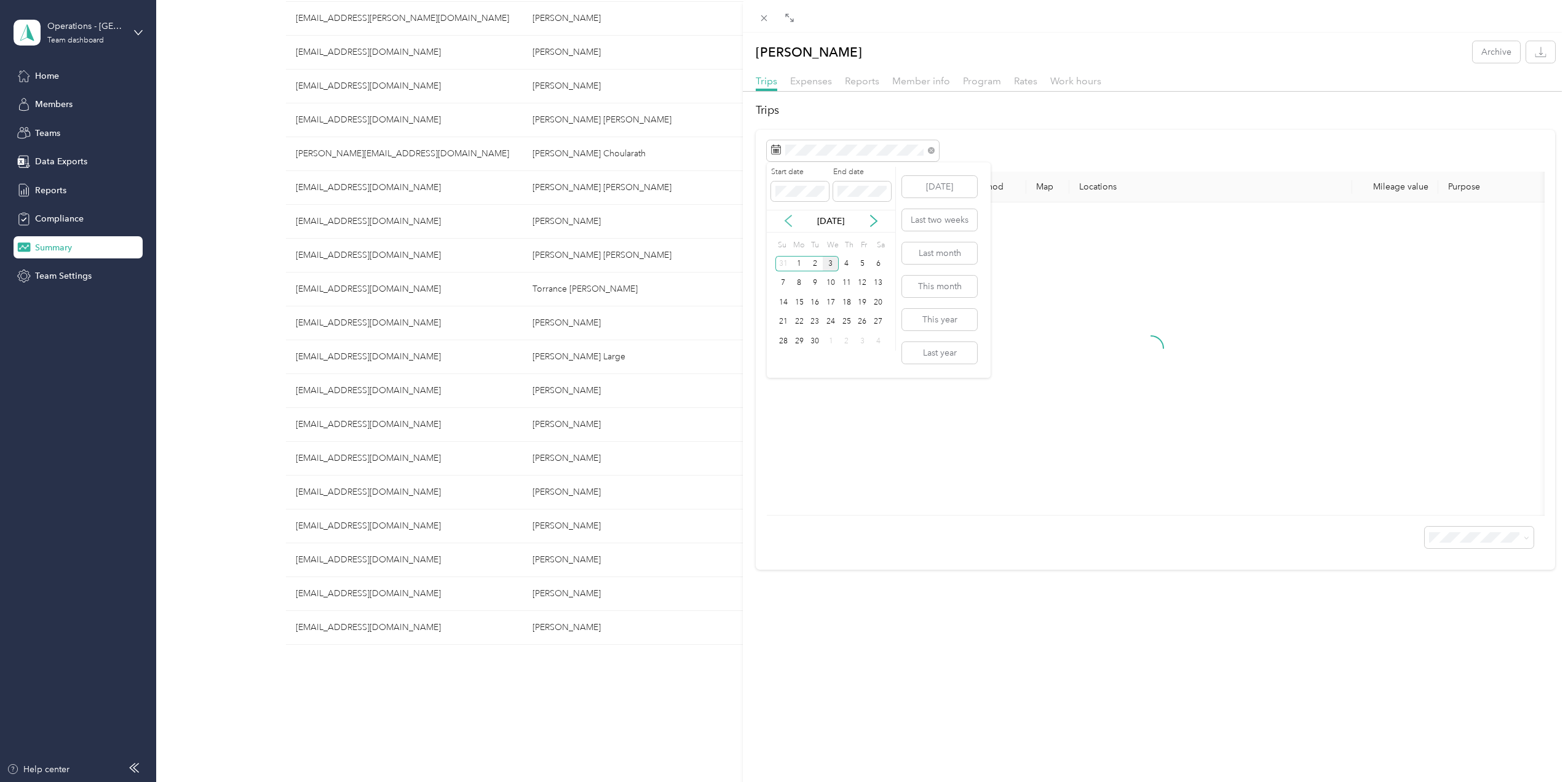
click at [789, 224] on icon at bounding box center [788, 221] width 6 height 11
click at [877, 322] on div "23" at bounding box center [877, 322] width 16 height 15
click at [877, 322] on div "23" at bounding box center [877, 322] width 16 height 15
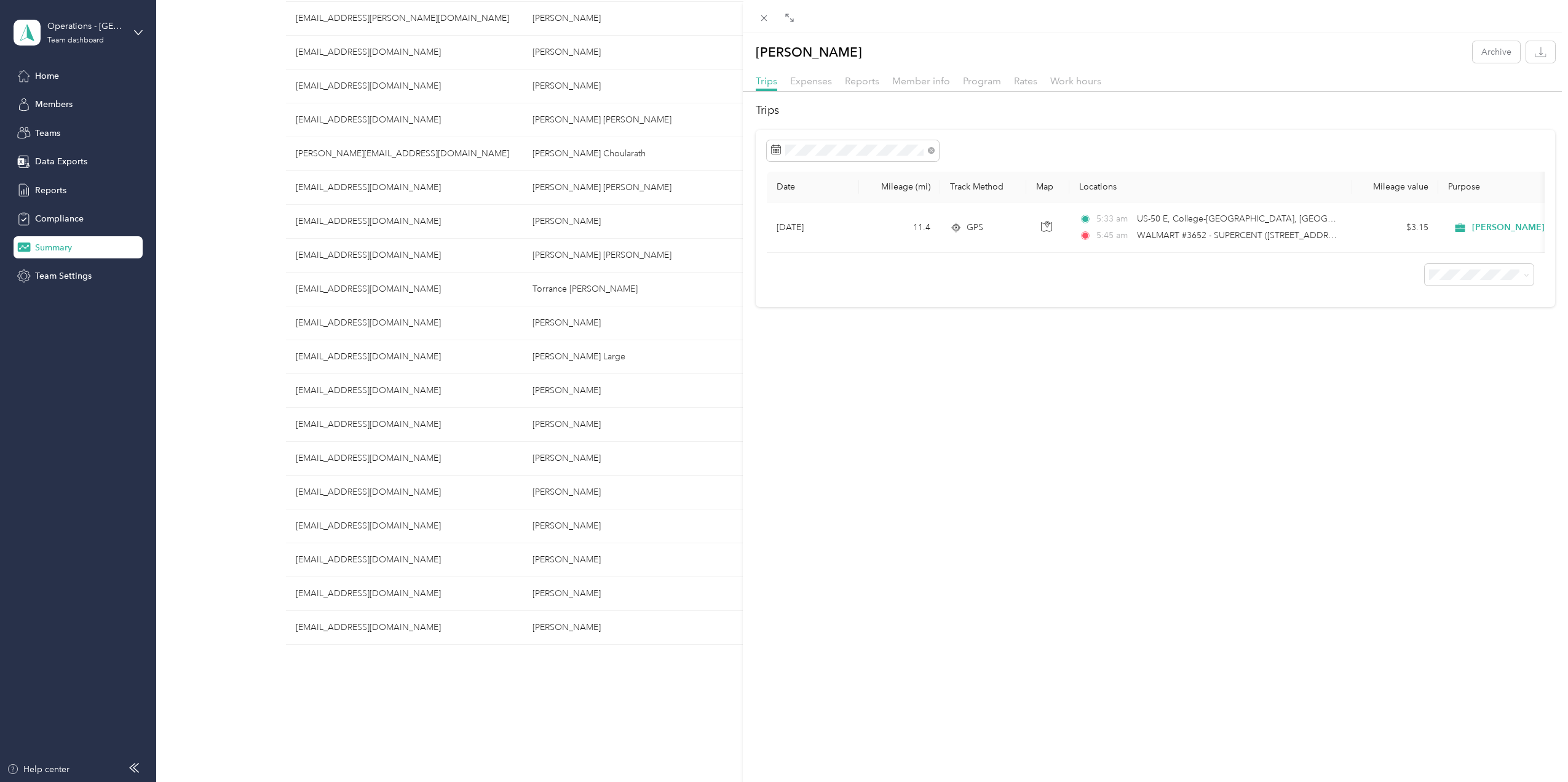
scroll to position [860, 0]
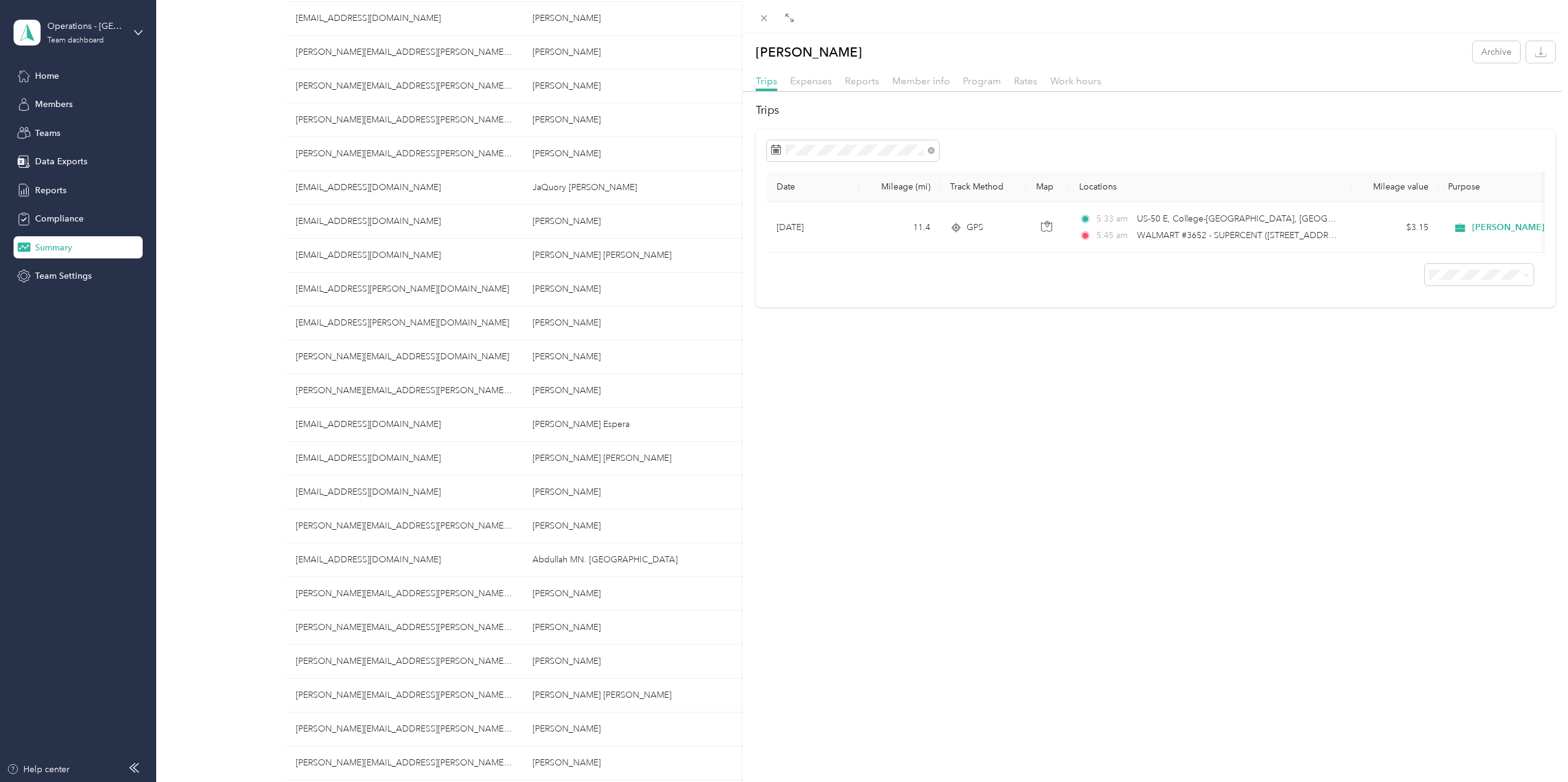
click at [508, 392] on div "[PERSON_NAME] Archive Trips Expenses Reports Member info Program Rates Work hou…" at bounding box center [784, 391] width 1568 height 782
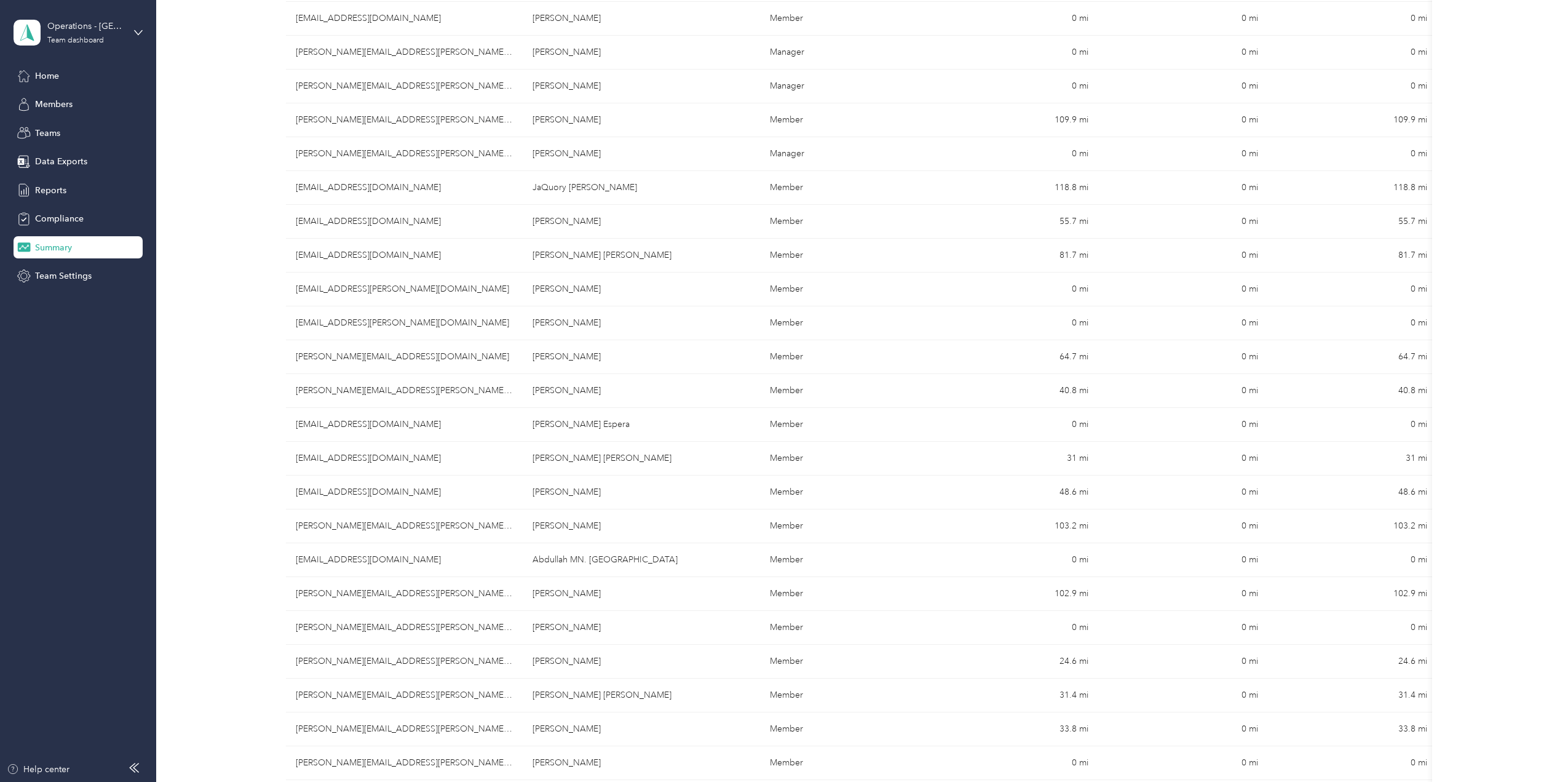
click at [471, 387] on div at bounding box center [784, 391] width 1568 height 782
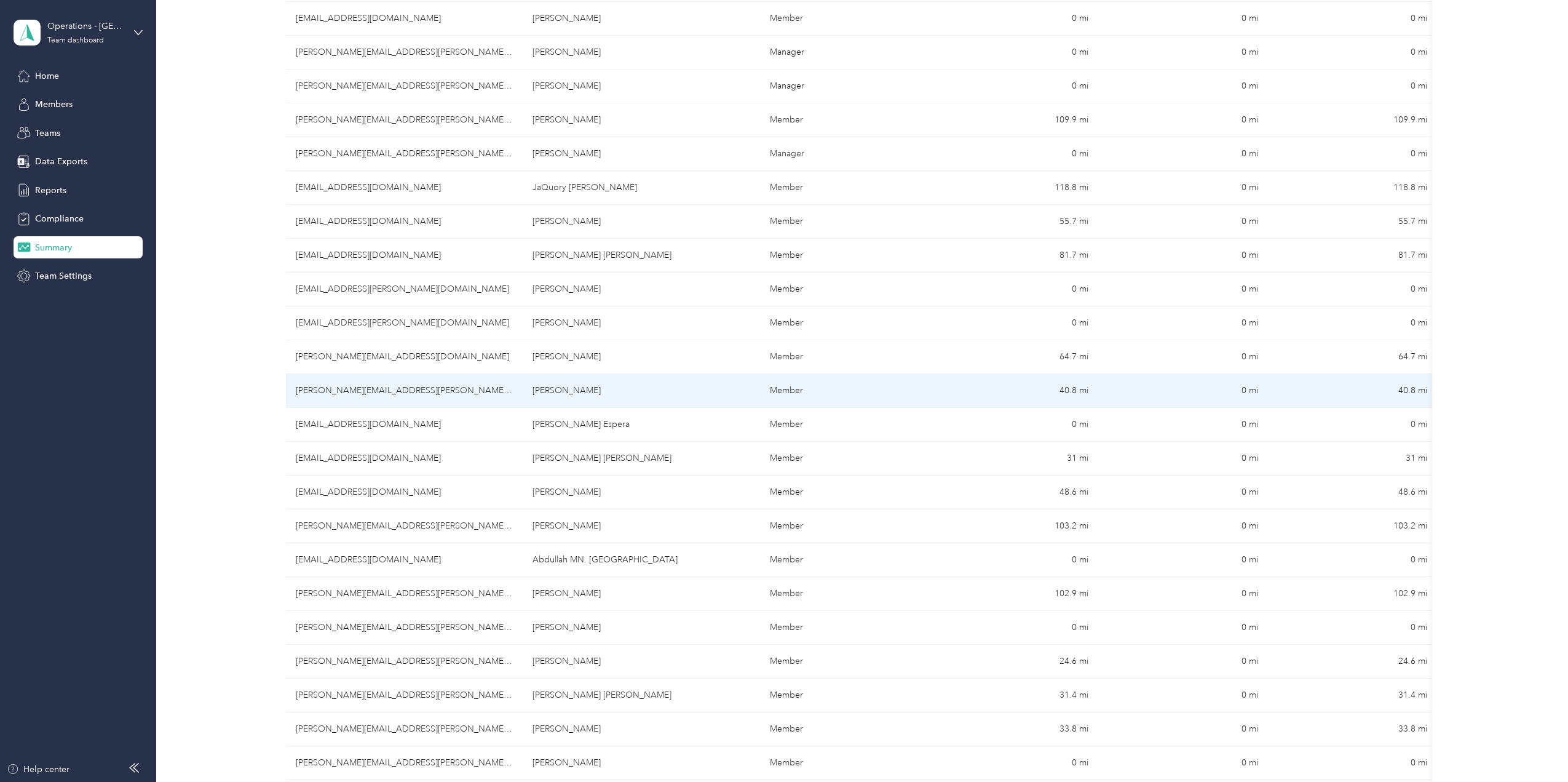
click at [479, 390] on td "[PERSON_NAME][EMAIL_ADDRESS][PERSON_NAME][DOMAIN_NAME]" at bounding box center [404, 391] width 237 height 34
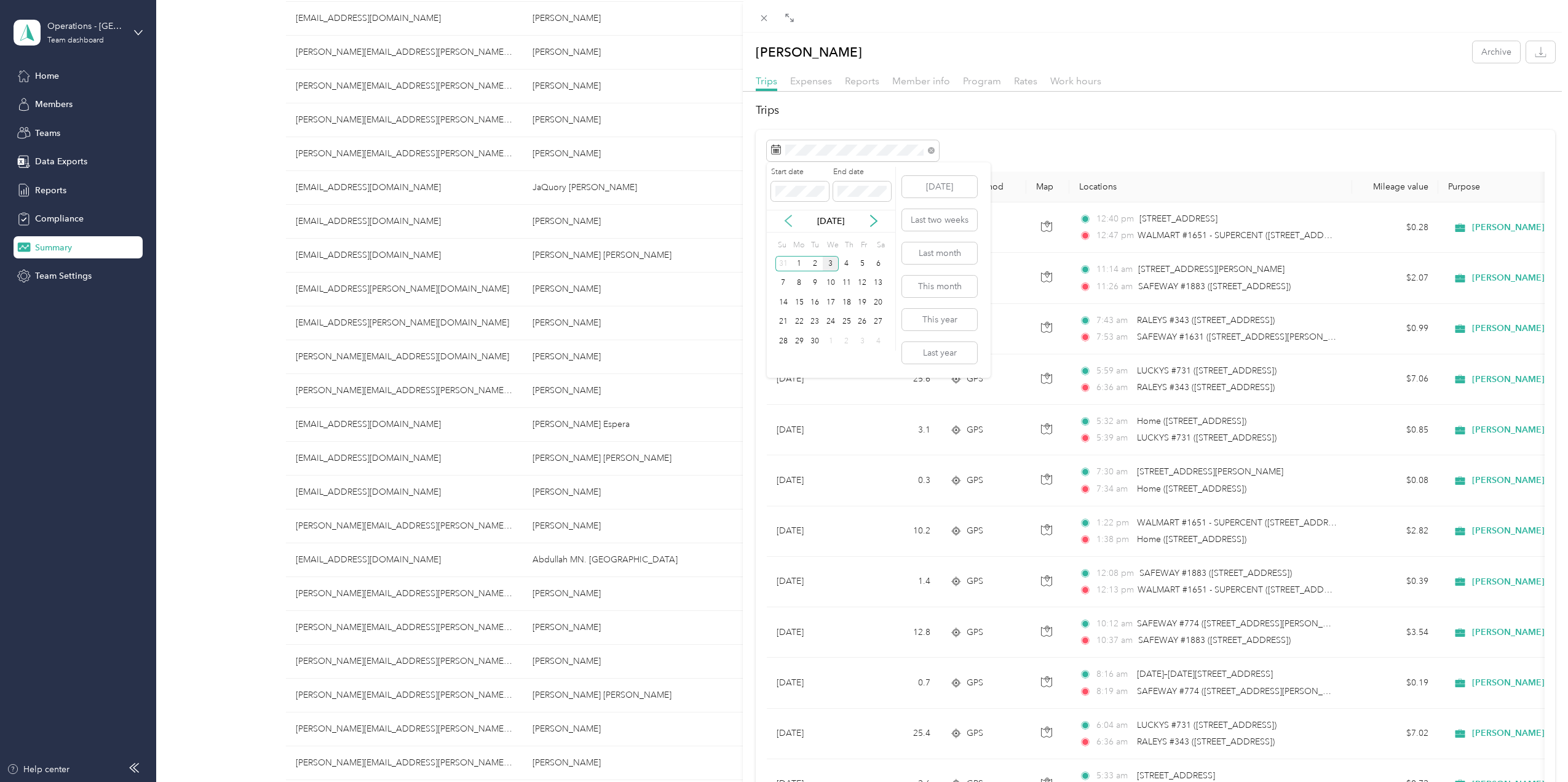
click at [788, 221] on icon at bounding box center [789, 221] width 12 height 13
click at [786, 359] on div "31" at bounding box center [783, 360] width 16 height 15
click at [783, 354] on div "31" at bounding box center [783, 360] width 16 height 15
